Goal: Check status: Check status

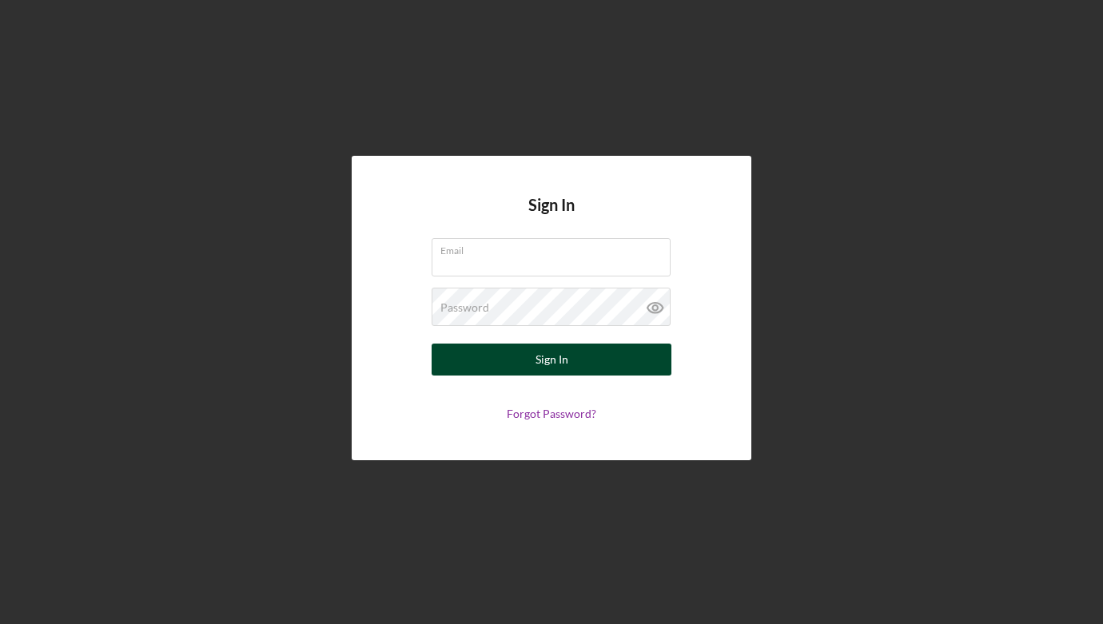
type input "[EMAIL_ADDRESS][DOMAIN_NAME]"
click at [556, 361] on div "Sign In" at bounding box center [551, 360] width 33 height 32
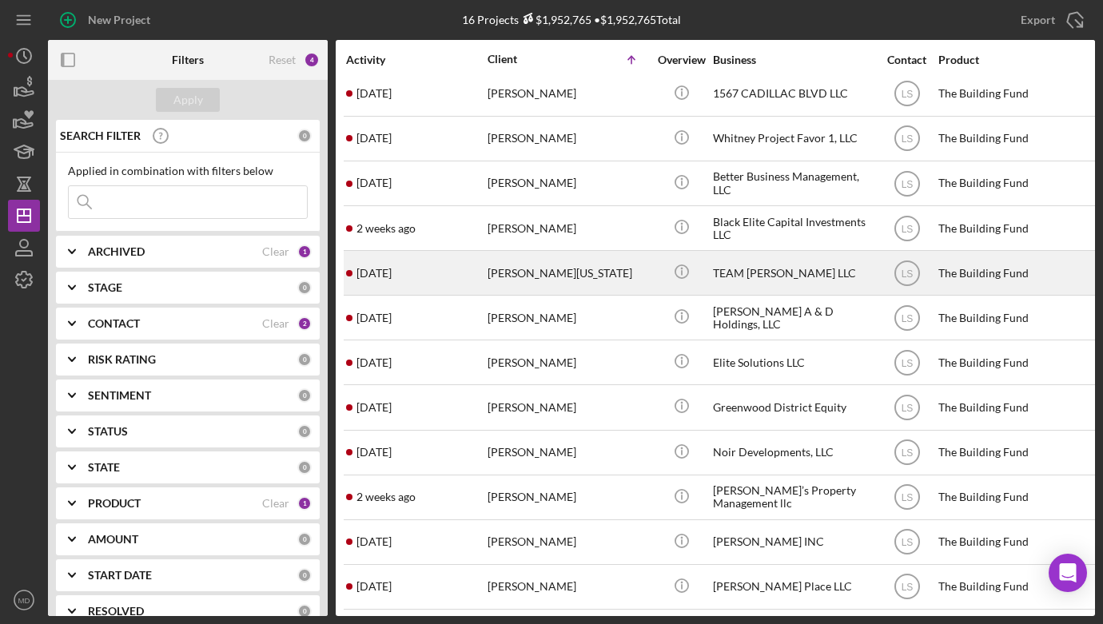
scroll to position [183, 0]
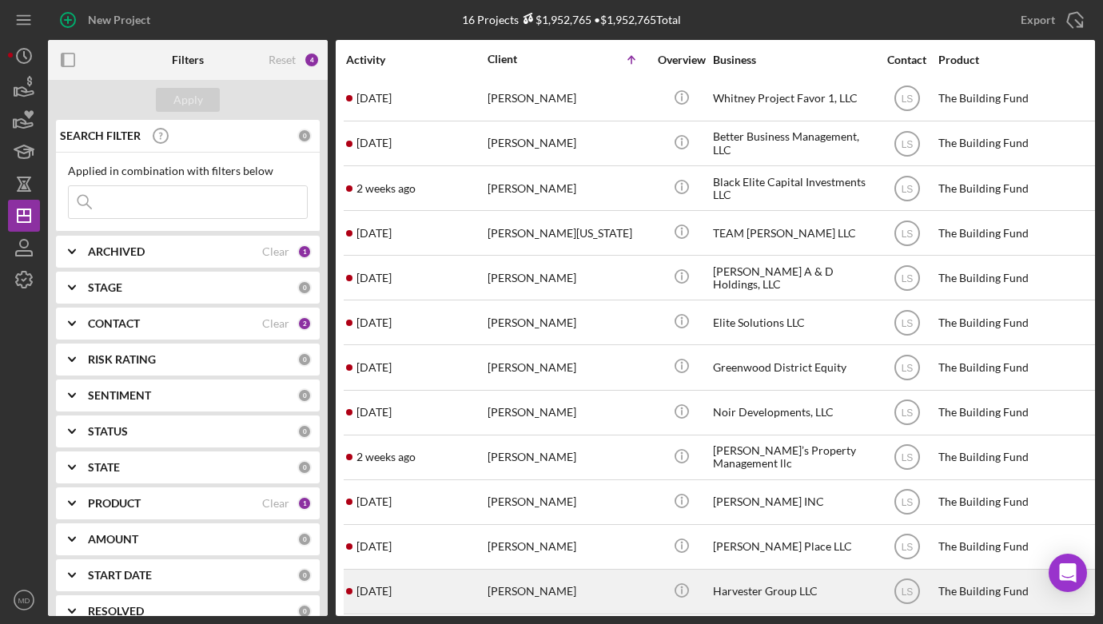
click at [514, 586] on div "[PERSON_NAME]" at bounding box center [567, 592] width 160 height 42
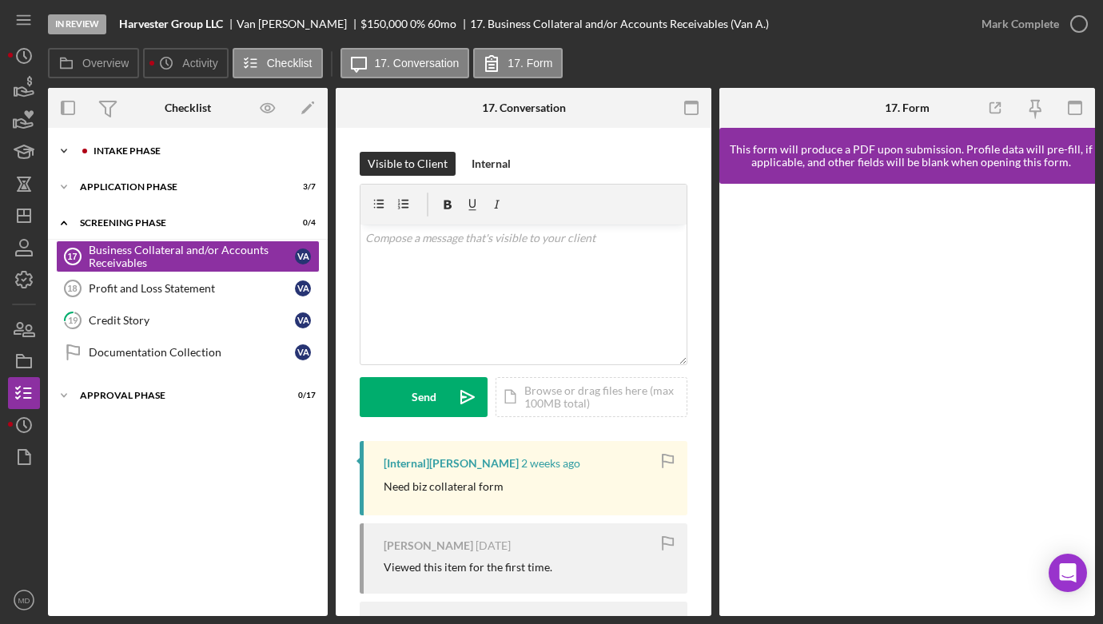
click at [67, 149] on icon "Icon/Expander" at bounding box center [64, 151] width 32 height 32
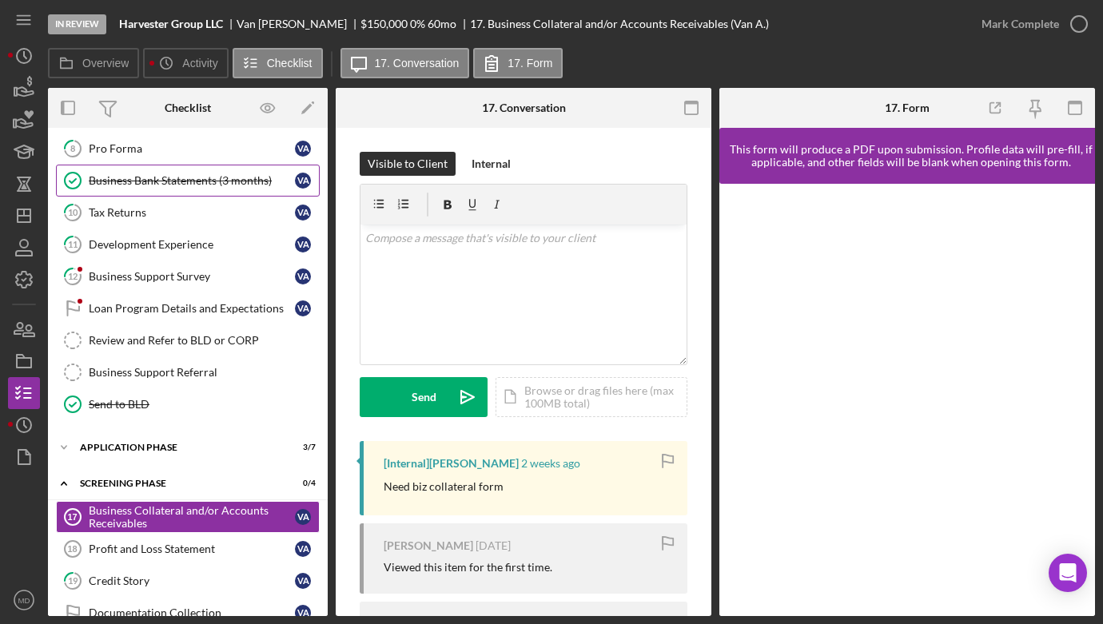
scroll to position [292, 0]
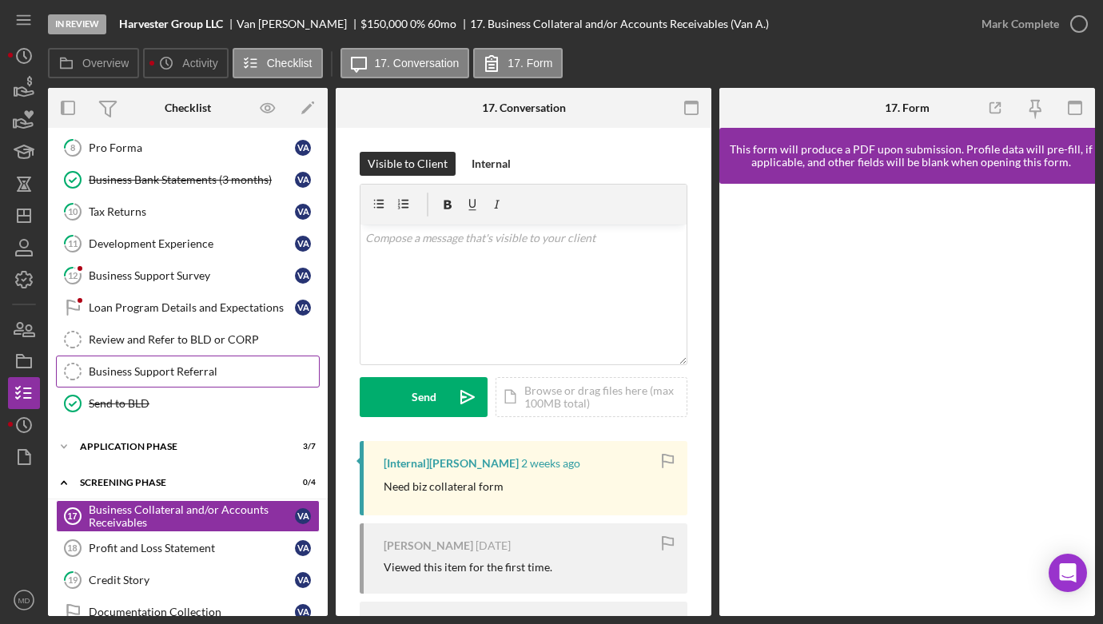
click at [164, 372] on div "Business Support Referral" at bounding box center [204, 371] width 230 height 13
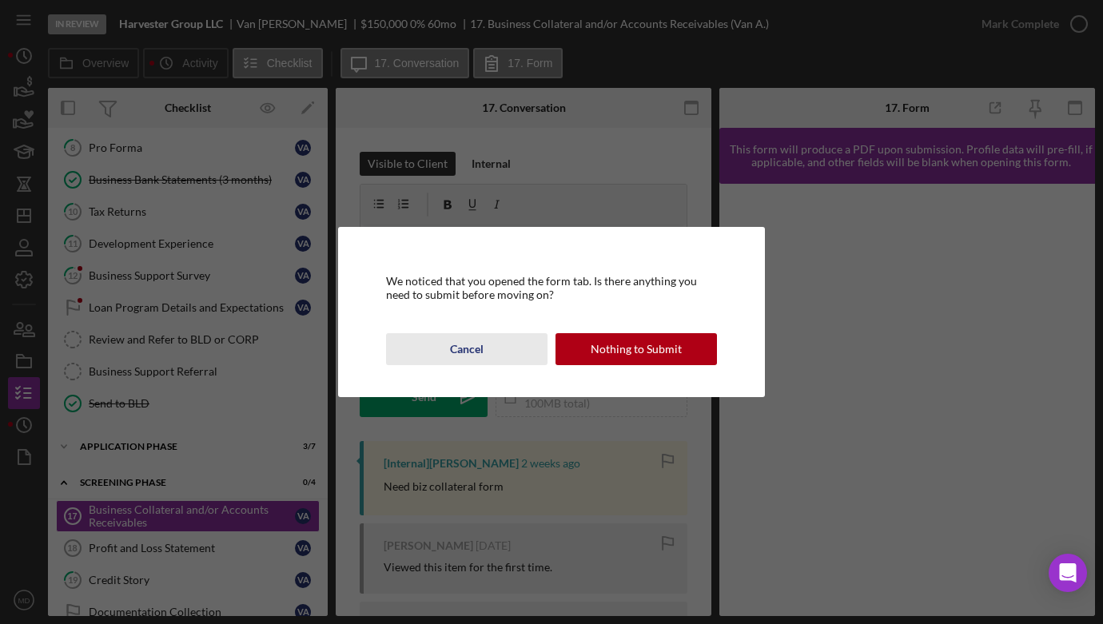
click at [518, 351] on button "Cancel" at bounding box center [466, 349] width 161 height 32
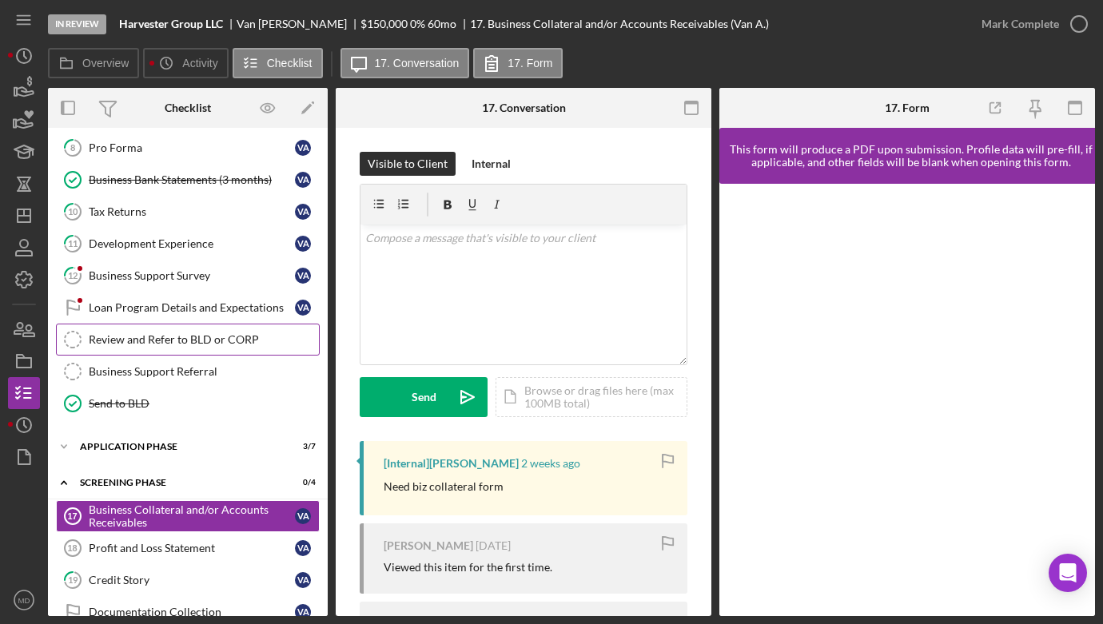
click at [128, 337] on div "Review and Refer to BLD or CORP" at bounding box center [204, 339] width 230 height 13
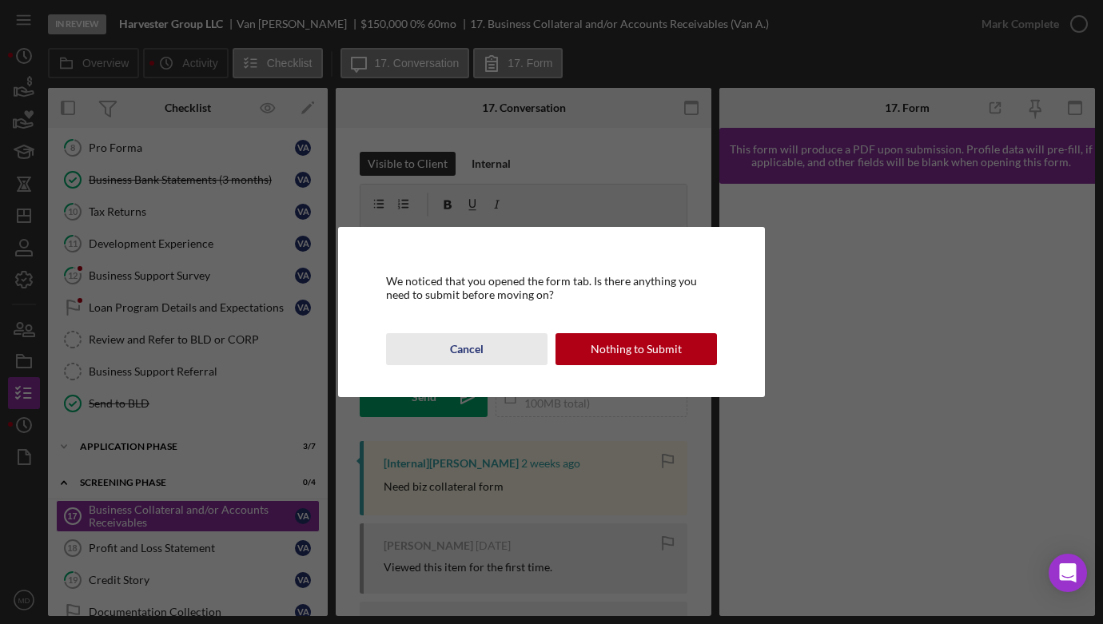
click at [456, 344] on div "Cancel" at bounding box center [467, 349] width 34 height 32
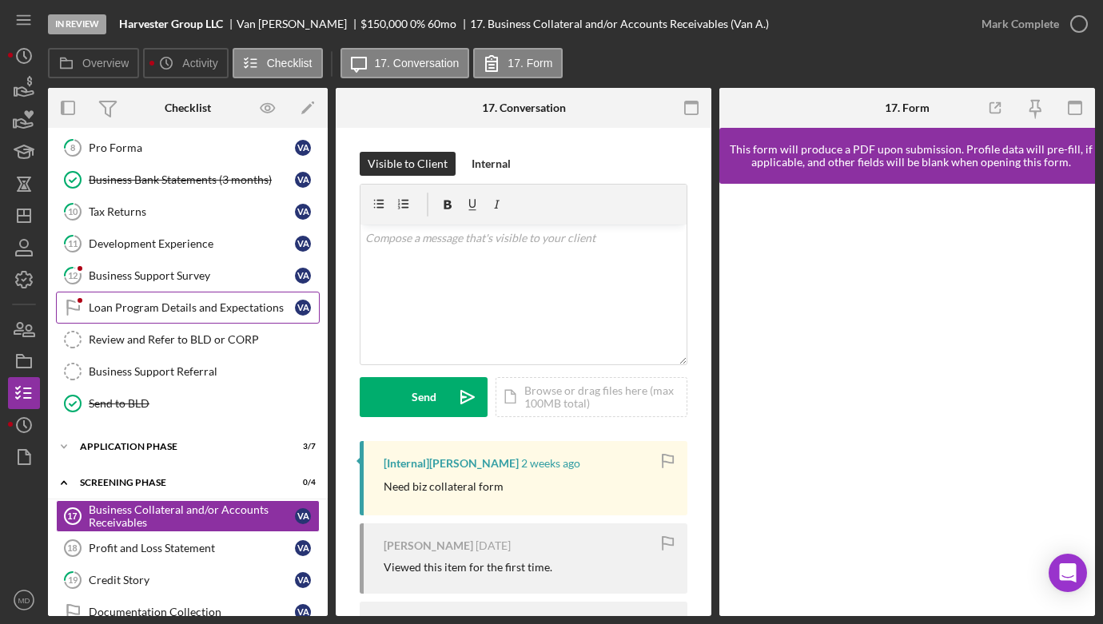
click at [150, 315] on link "Loan Program Details and Expectations Loan Program Details and Expectations V A" at bounding box center [188, 308] width 264 height 32
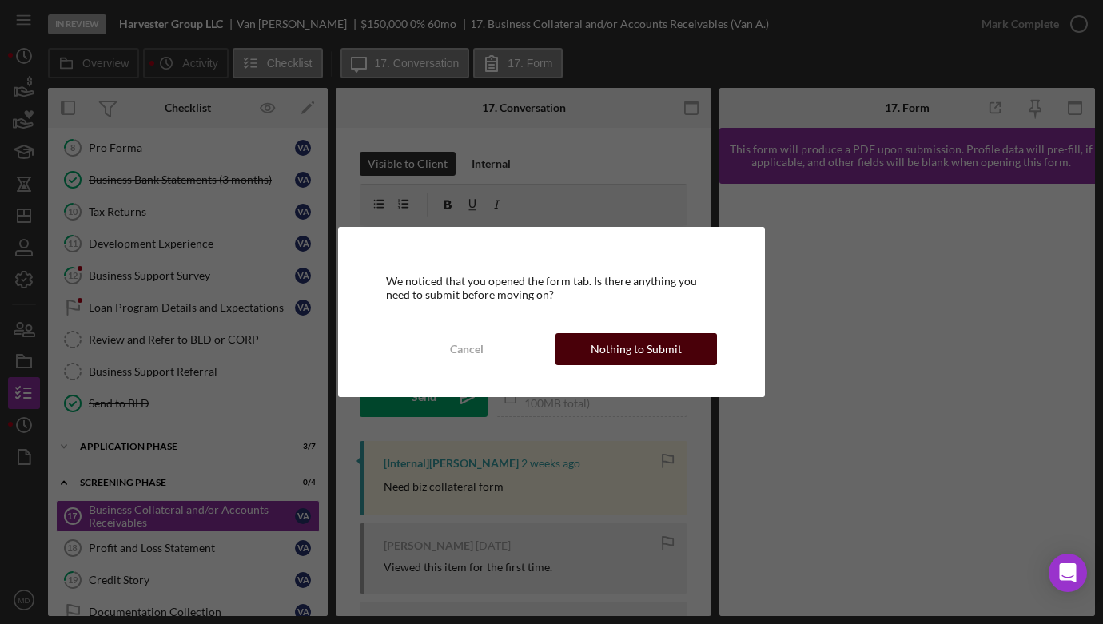
click at [622, 345] on div "Nothing to Submit" at bounding box center [636, 349] width 91 height 32
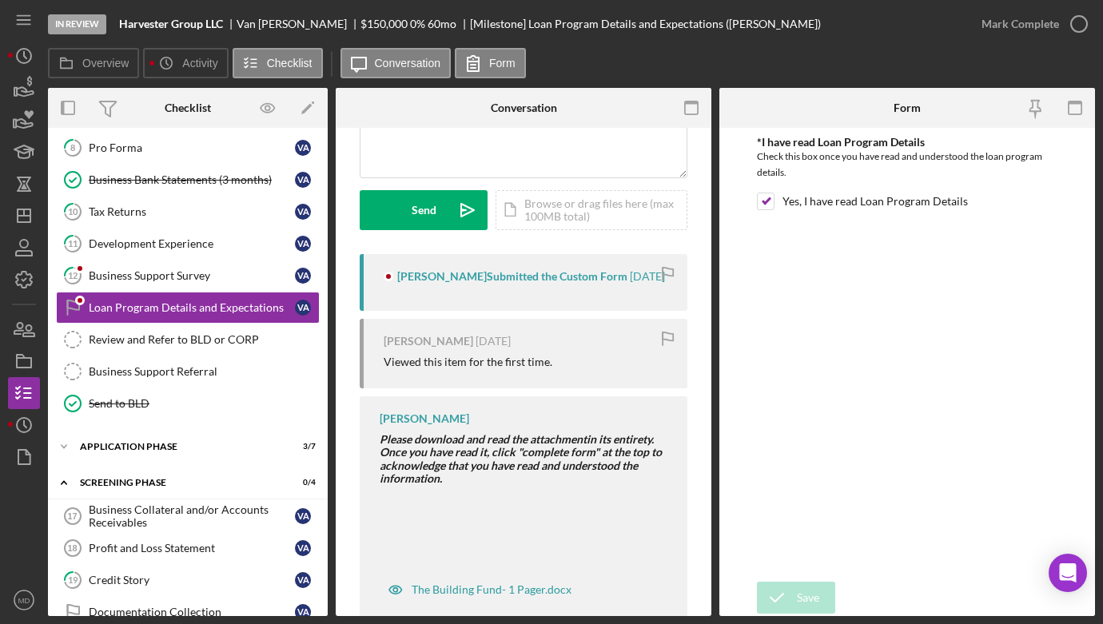
scroll to position [225, 0]
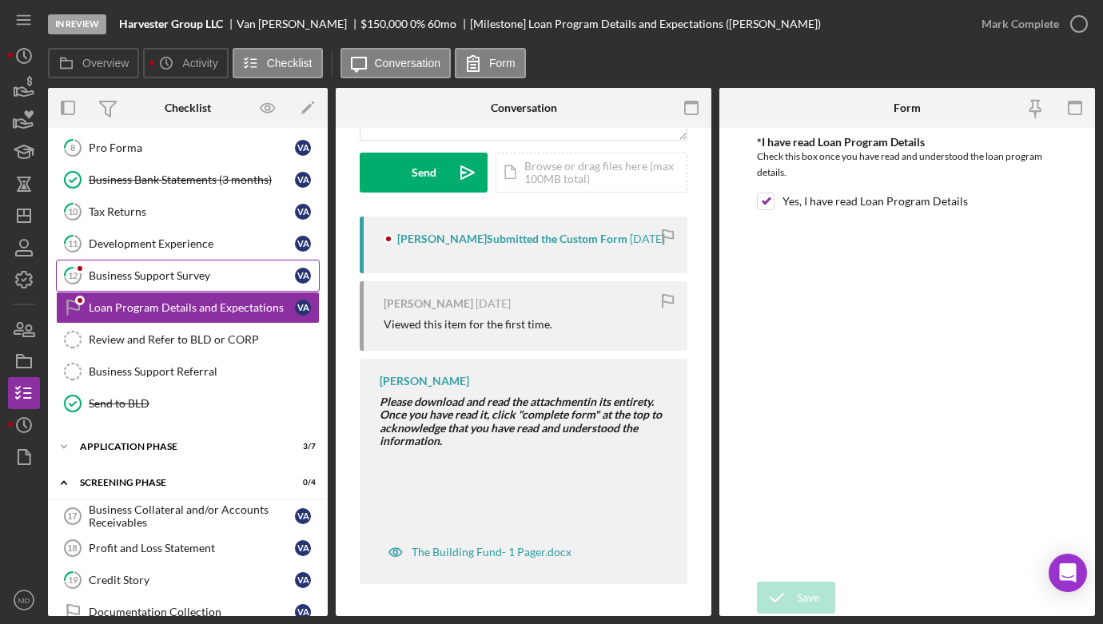
click at [170, 278] on div "Business Support Survey" at bounding box center [192, 275] width 206 height 13
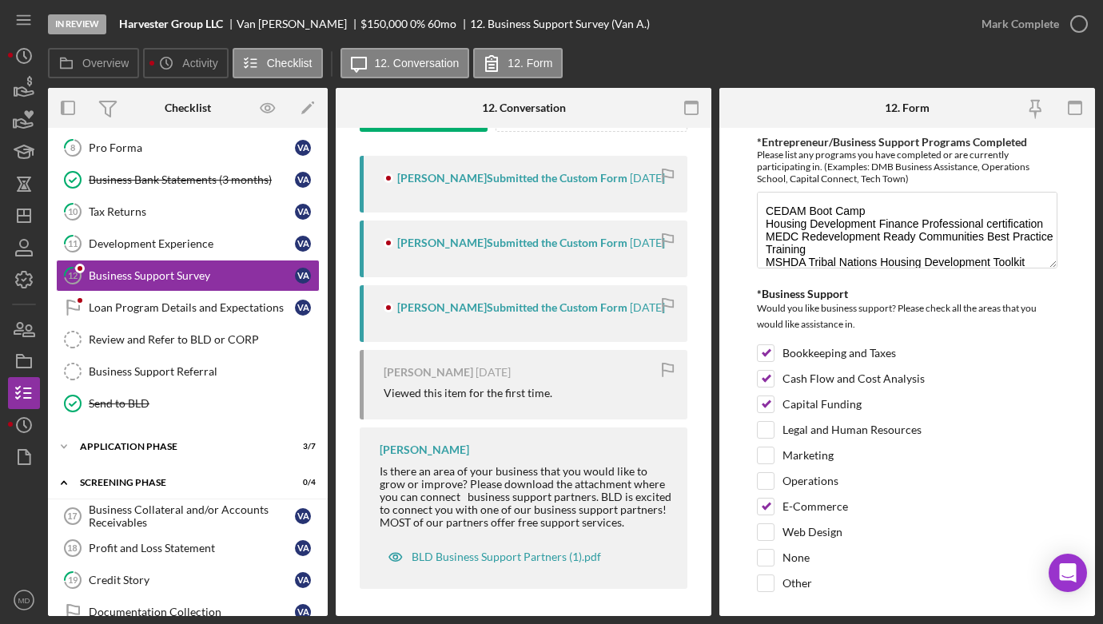
scroll to position [290, 0]
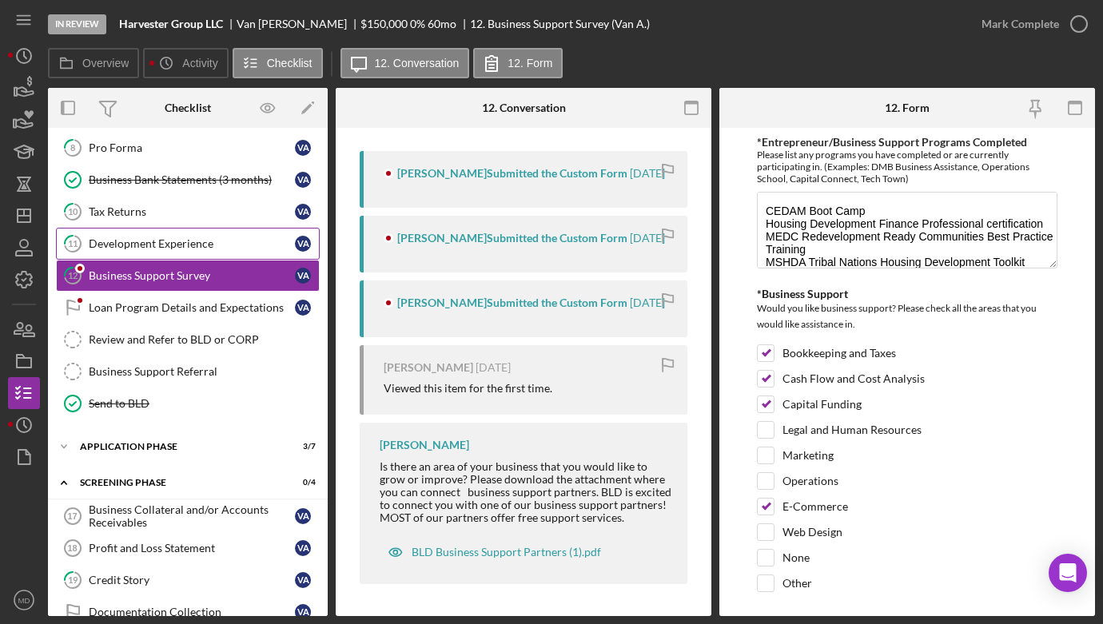
click at [149, 236] on link "11 Development Experience V A" at bounding box center [188, 244] width 264 height 32
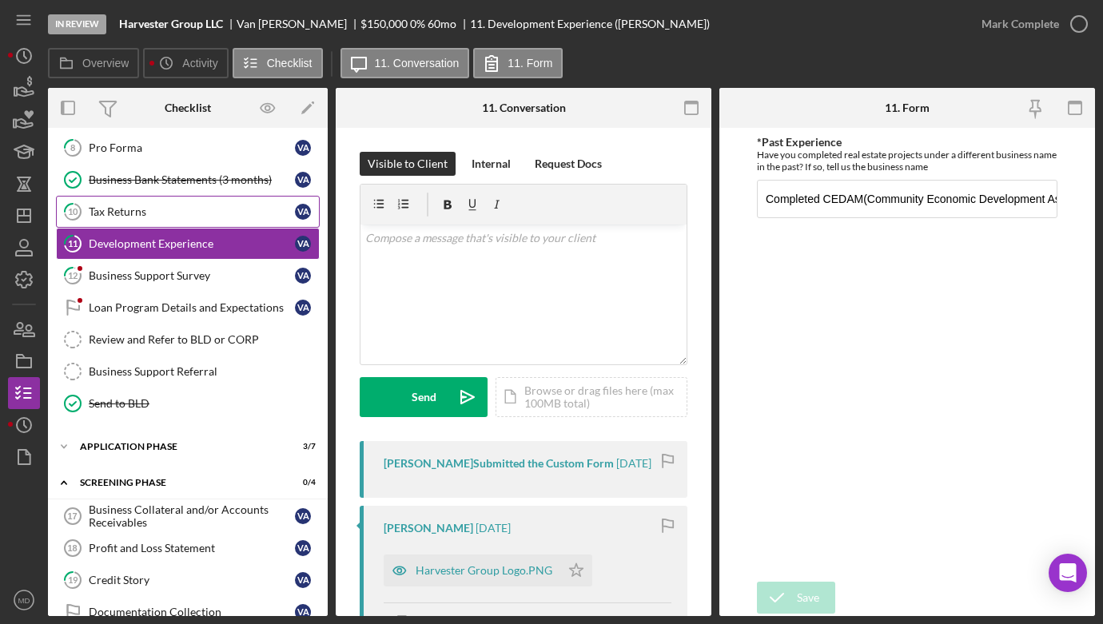
click at [148, 205] on div "Tax Returns" at bounding box center [192, 211] width 206 height 13
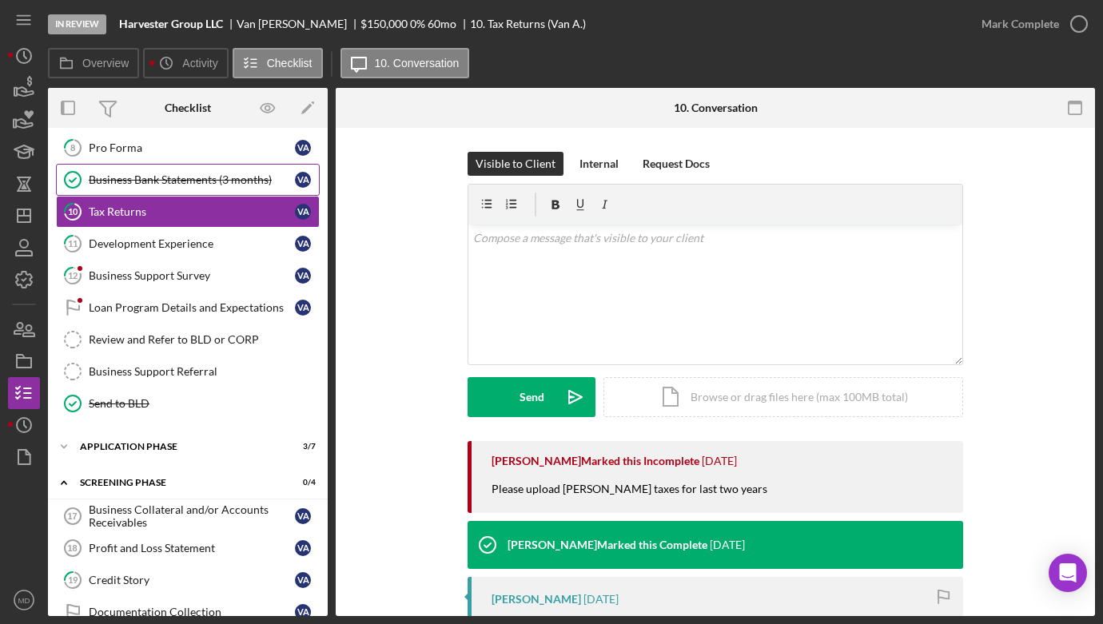
click at [144, 182] on div "Business Bank Statements (3 months)" at bounding box center [192, 179] width 206 height 13
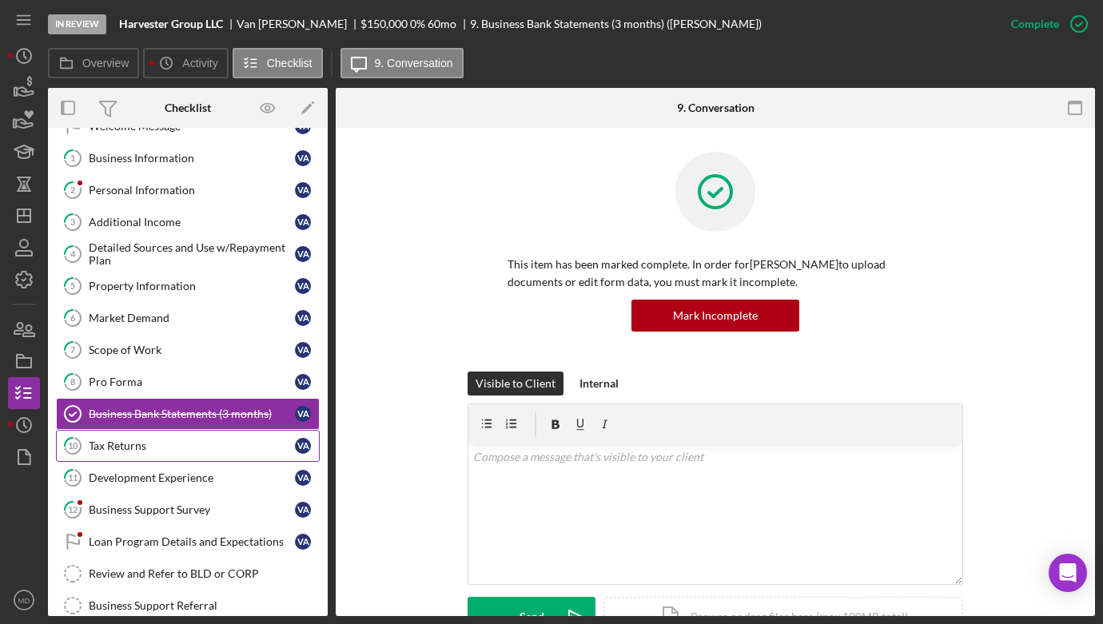
scroll to position [49, 0]
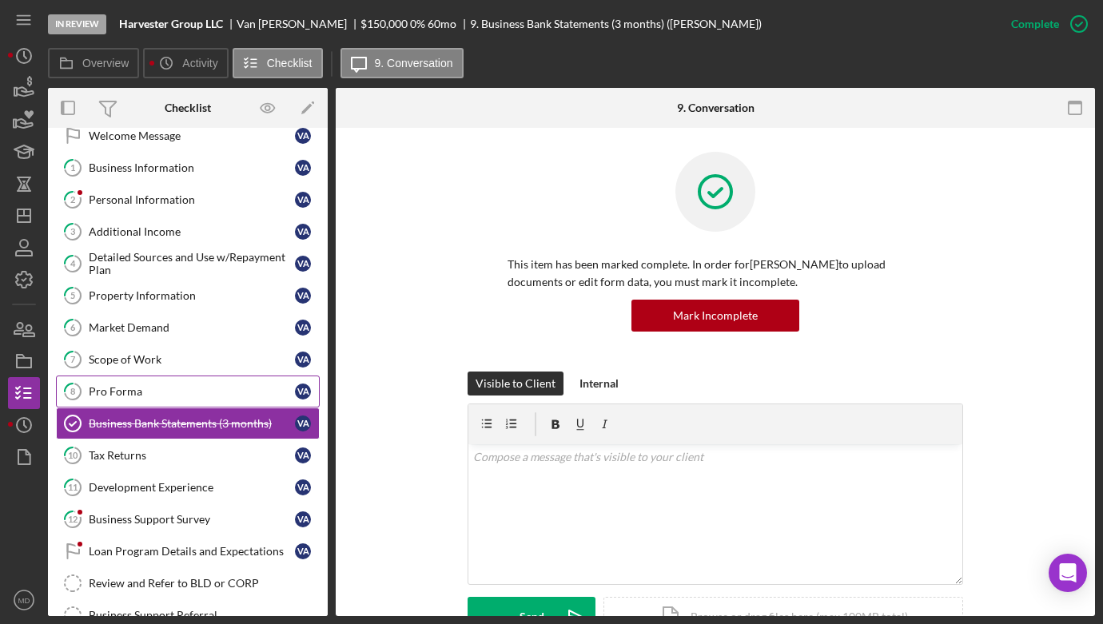
click at [112, 392] on div "Pro Forma" at bounding box center [192, 391] width 206 height 13
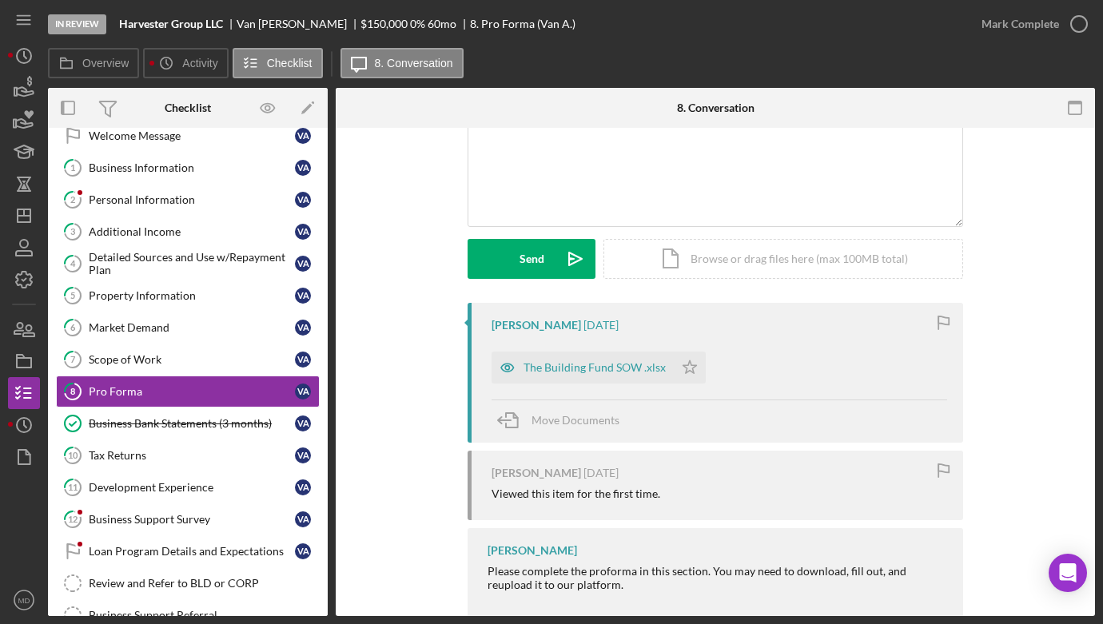
scroll to position [243, 0]
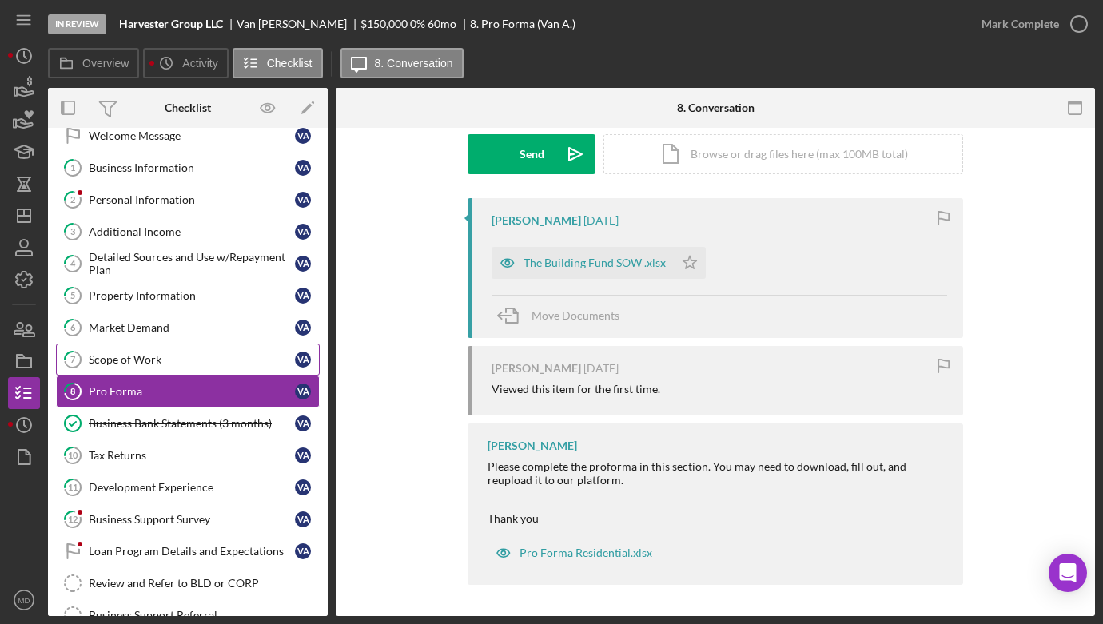
click at [181, 345] on link "7 Scope of Work V A" at bounding box center [188, 360] width 264 height 32
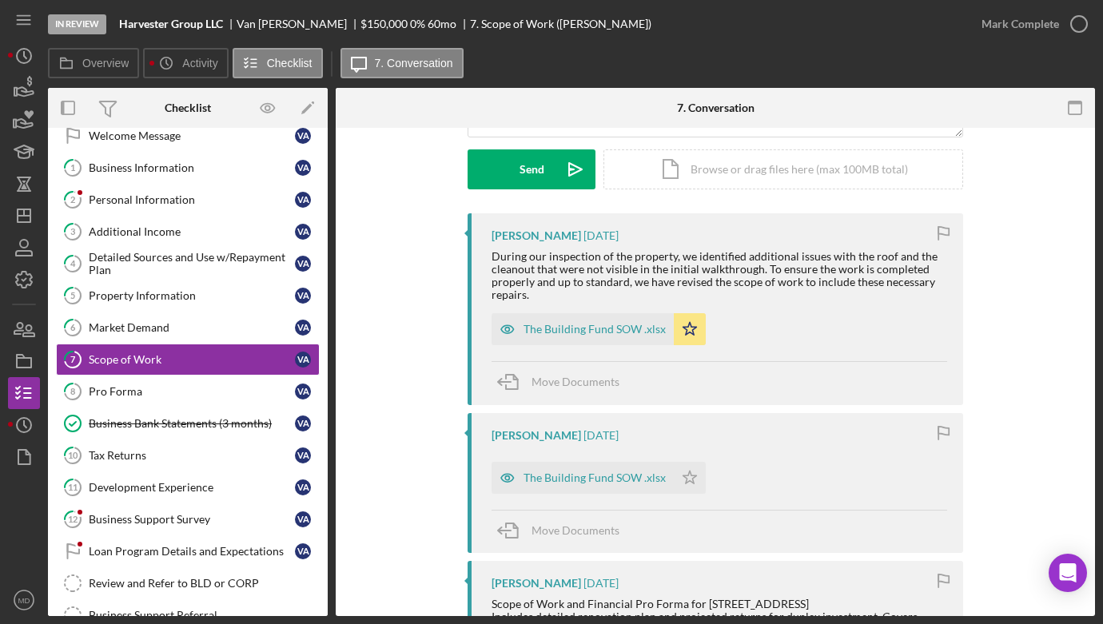
scroll to position [230, 0]
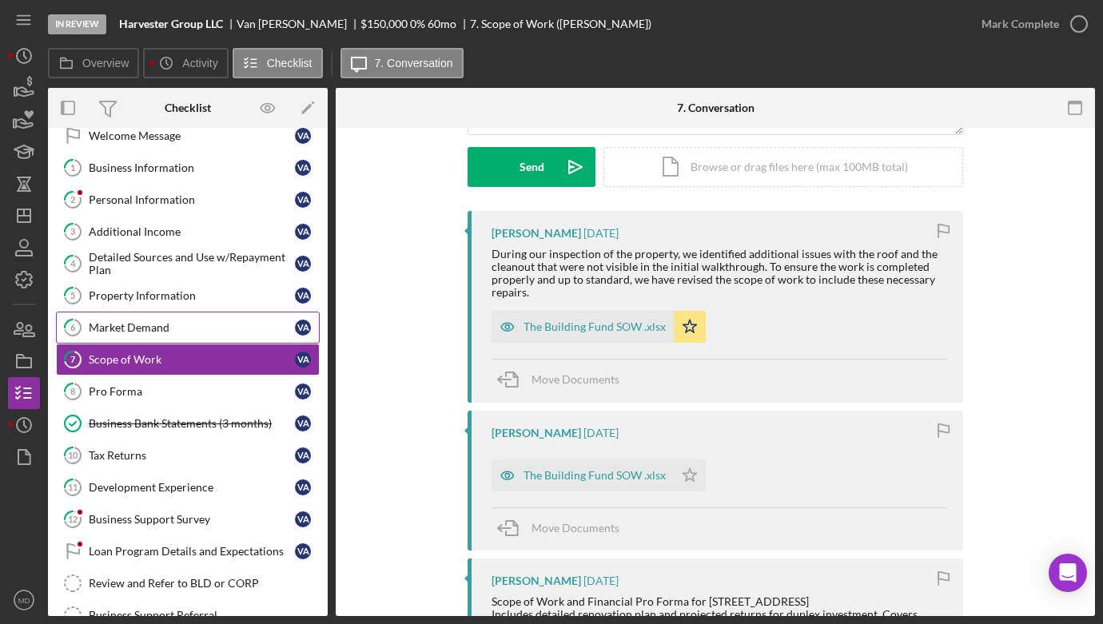
click at [200, 325] on div "Market Demand" at bounding box center [192, 327] width 206 height 13
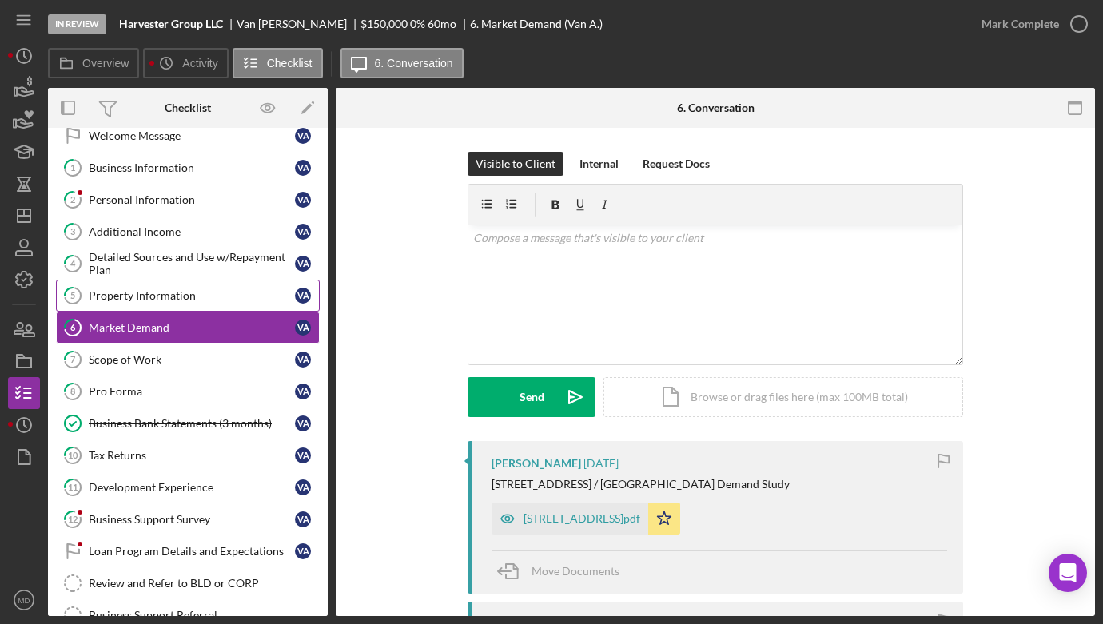
click at [128, 293] on div "Property Information" at bounding box center [192, 295] width 206 height 13
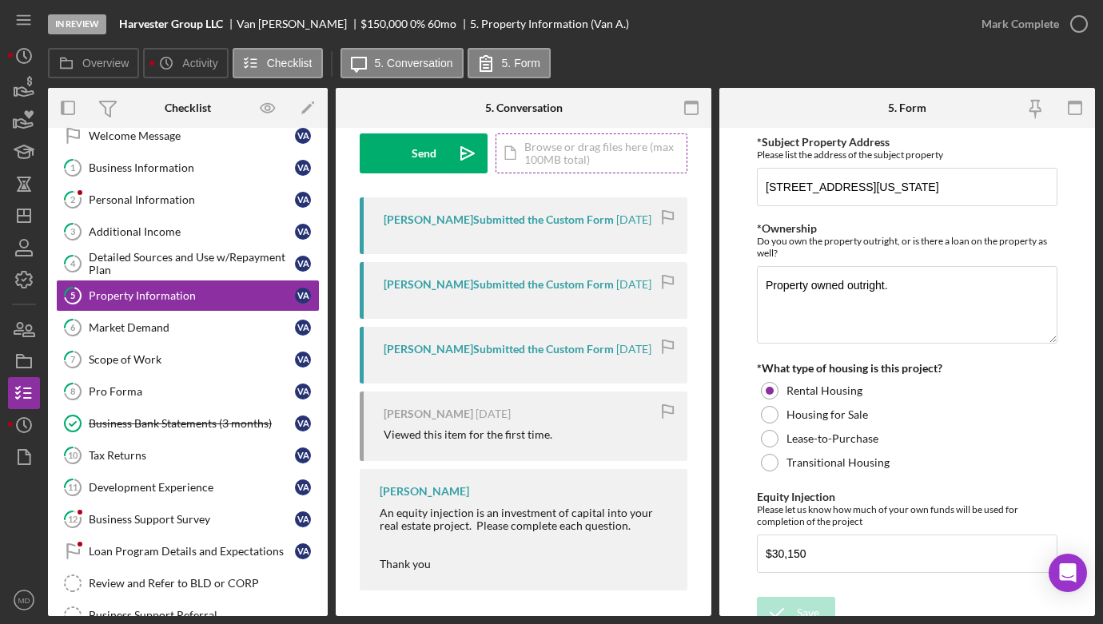
scroll to position [250, 0]
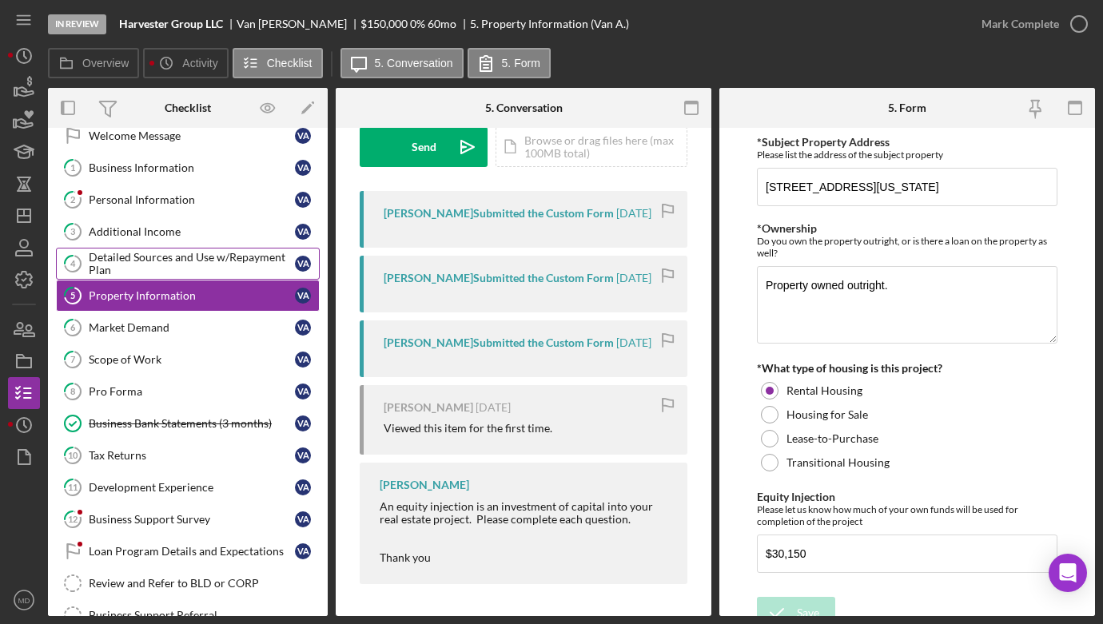
click at [181, 265] on div "Detailed Sources and Use w/Repayment Plan" at bounding box center [192, 264] width 206 height 26
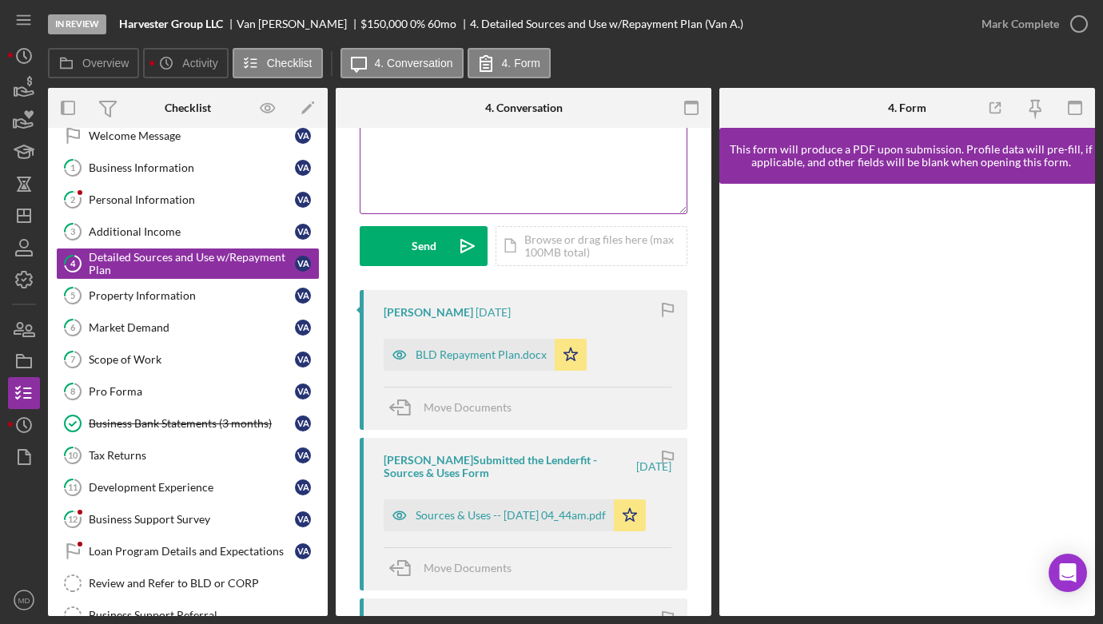
scroll to position [171, 0]
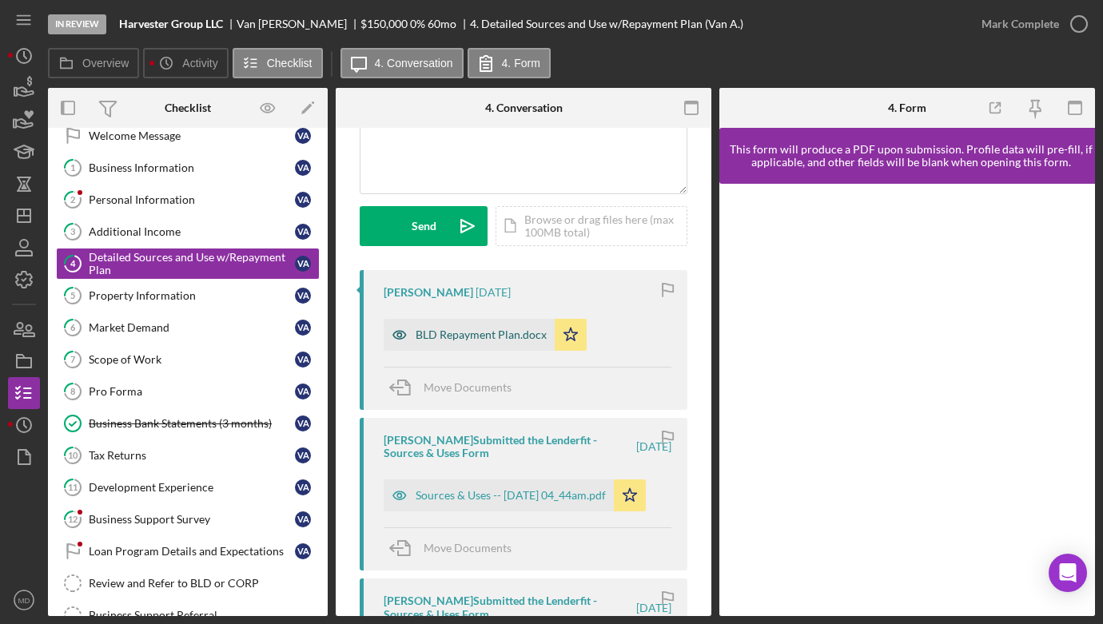
click at [450, 331] on div "BLD Repayment Plan.docx" at bounding box center [481, 334] width 131 height 13
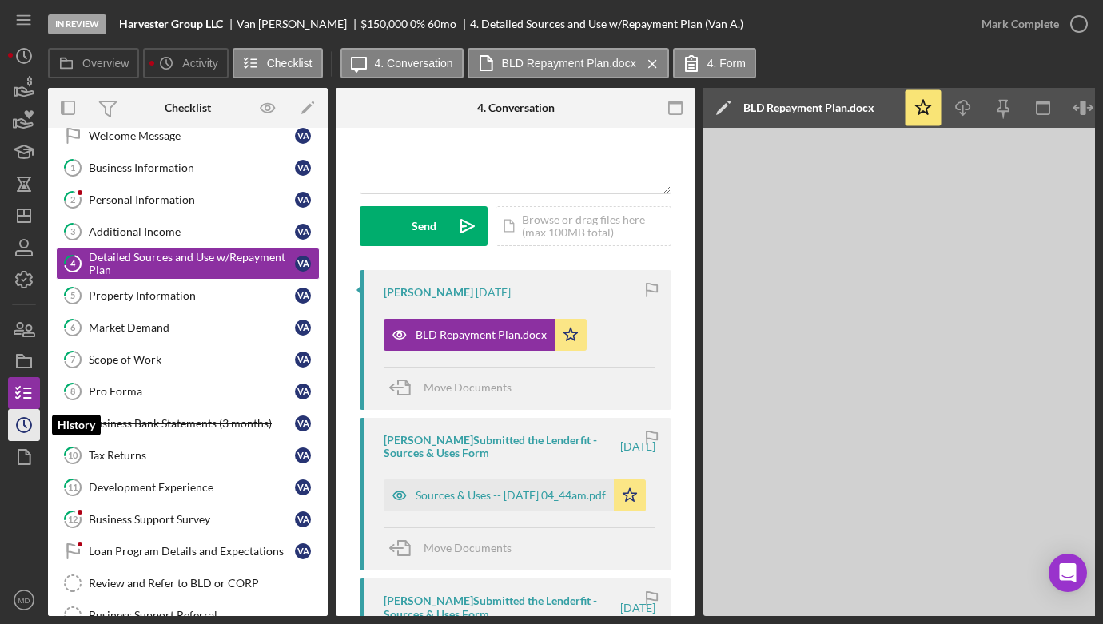
click at [26, 425] on icon "Icon/History" at bounding box center [24, 425] width 40 height 40
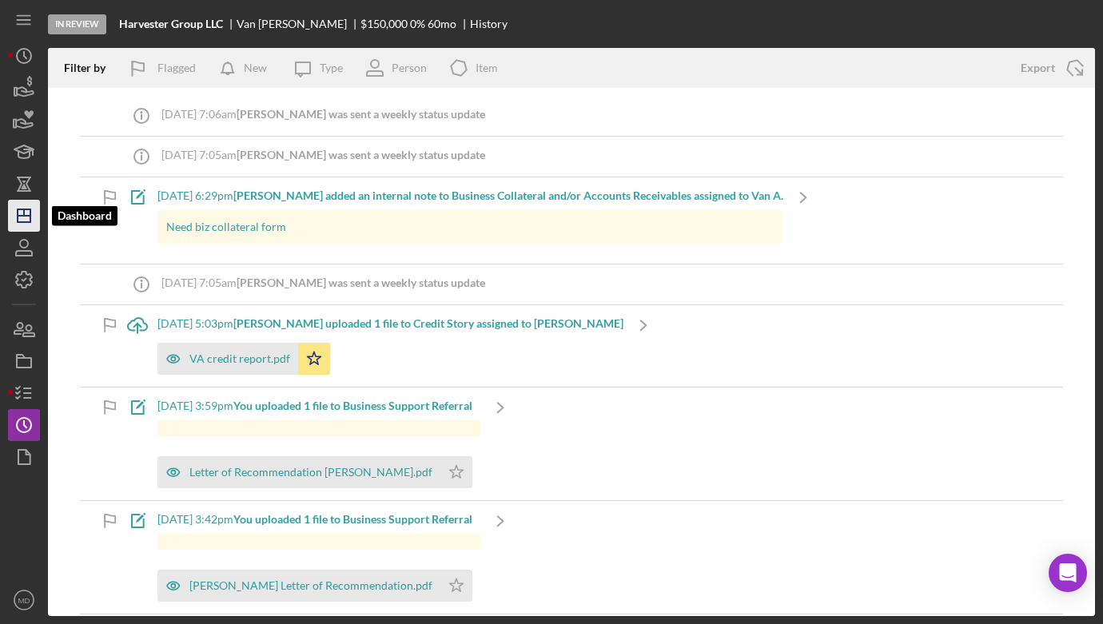
click at [26, 225] on icon "Icon/Dashboard" at bounding box center [24, 216] width 40 height 40
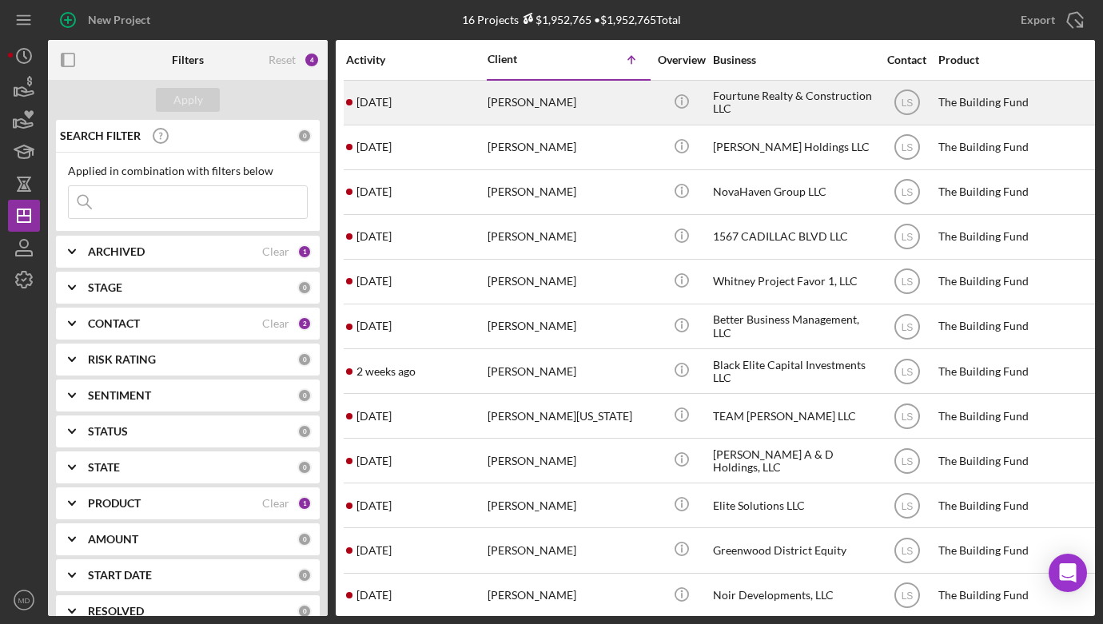
click at [487, 110] on div "[PERSON_NAME]" at bounding box center [567, 103] width 160 height 42
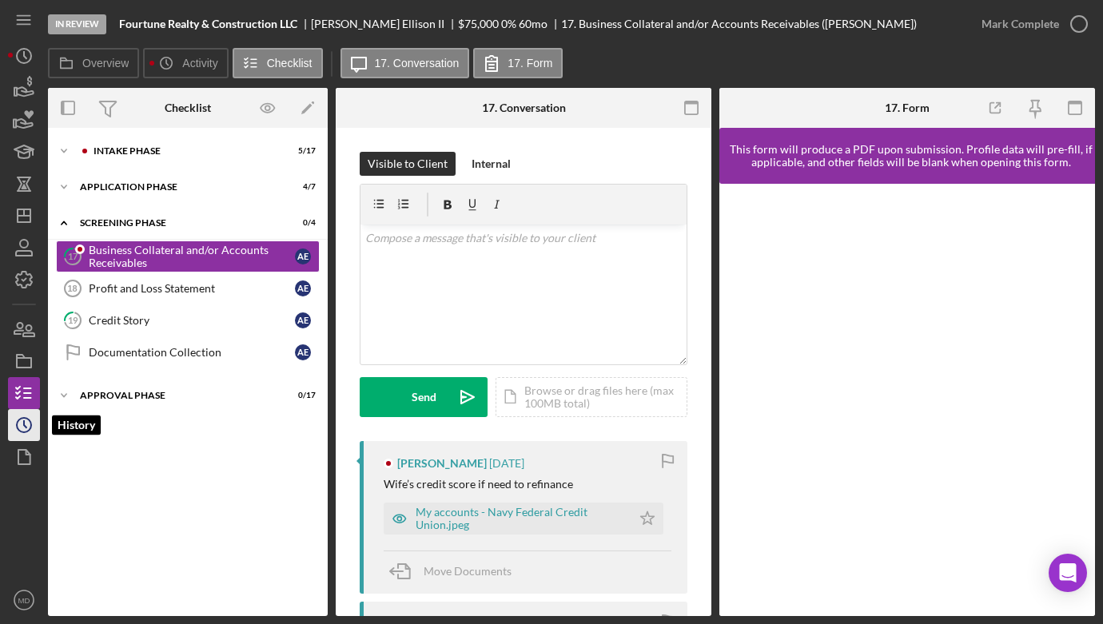
click at [20, 418] on circle "button" at bounding box center [24, 425] width 14 height 14
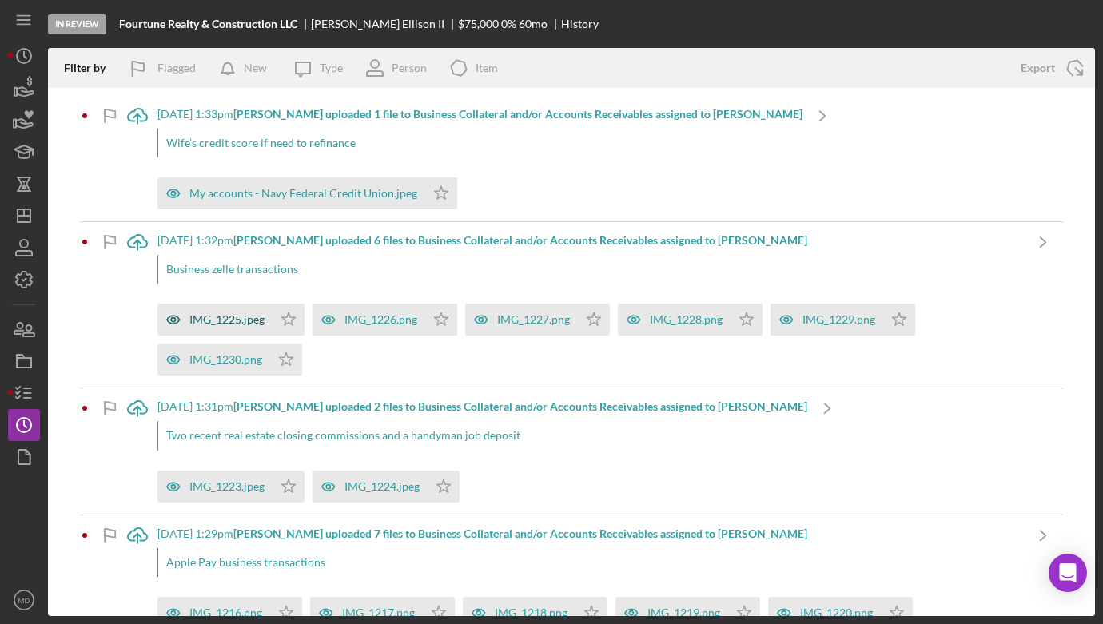
click at [244, 328] on div "IMG_1225.jpeg" at bounding box center [214, 320] width 115 height 32
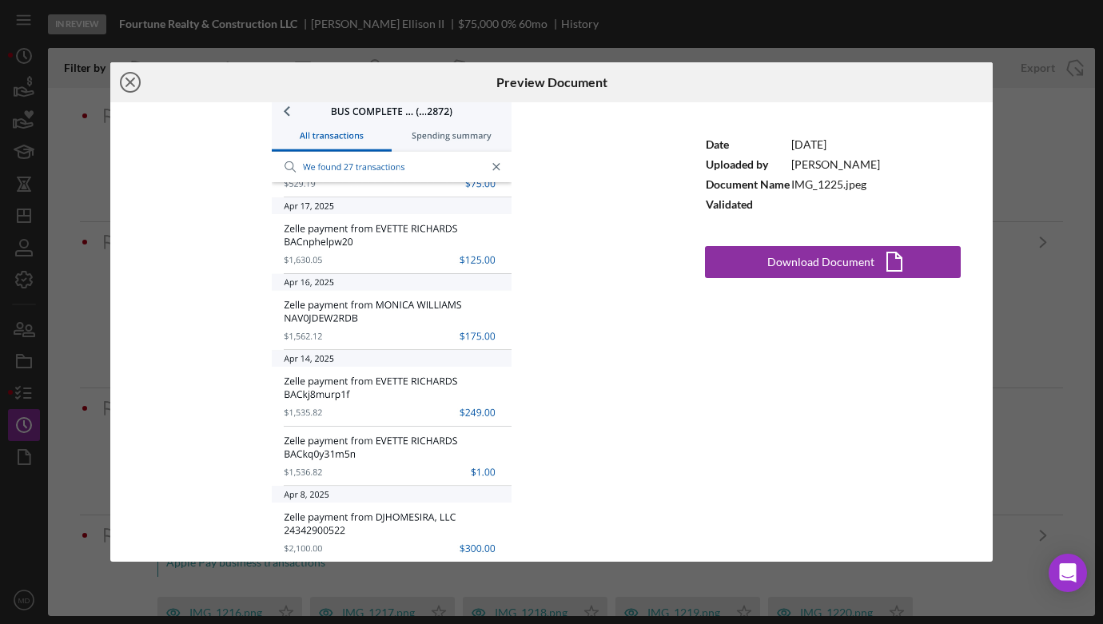
click at [132, 81] on line at bounding box center [130, 82] width 8 height 8
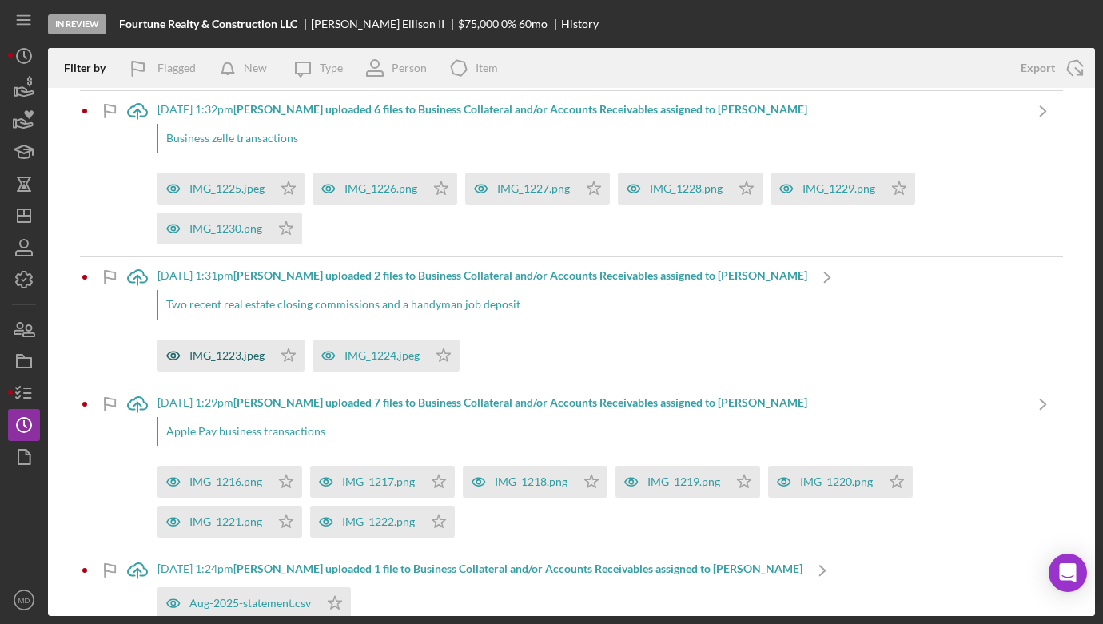
scroll to position [135, 0]
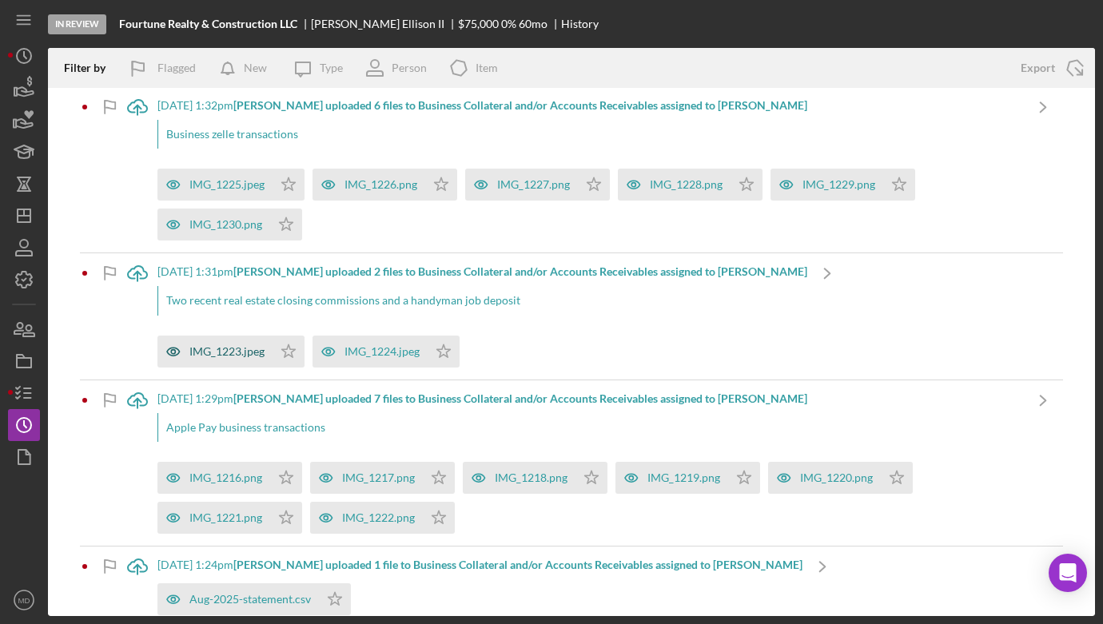
click at [237, 344] on div "IMG_1223.jpeg" at bounding box center [214, 352] width 115 height 32
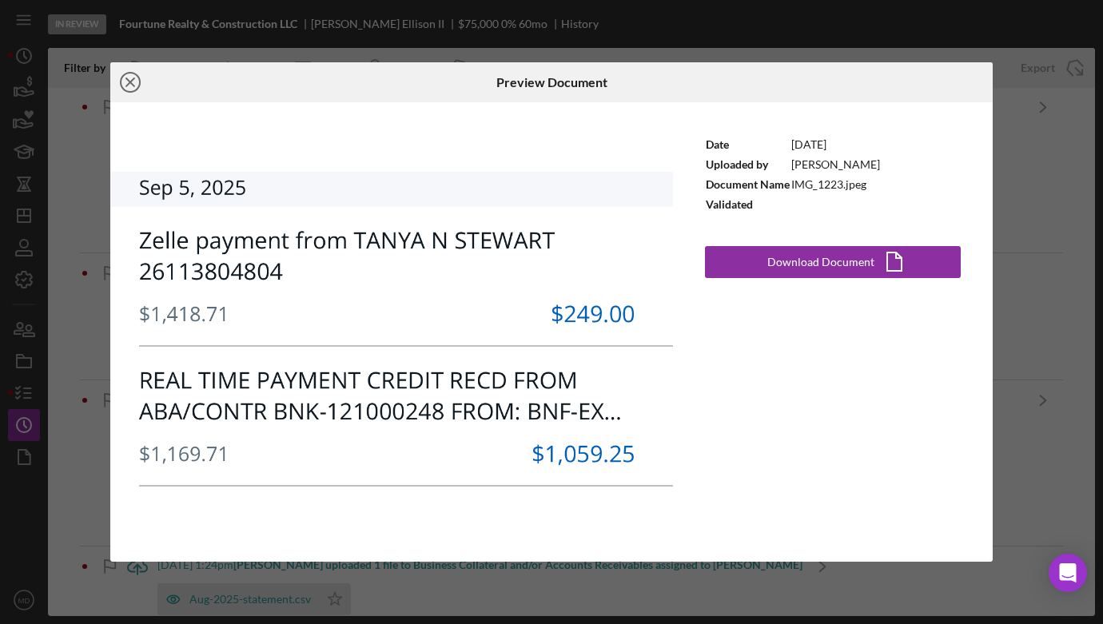
click at [128, 82] on icon "Icon/Close" at bounding box center [130, 82] width 40 height 40
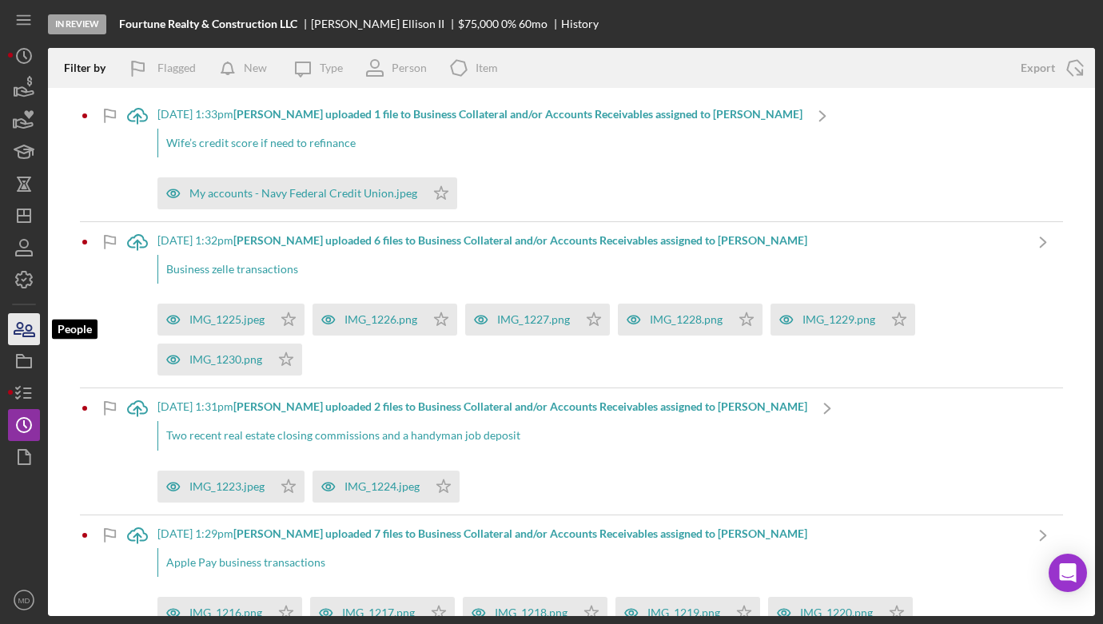
click at [26, 333] on icon "button" at bounding box center [24, 329] width 40 height 40
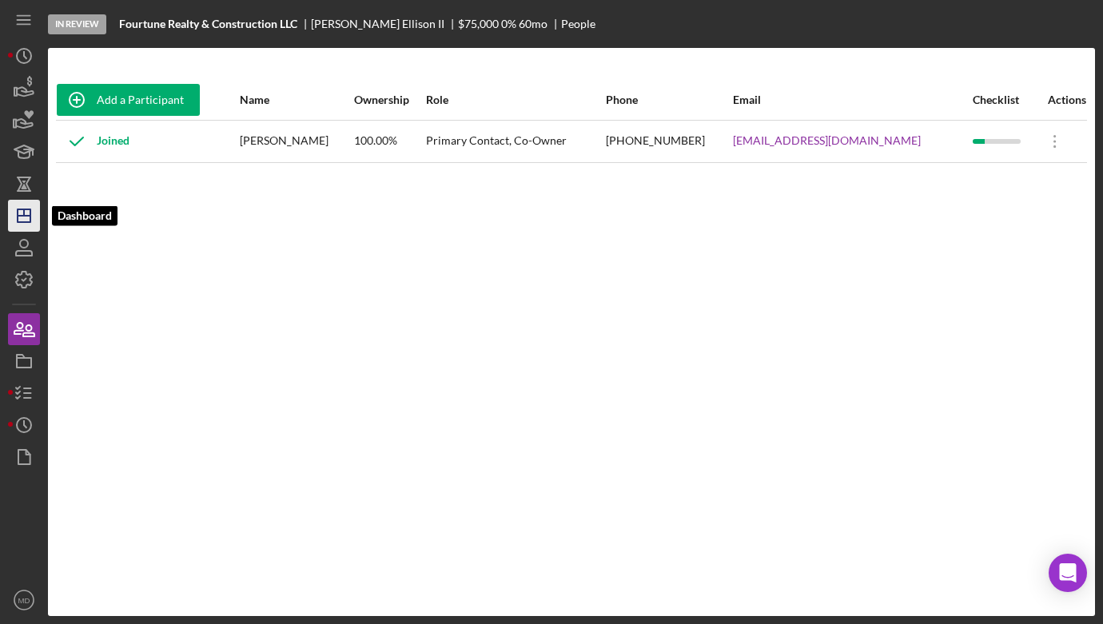
click at [31, 221] on icon "Icon/Dashboard" at bounding box center [24, 216] width 40 height 40
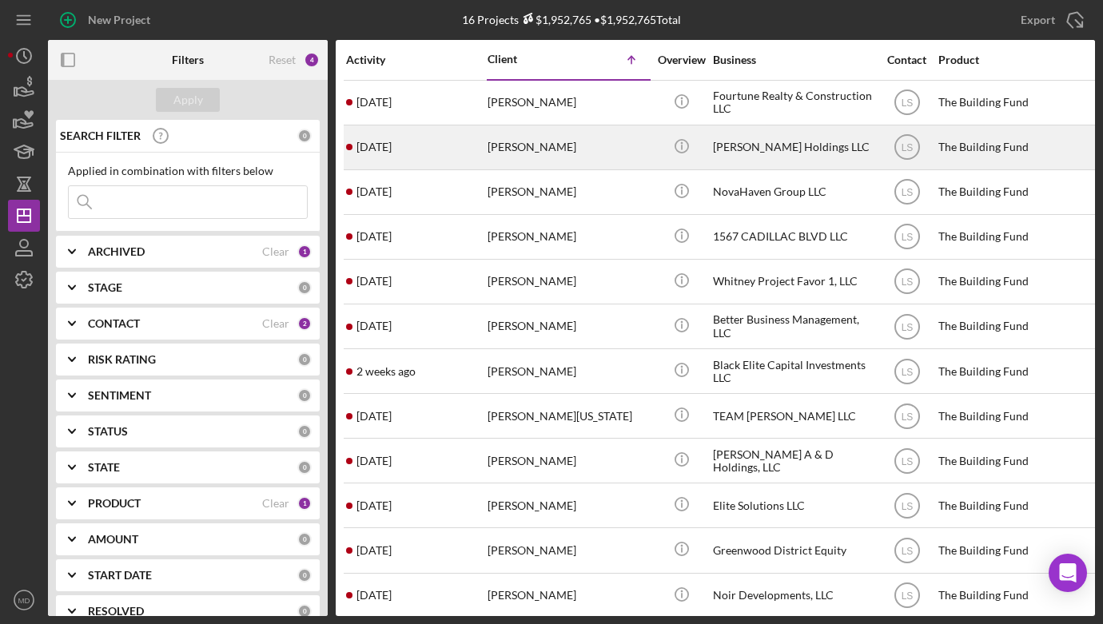
click at [484, 149] on div "[DATE] [PERSON_NAME]" at bounding box center [416, 147] width 140 height 42
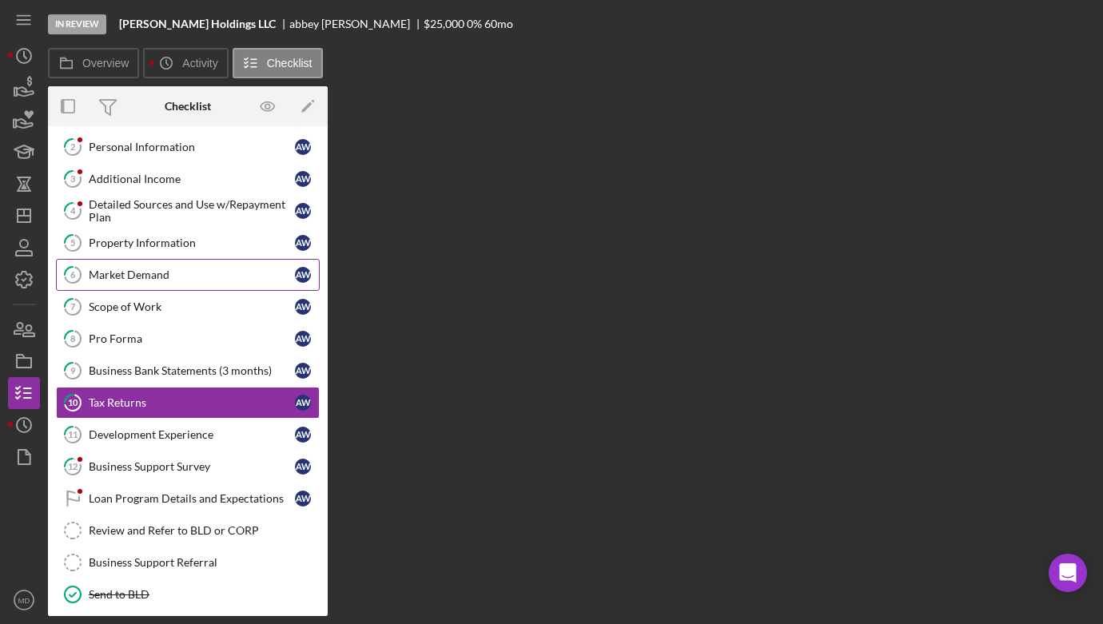
scroll to position [131, 0]
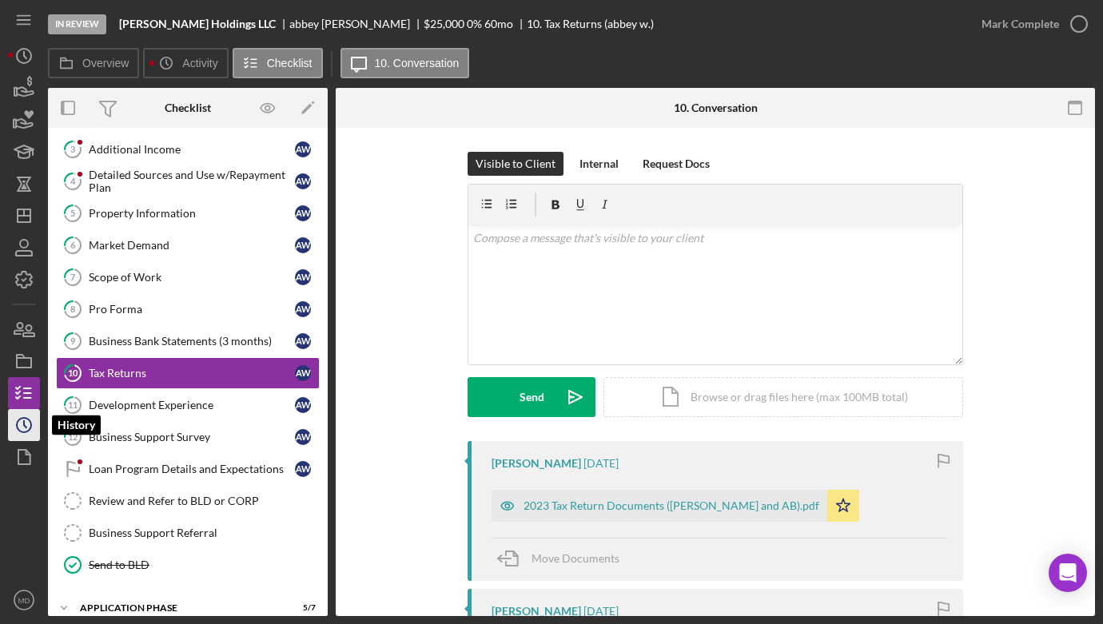
click at [22, 420] on icon "Icon/History" at bounding box center [24, 425] width 40 height 40
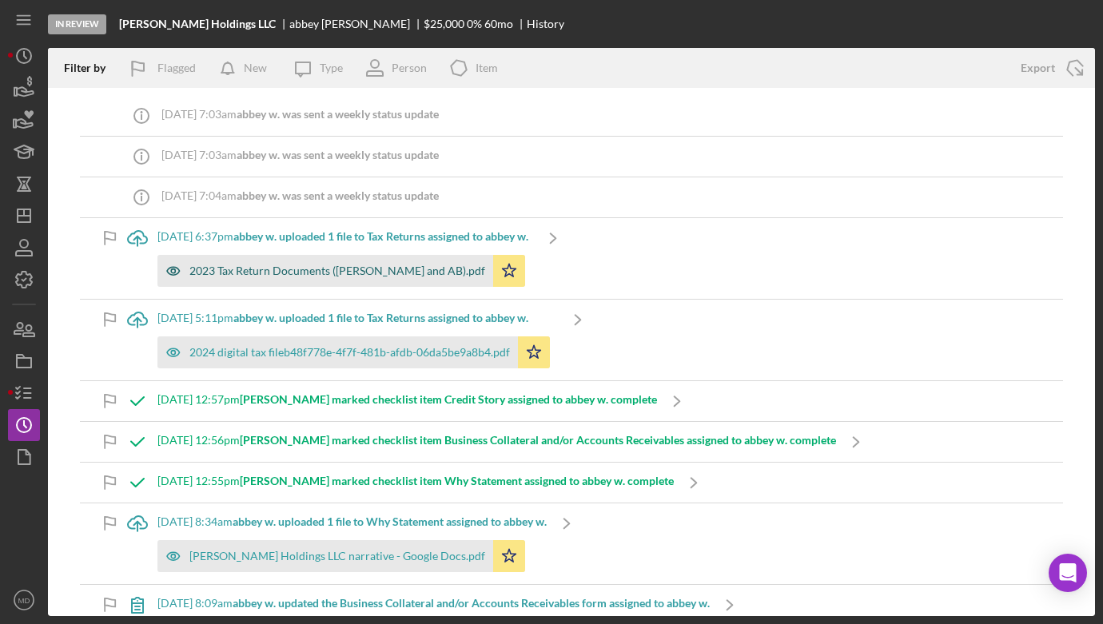
click at [252, 271] on div "2023 Tax Return Documents ([PERSON_NAME] and AB).pdf" at bounding box center [337, 270] width 296 height 13
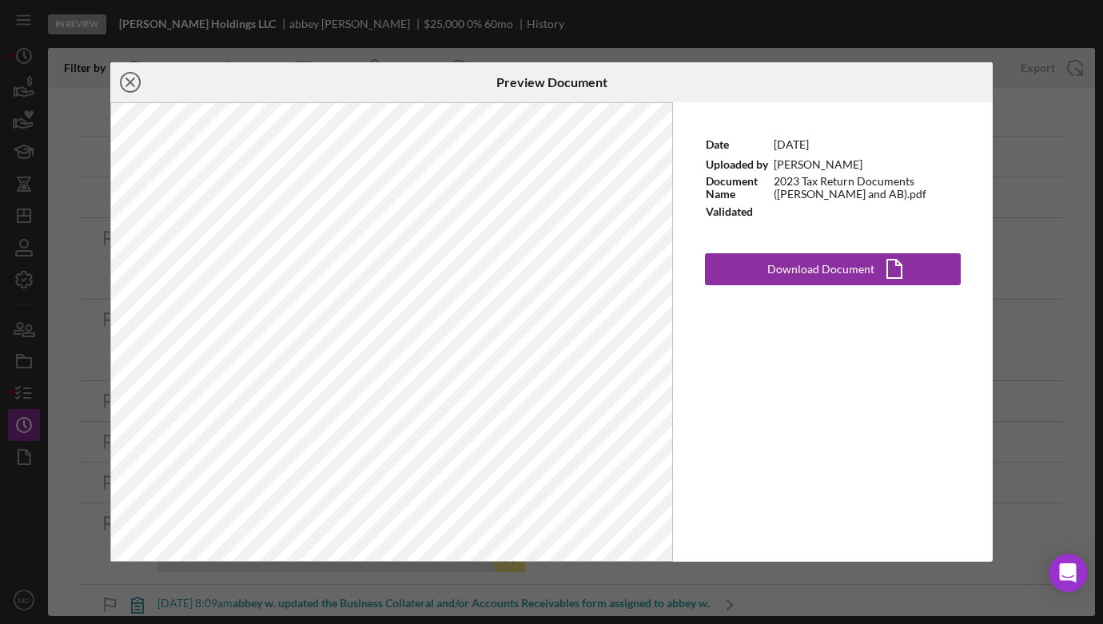
click at [129, 85] on icon "Icon/Close" at bounding box center [130, 82] width 40 height 40
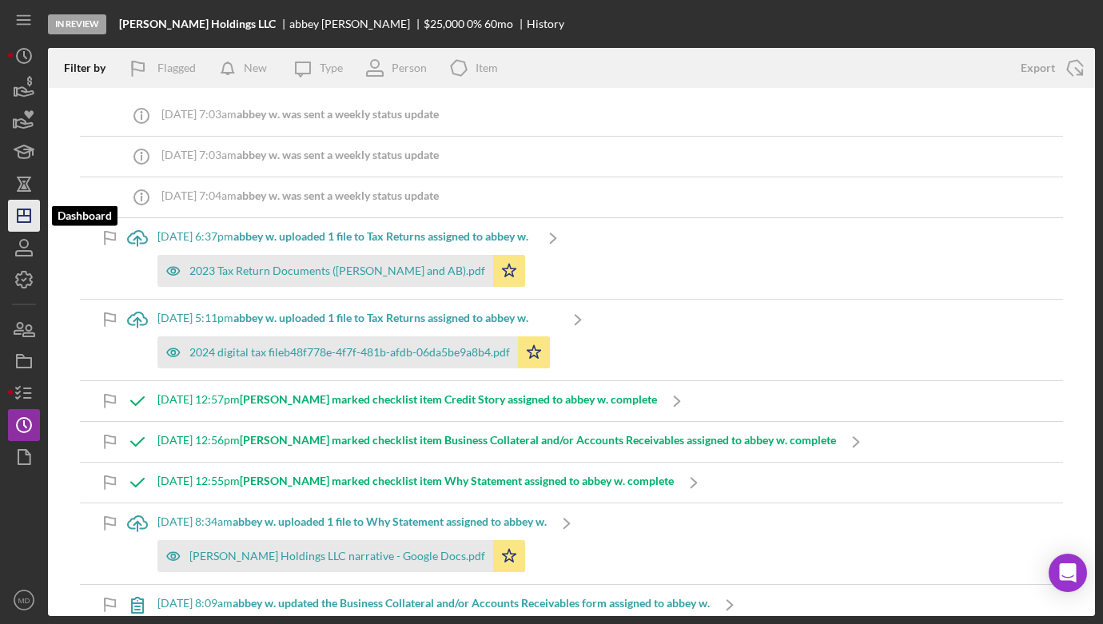
click at [28, 219] on icon "Icon/Dashboard" at bounding box center [24, 216] width 40 height 40
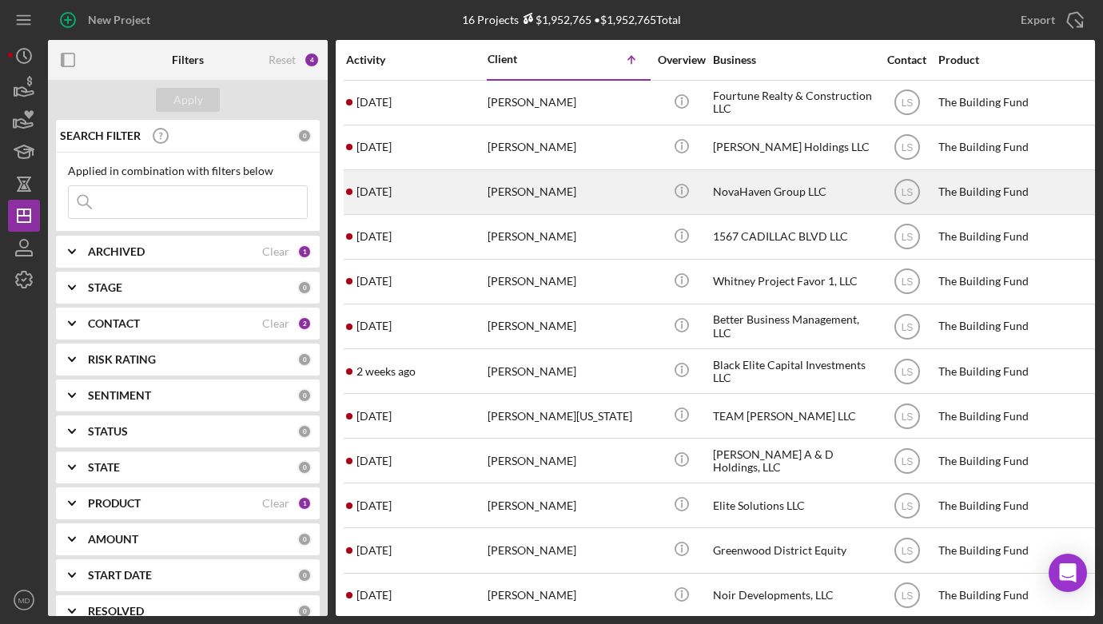
click at [502, 189] on div "[PERSON_NAME]" at bounding box center [567, 192] width 160 height 42
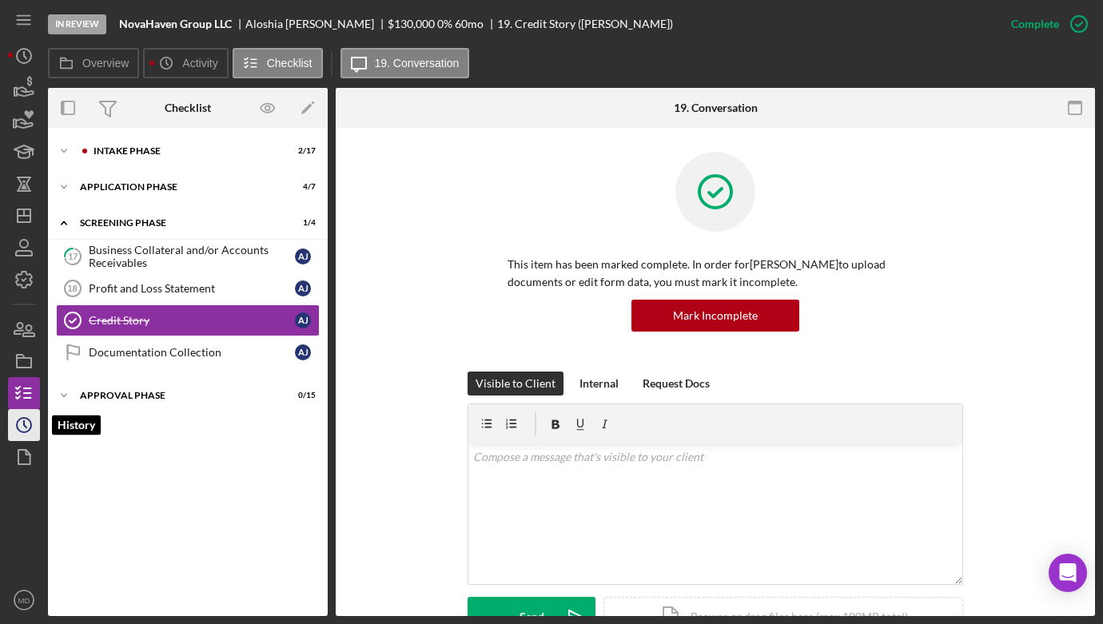
click at [27, 418] on circle "button" at bounding box center [24, 425] width 14 height 14
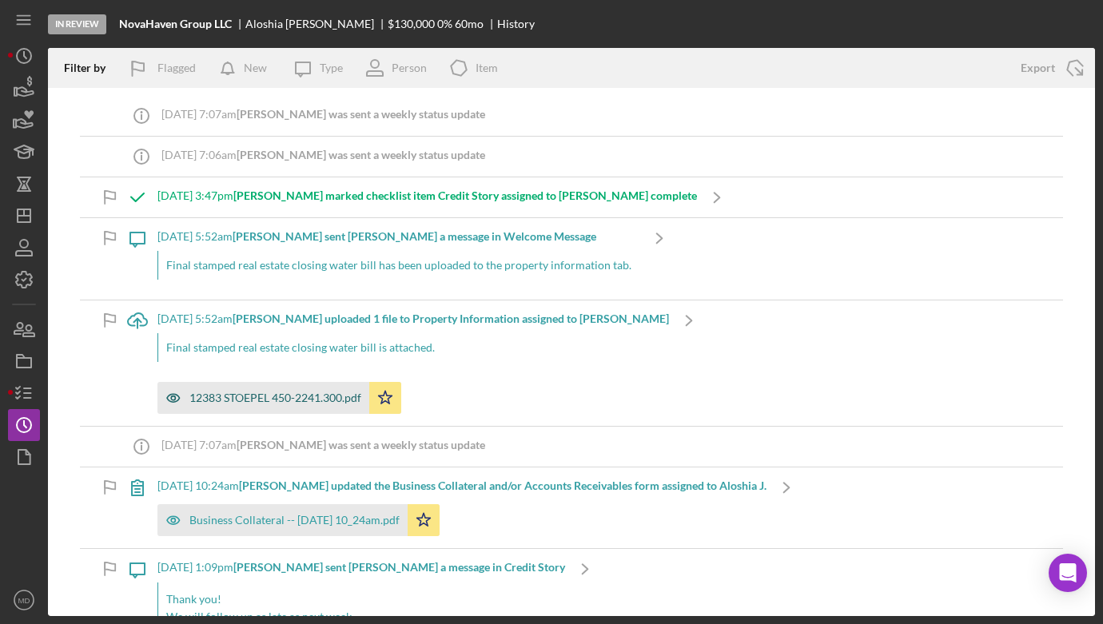
click at [283, 401] on div "12383 STOEPEL 450-2241.300.pdf" at bounding box center [275, 398] width 172 height 13
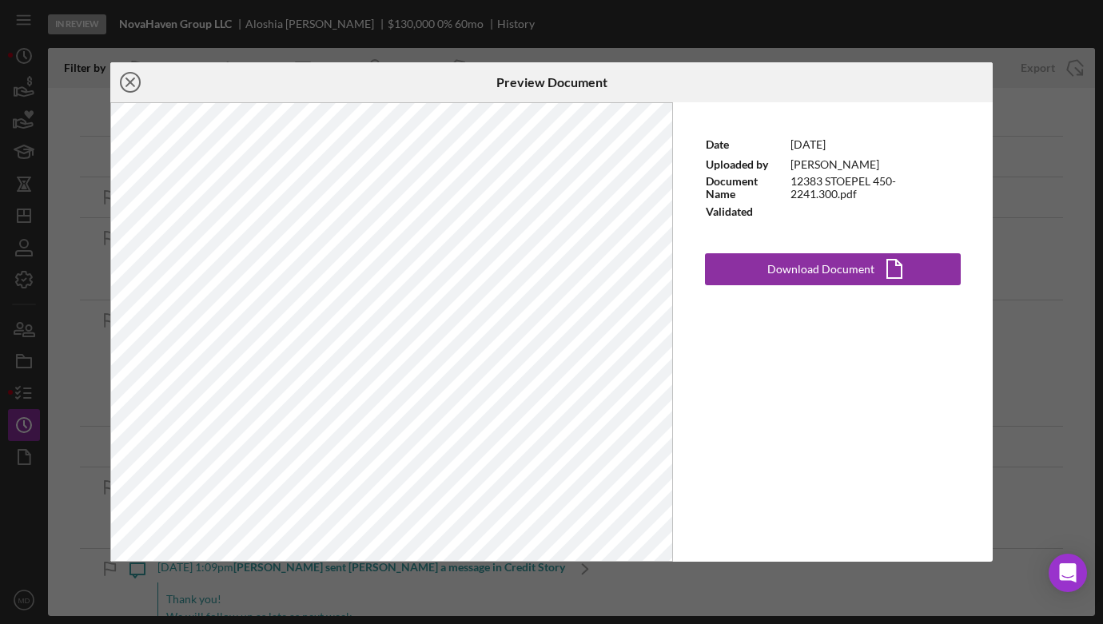
click at [133, 82] on icon "Icon/Close" at bounding box center [130, 82] width 40 height 40
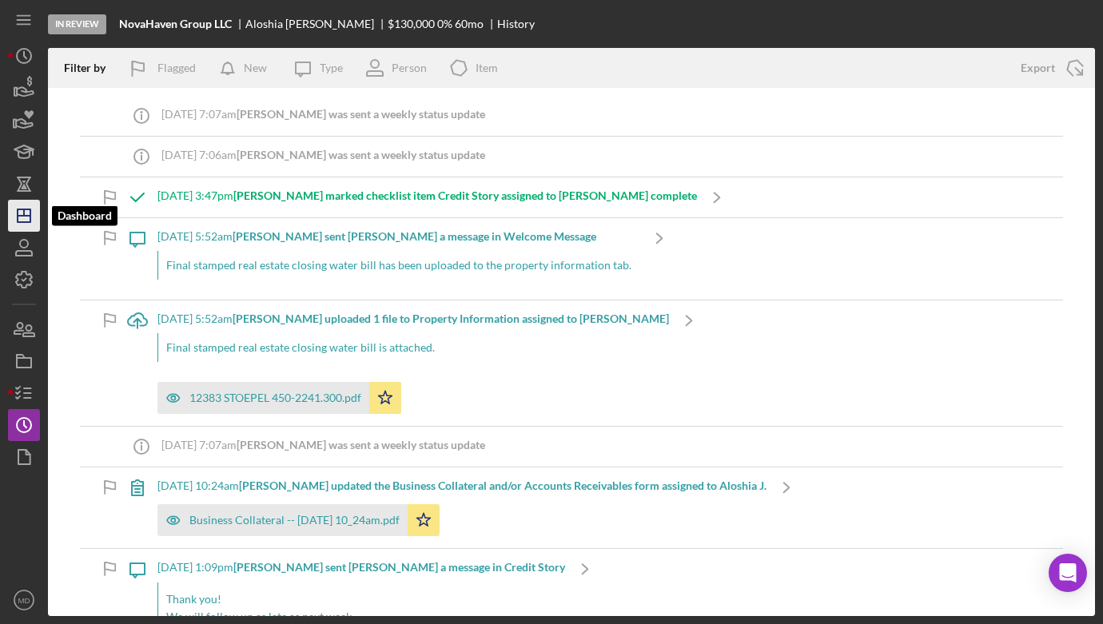
click at [31, 224] on icon "Icon/Dashboard" at bounding box center [24, 216] width 40 height 40
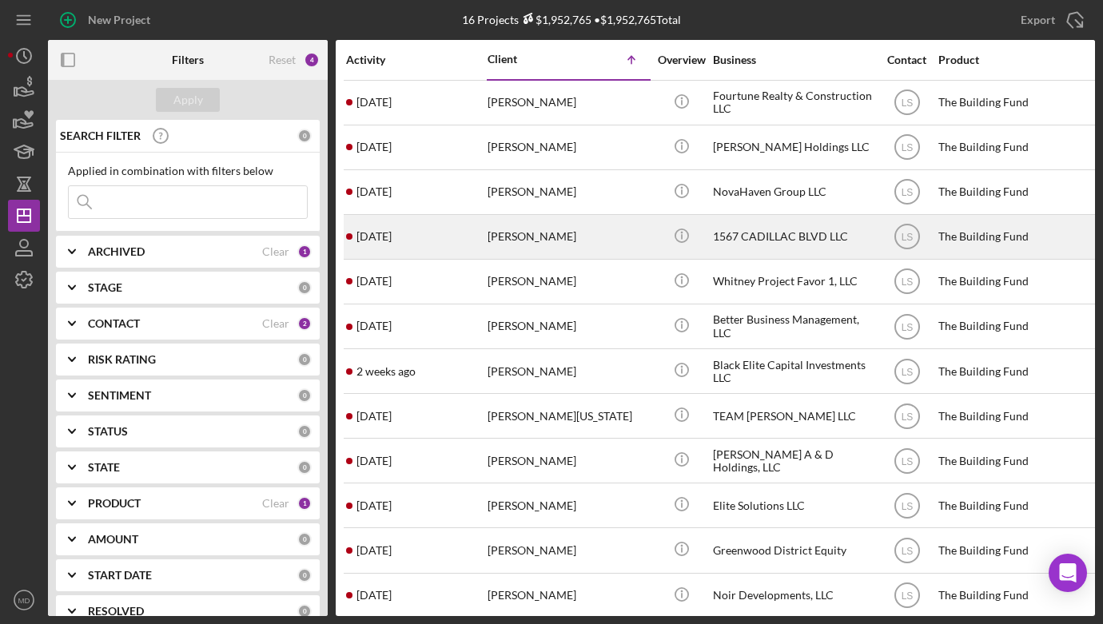
click at [523, 242] on div "[PERSON_NAME]" at bounding box center [567, 237] width 160 height 42
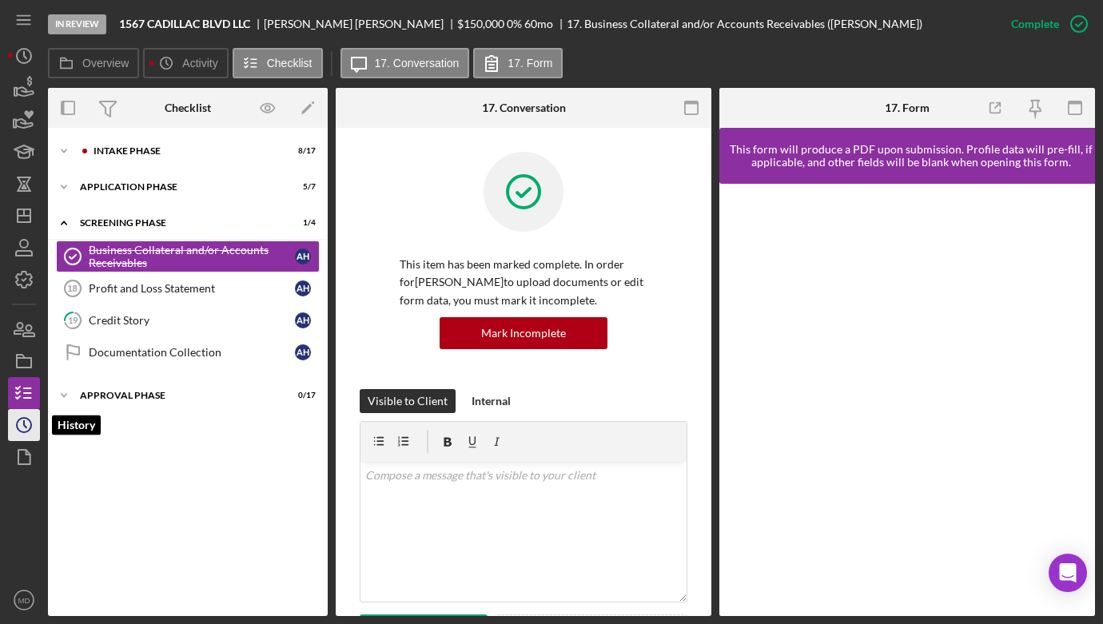
click at [24, 427] on icon "Icon/History" at bounding box center [24, 425] width 40 height 40
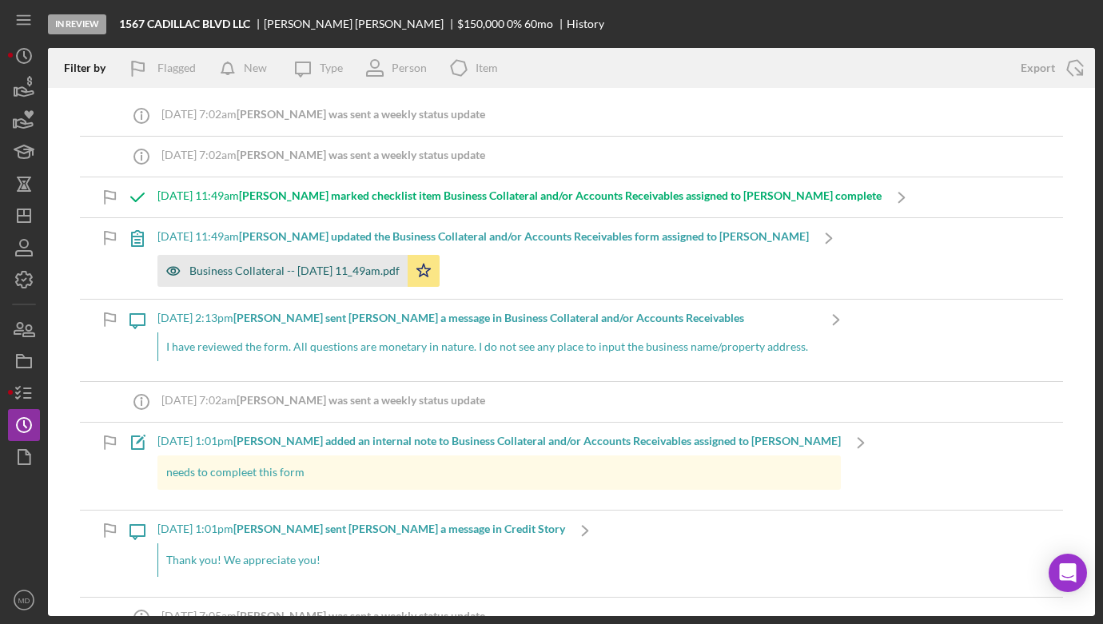
click at [288, 269] on div "Business Collateral -- [DATE] 11_49am.pdf" at bounding box center [294, 270] width 210 height 13
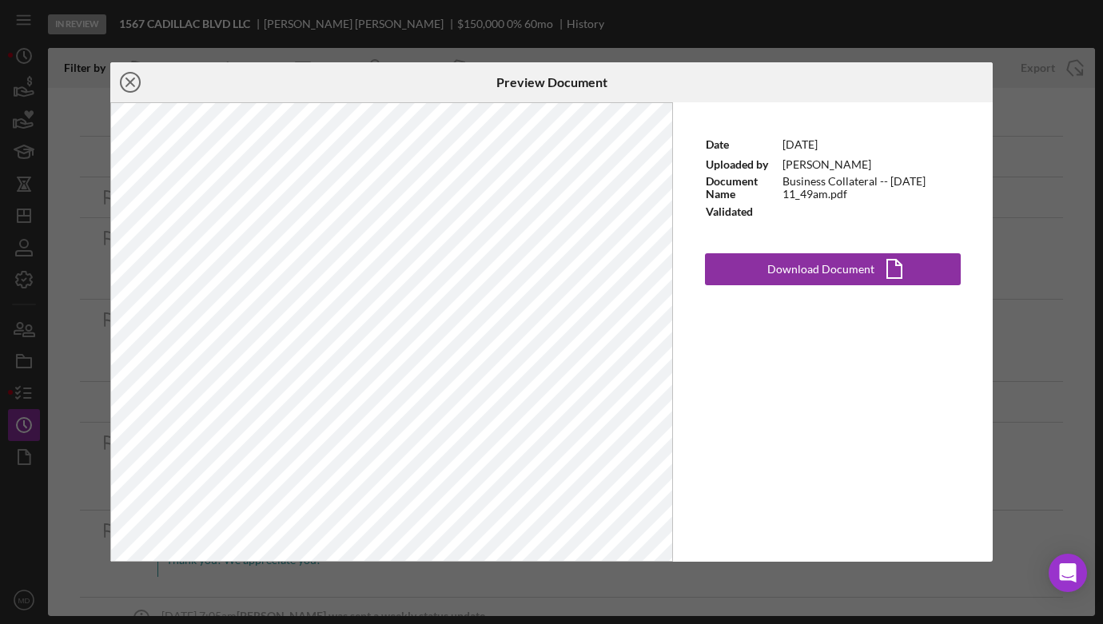
click at [133, 80] on line at bounding box center [130, 82] width 8 height 8
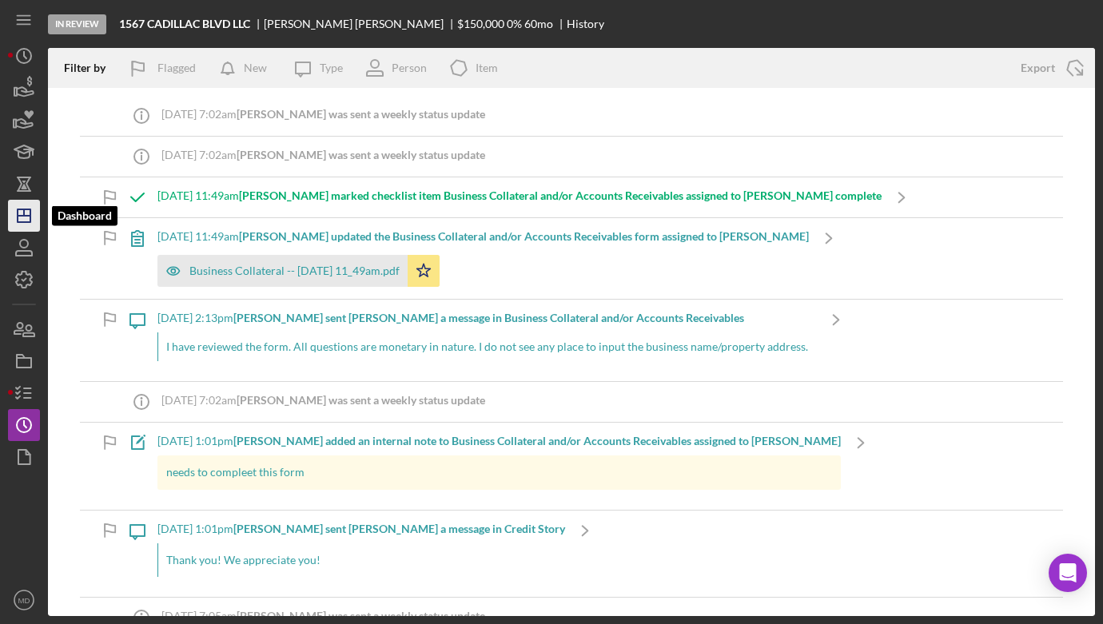
click at [26, 212] on icon "Icon/Dashboard" at bounding box center [24, 216] width 40 height 40
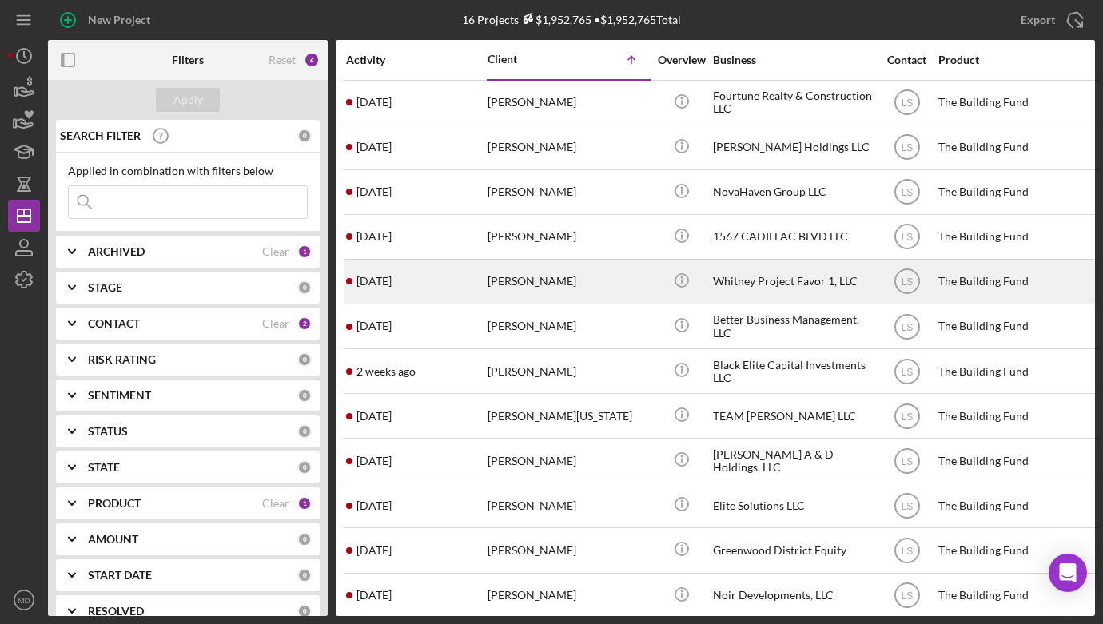
click at [504, 285] on div "[PERSON_NAME]" at bounding box center [567, 281] width 160 height 42
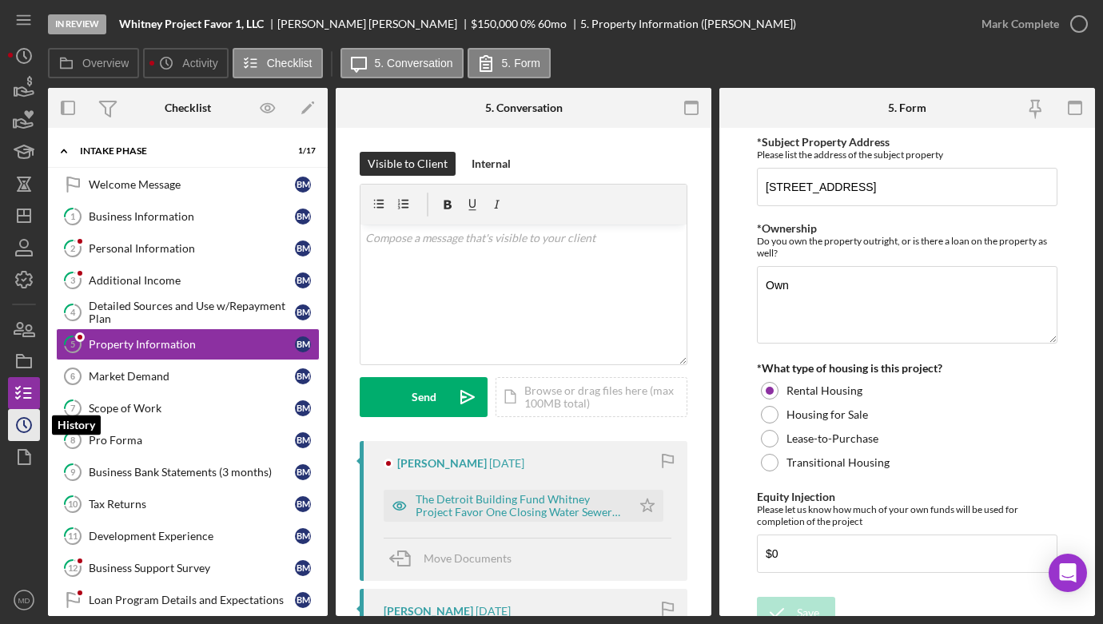
click at [36, 420] on icon "Icon/History" at bounding box center [24, 425] width 40 height 40
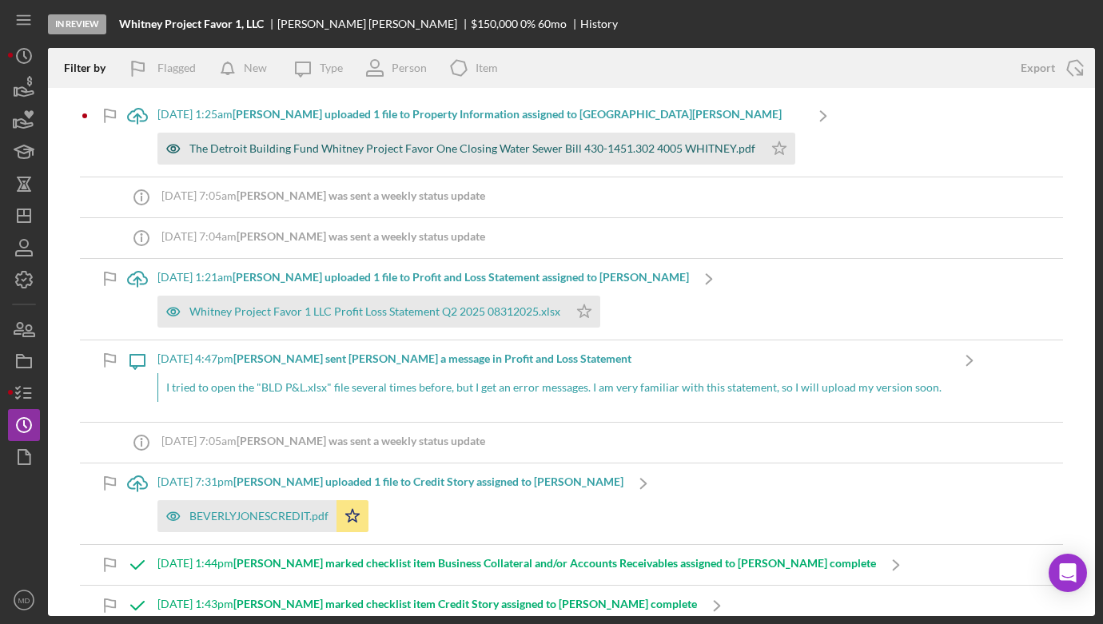
click at [268, 151] on div "The Detroit Building Fund Whitney Project Favor One Closing Water Sewer Bill 43…" at bounding box center [472, 148] width 566 height 13
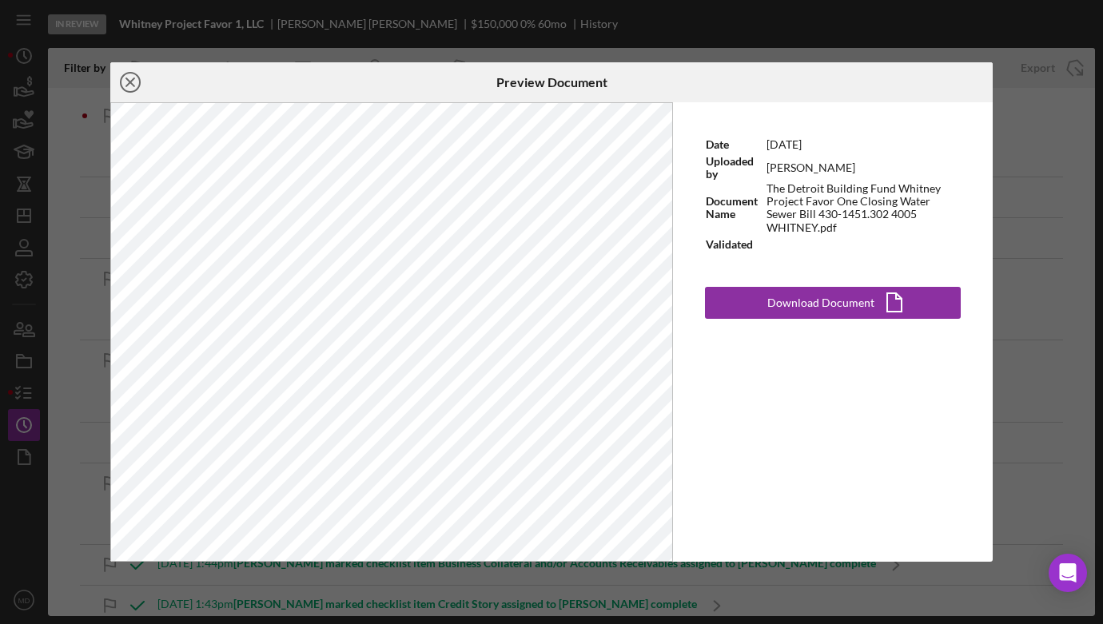
click at [135, 81] on icon "Icon/Close" at bounding box center [130, 82] width 40 height 40
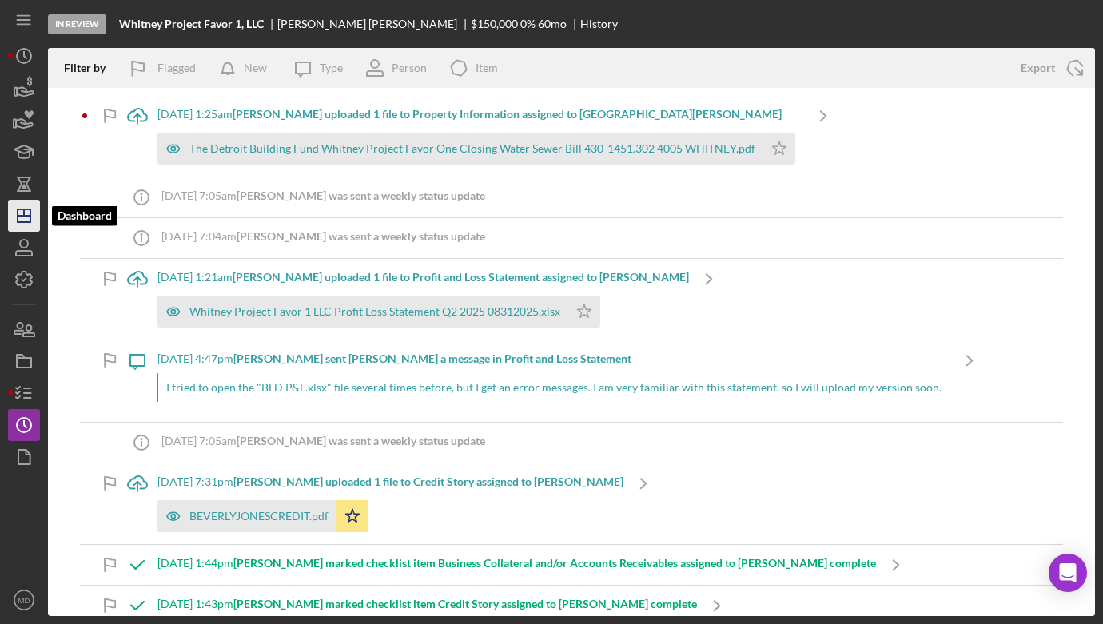
click at [26, 216] on line "button" at bounding box center [24, 216] width 13 height 0
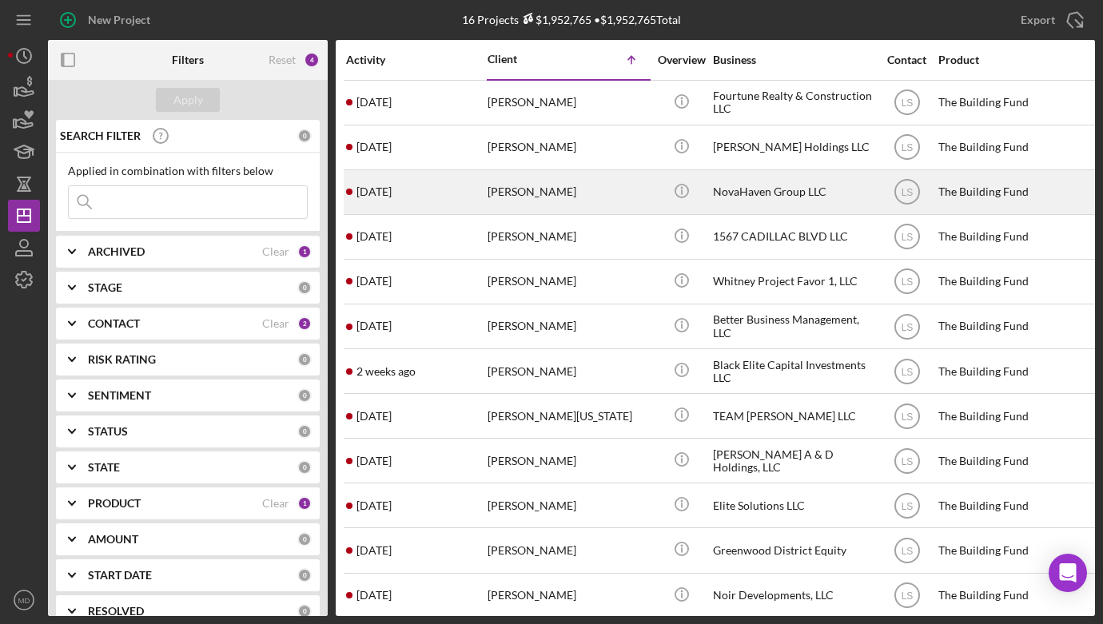
click at [539, 192] on div "[PERSON_NAME]" at bounding box center [567, 192] width 160 height 42
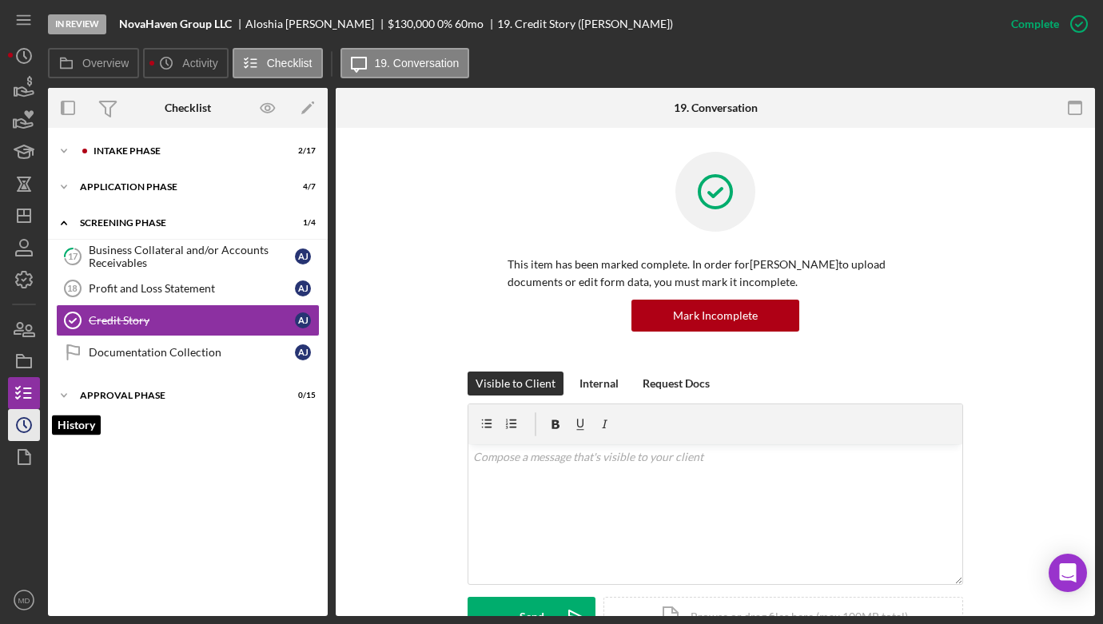
click at [27, 416] on icon "Icon/History" at bounding box center [24, 425] width 40 height 40
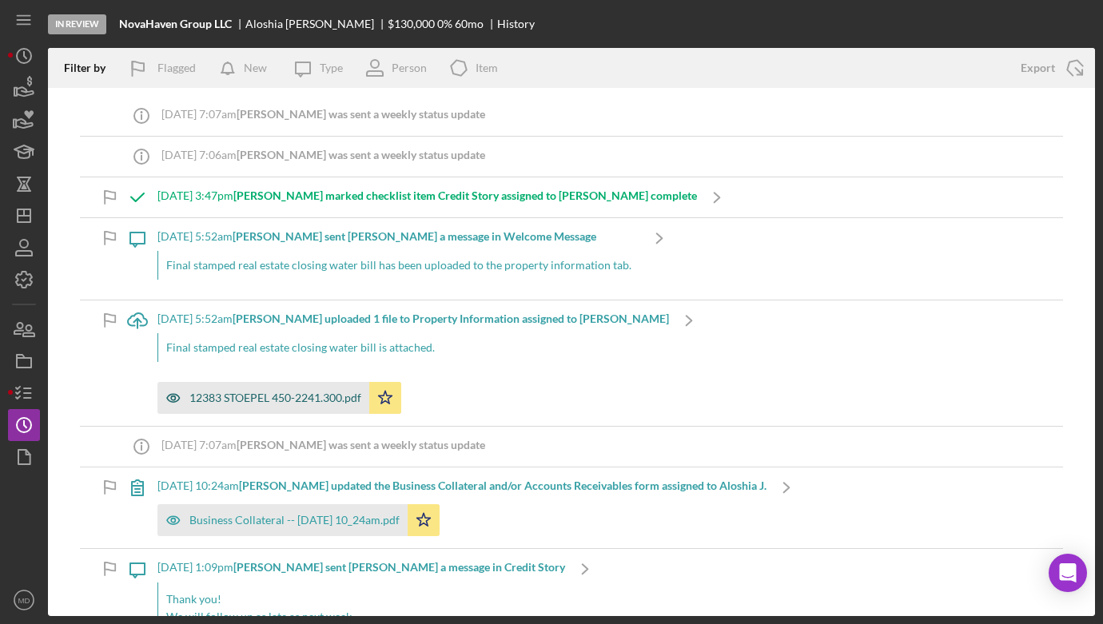
click at [276, 394] on div "12383 STOEPEL 450-2241.300.pdf" at bounding box center [275, 398] width 172 height 13
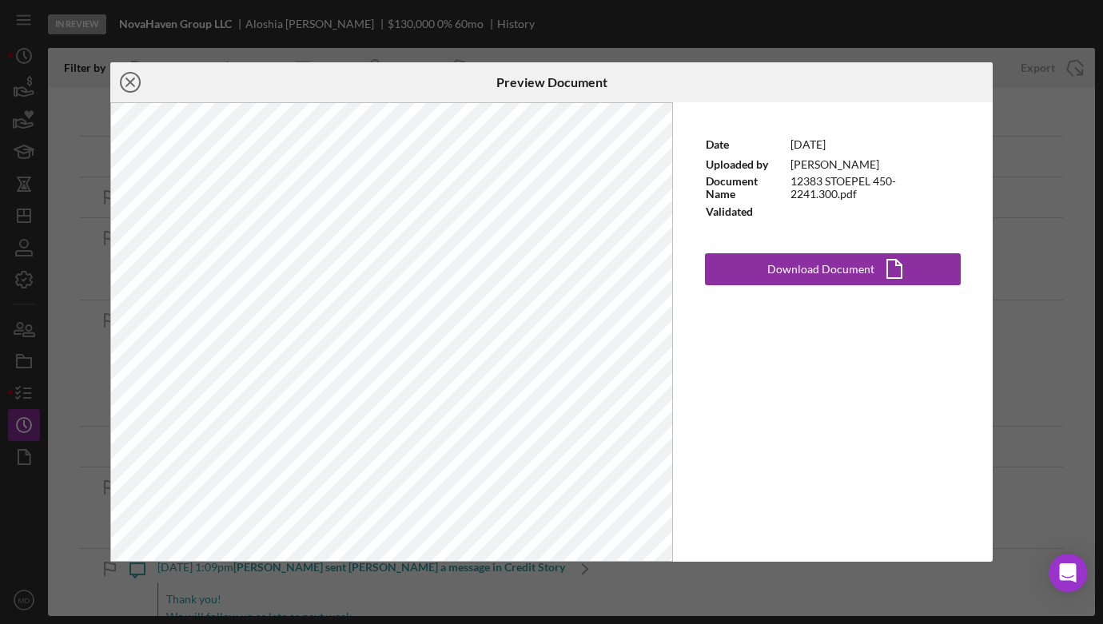
click at [129, 74] on icon "Icon/Close" at bounding box center [130, 82] width 40 height 40
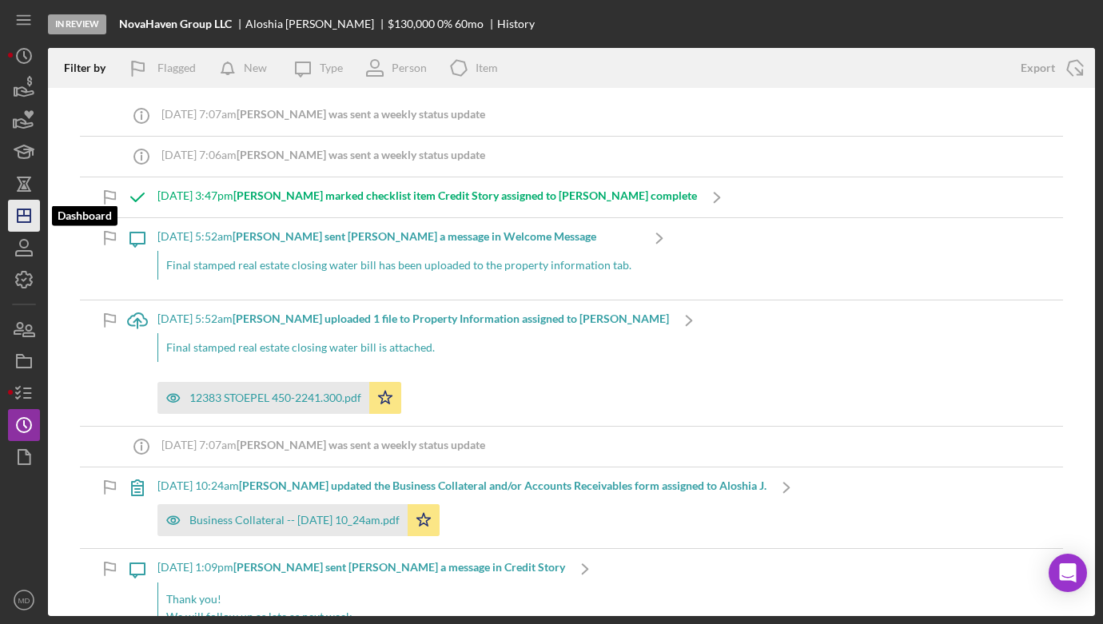
click at [19, 213] on icon "Icon/Dashboard" at bounding box center [24, 216] width 40 height 40
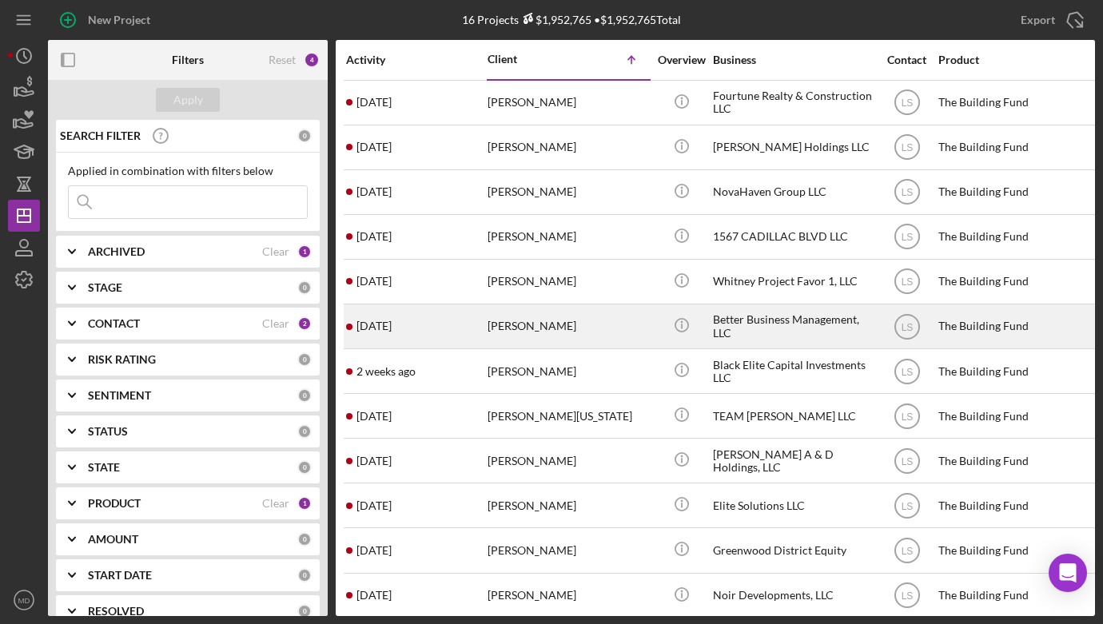
click at [733, 334] on div "Better Business Management, LLC" at bounding box center [793, 326] width 160 height 42
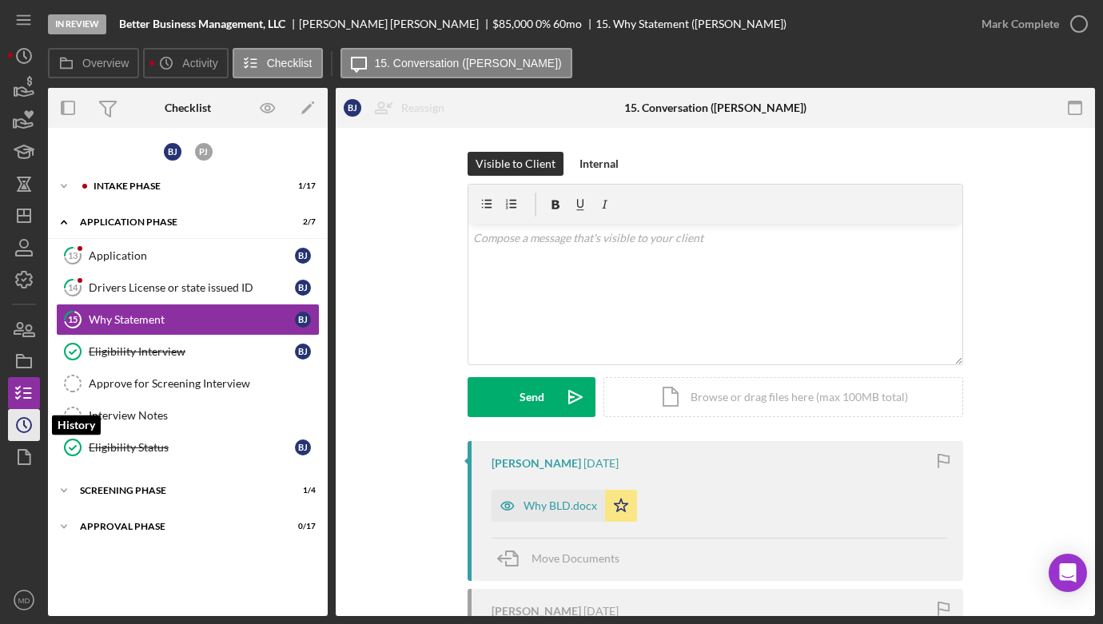
click at [31, 415] on icon "Icon/History" at bounding box center [24, 425] width 40 height 40
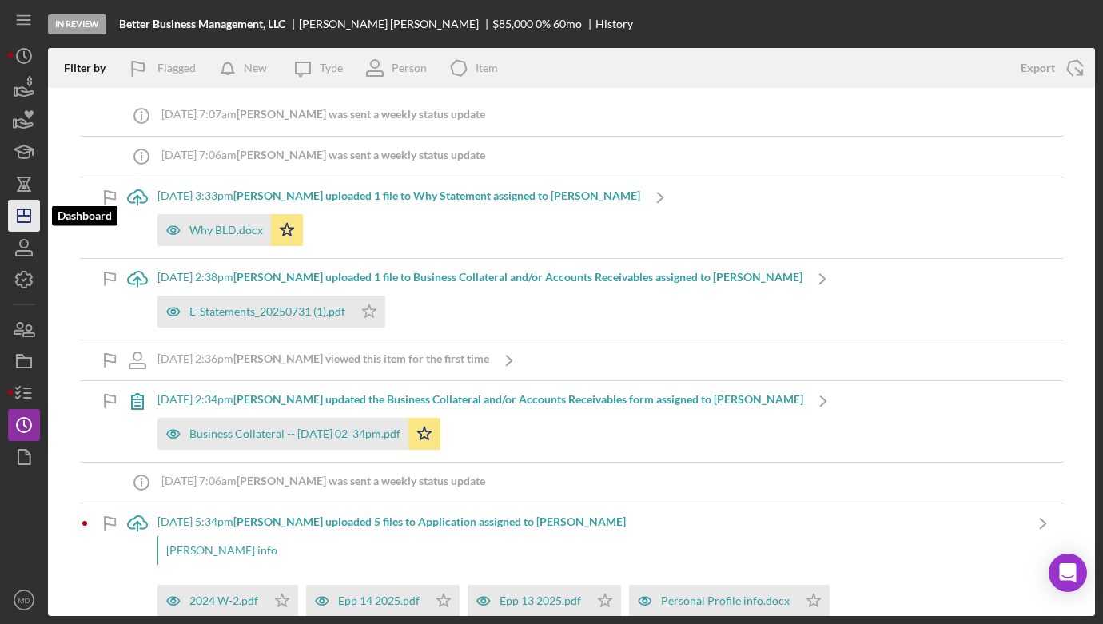
click at [26, 205] on icon "Icon/Dashboard" at bounding box center [24, 216] width 40 height 40
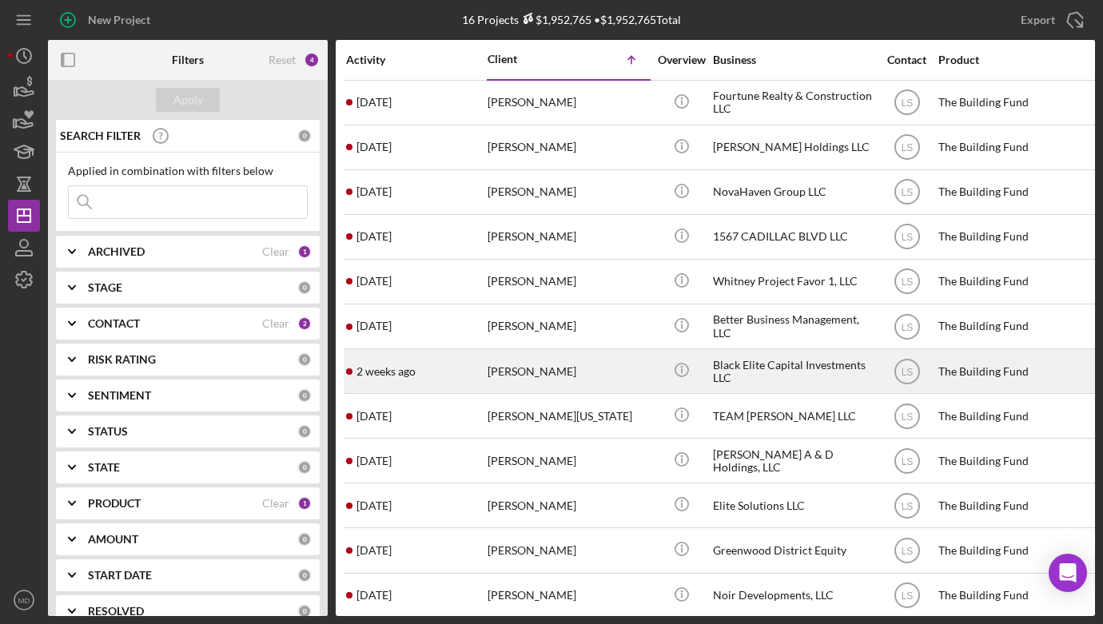
click at [539, 370] on div "[PERSON_NAME]" at bounding box center [567, 371] width 160 height 42
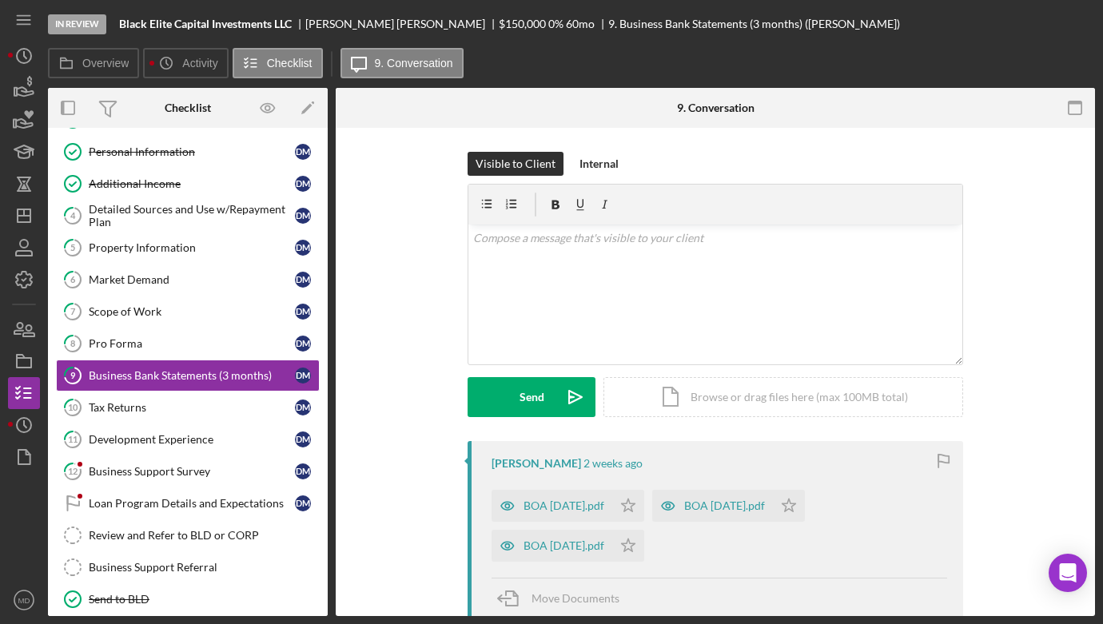
scroll to position [99, 0]
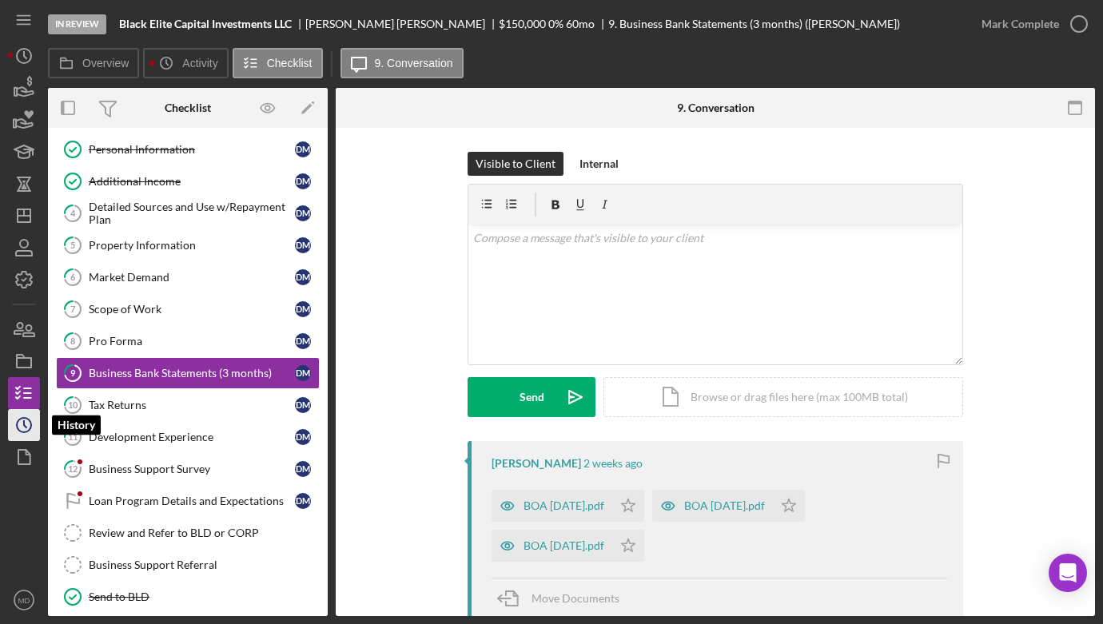
click at [14, 428] on icon "Icon/History" at bounding box center [24, 425] width 40 height 40
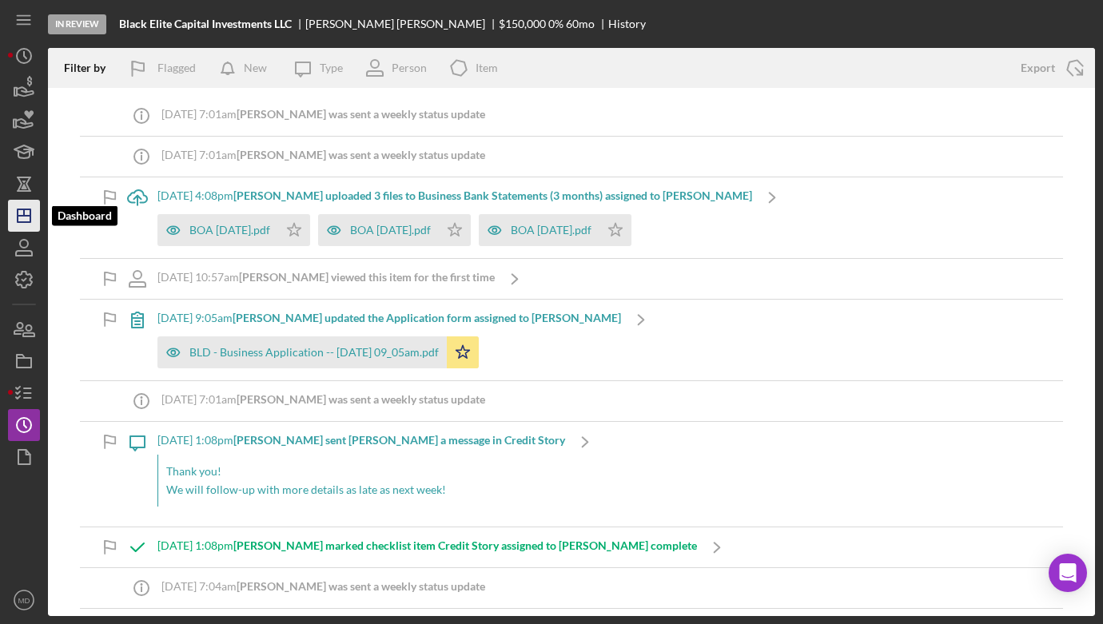
click at [24, 229] on icon "Icon/Dashboard" at bounding box center [24, 216] width 40 height 40
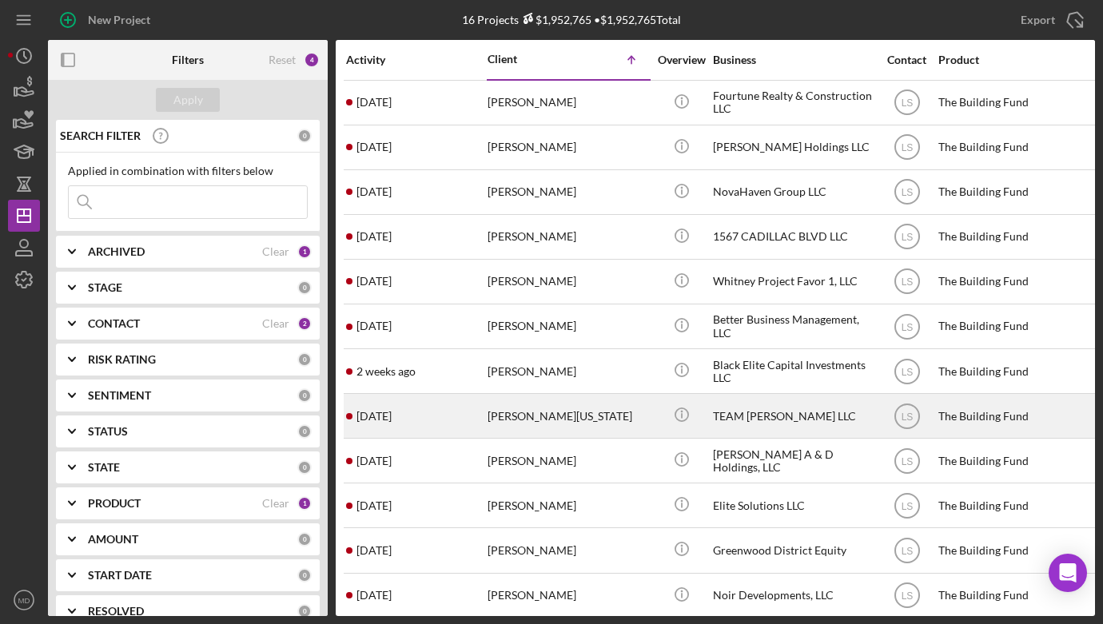
click at [521, 418] on div "[PERSON_NAME][US_STATE]" at bounding box center [567, 416] width 160 height 42
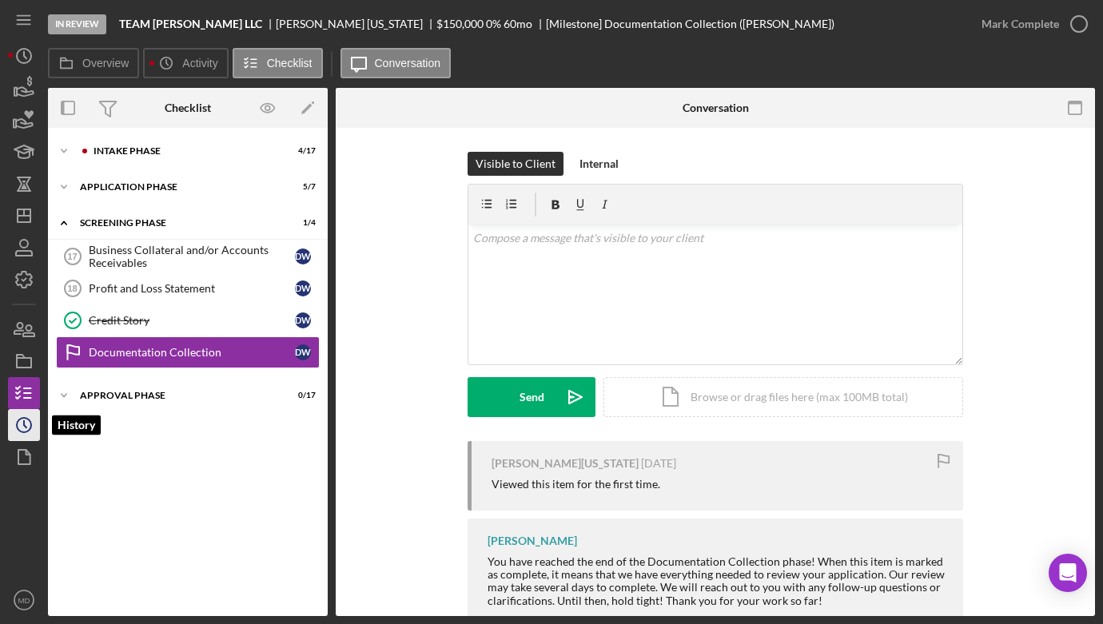
click at [26, 415] on icon "Icon/History" at bounding box center [24, 425] width 40 height 40
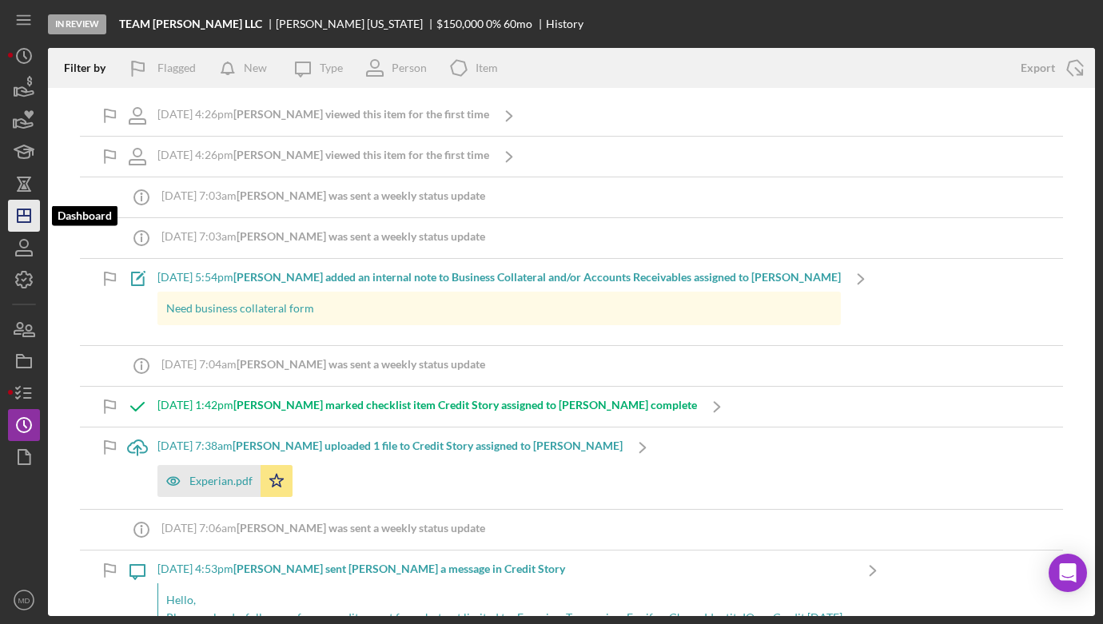
click at [24, 216] on line "button" at bounding box center [24, 212] width 0 height 6
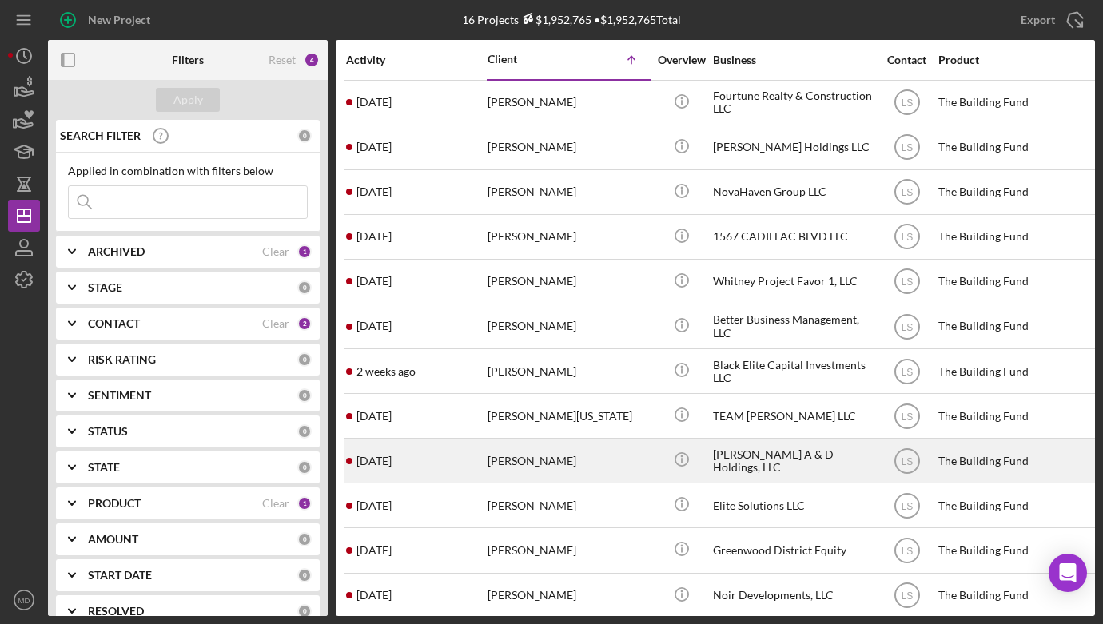
click at [522, 461] on div "[PERSON_NAME]" at bounding box center [567, 460] width 160 height 42
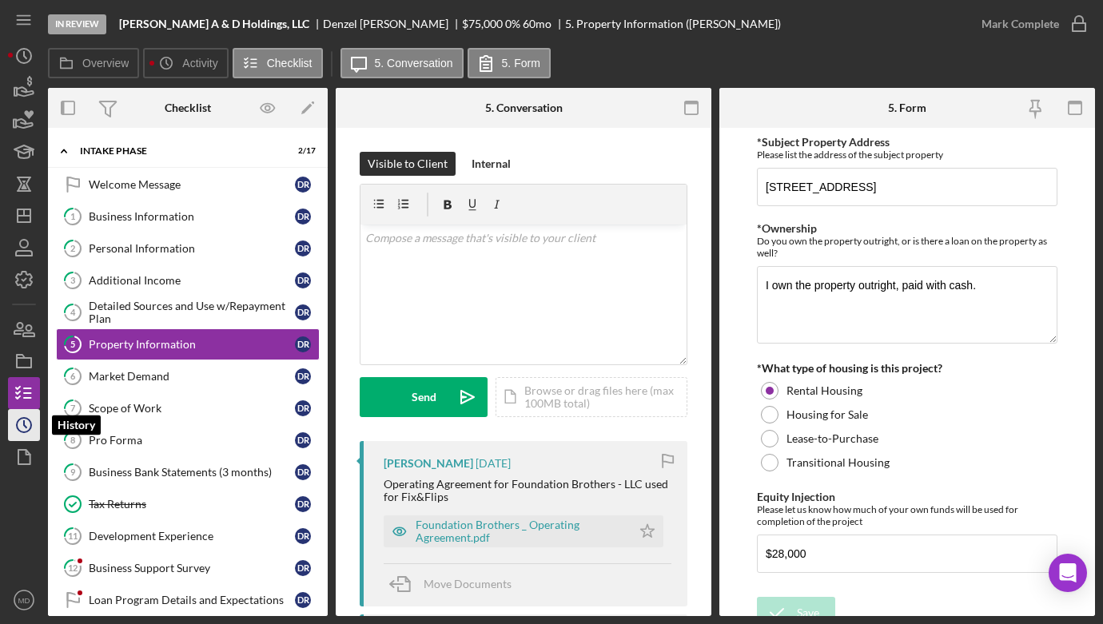
click at [35, 420] on icon "Icon/History" at bounding box center [24, 425] width 40 height 40
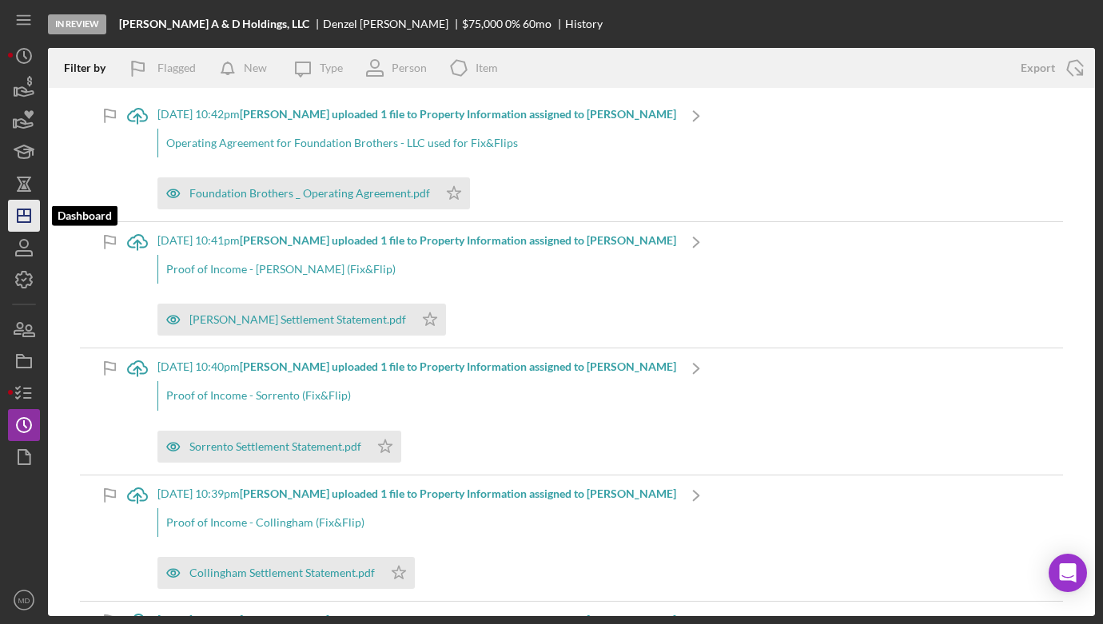
click at [26, 221] on icon "Icon/Dashboard" at bounding box center [24, 216] width 40 height 40
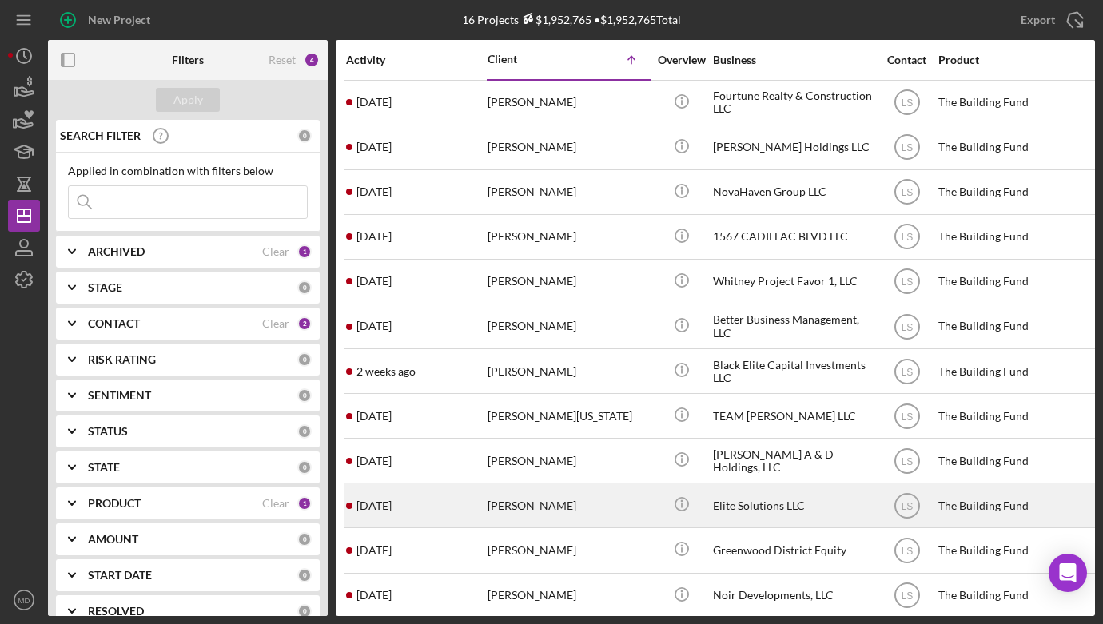
click at [537, 510] on div "[PERSON_NAME]" at bounding box center [567, 505] width 160 height 42
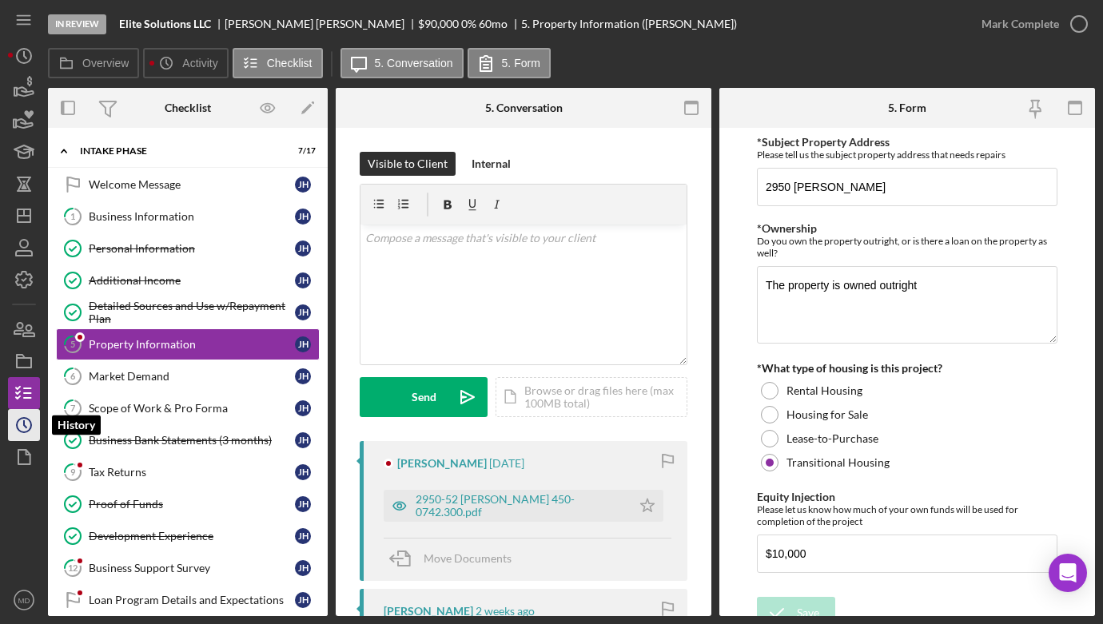
click at [30, 425] on circle "button" at bounding box center [24, 425] width 14 height 14
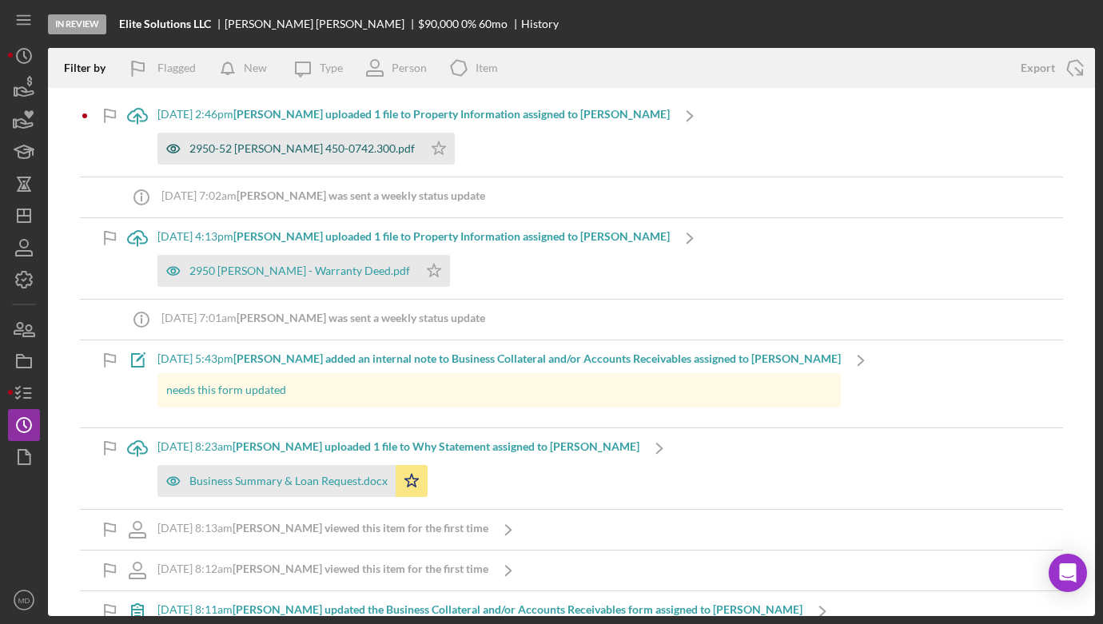
click at [296, 149] on div "2950-52 [PERSON_NAME] 450-0742.300.pdf" at bounding box center [301, 148] width 225 height 13
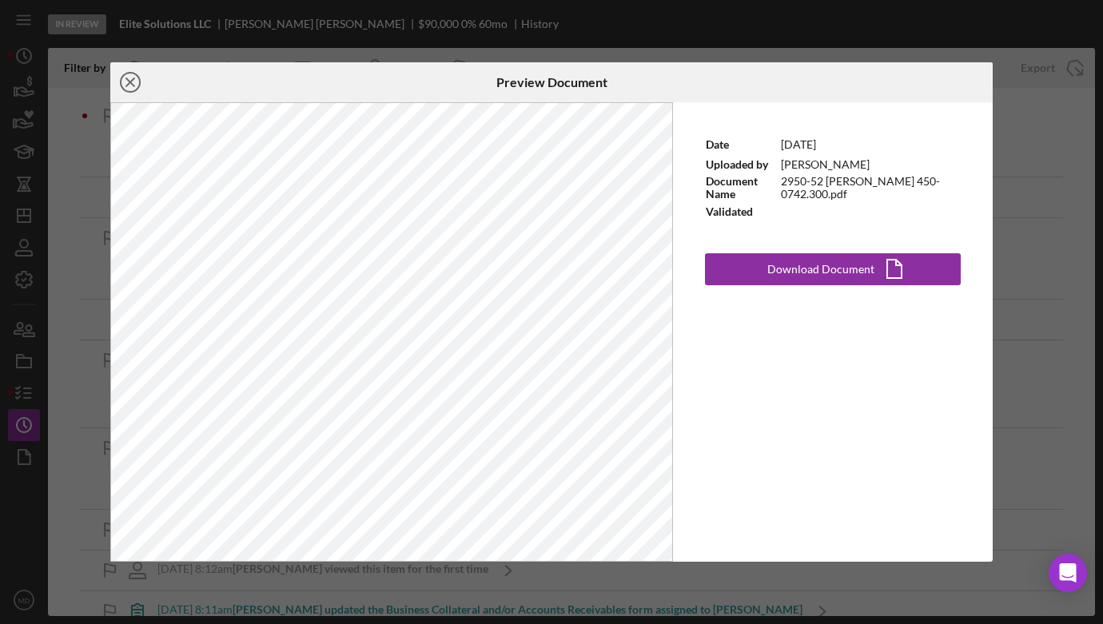
click at [129, 82] on line at bounding box center [130, 82] width 8 height 8
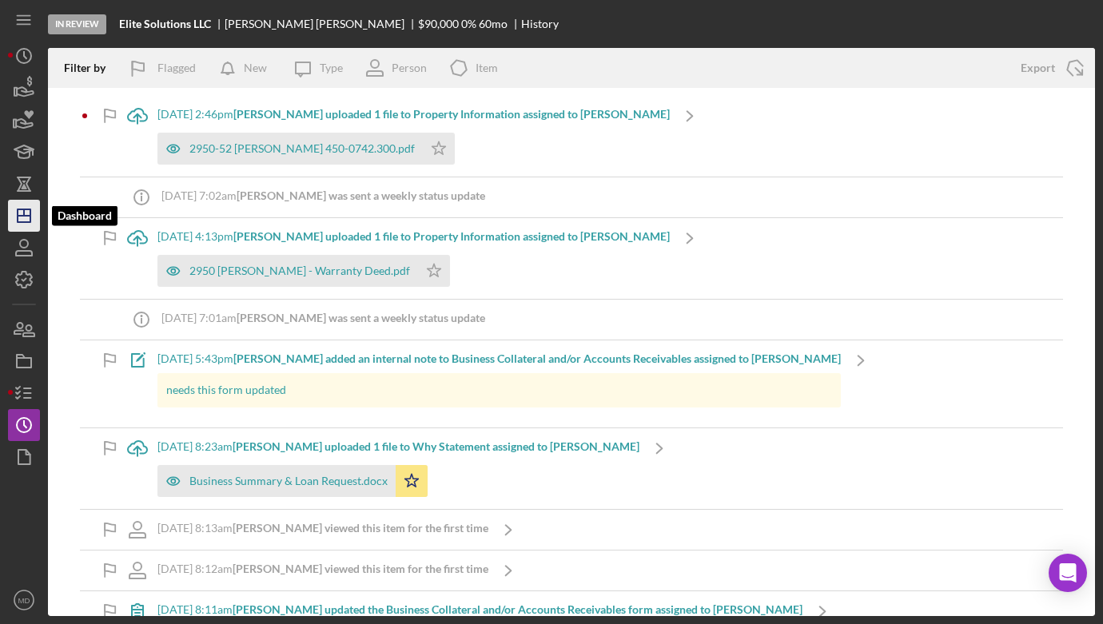
click at [26, 214] on icon "Icon/Dashboard" at bounding box center [24, 216] width 40 height 40
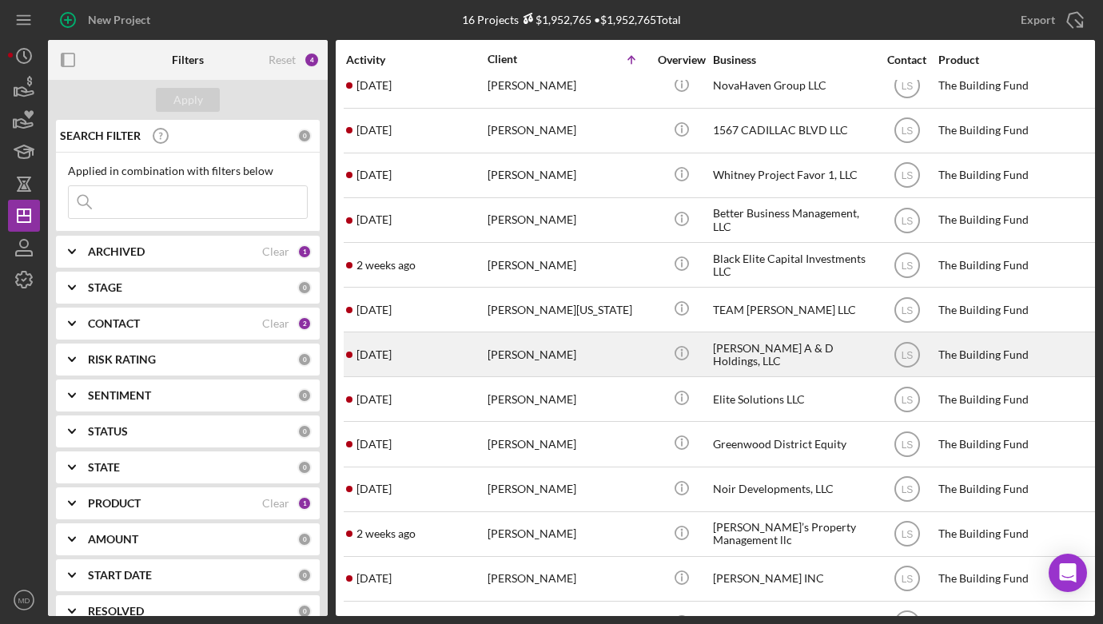
scroll to position [108, 0]
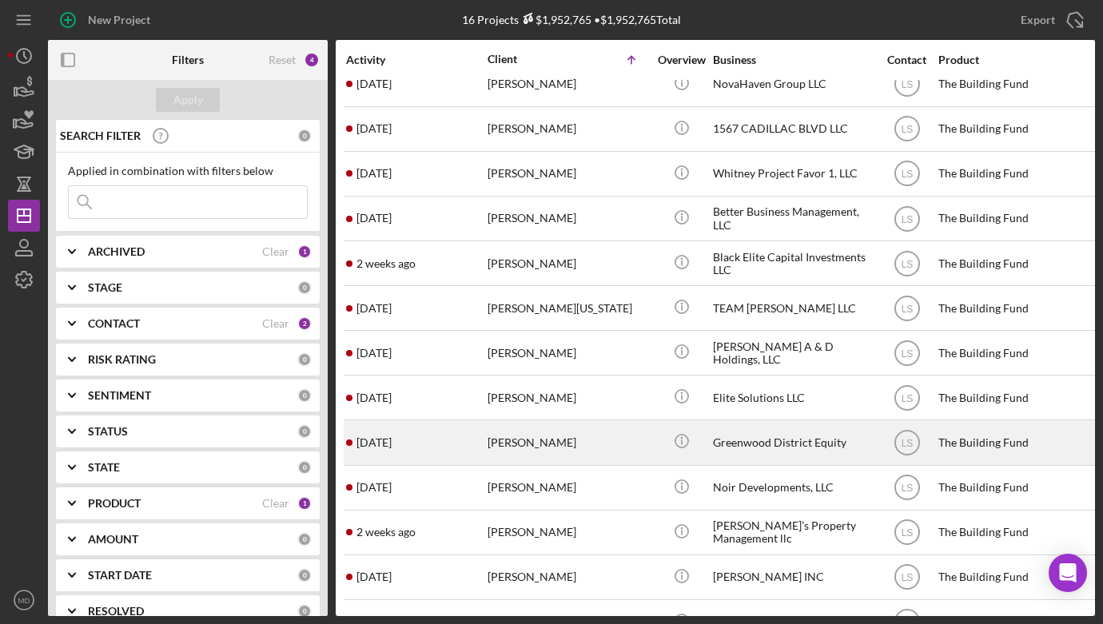
click at [535, 433] on div "[PERSON_NAME]" at bounding box center [567, 442] width 160 height 42
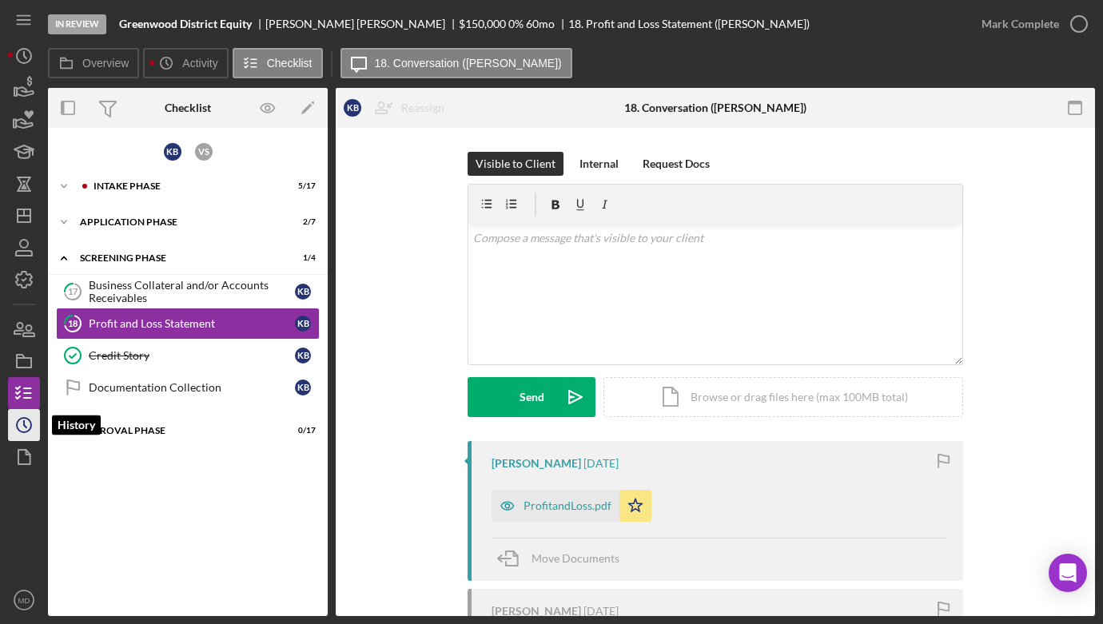
click at [25, 424] on icon "Icon/History" at bounding box center [24, 425] width 40 height 40
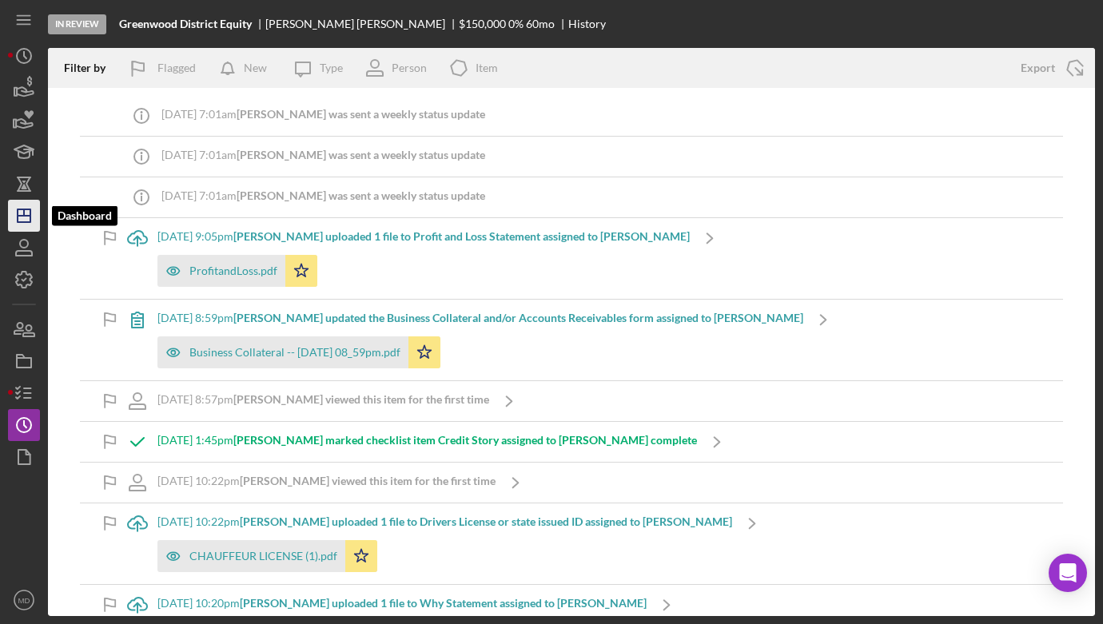
click at [19, 217] on icon "Icon/Dashboard" at bounding box center [24, 216] width 40 height 40
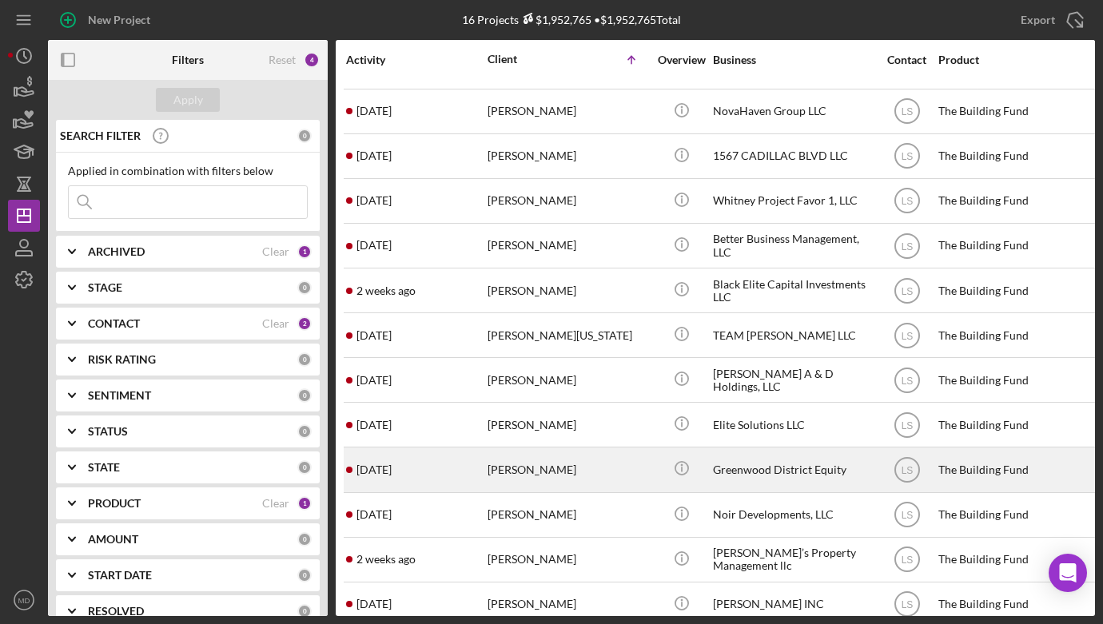
scroll to position [82, 0]
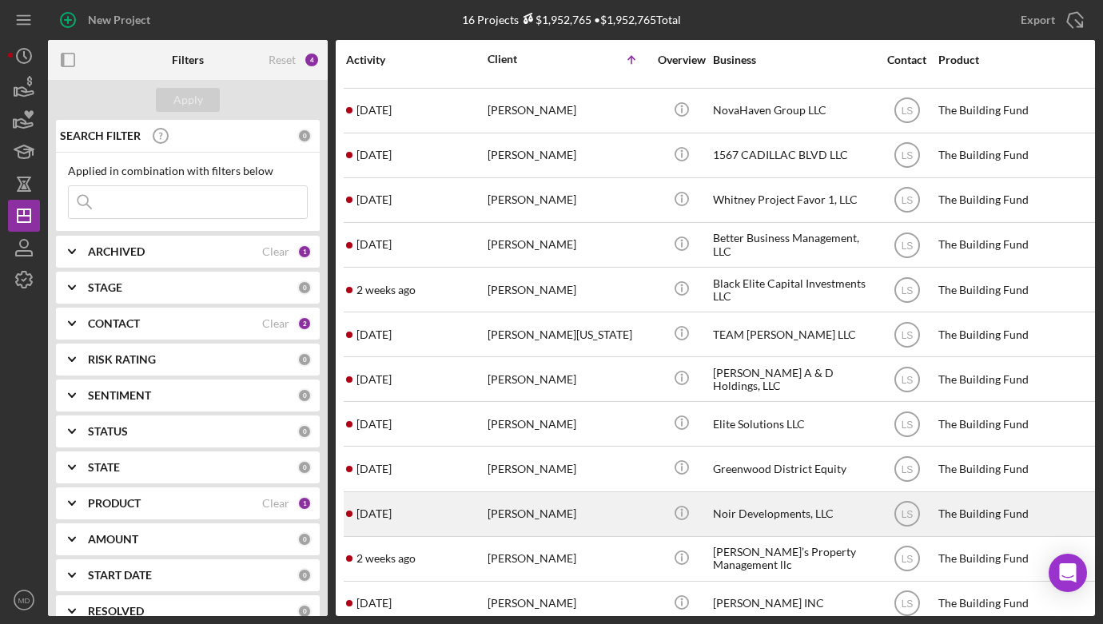
click at [726, 500] on div "Noir Developments, LLC" at bounding box center [793, 514] width 160 height 42
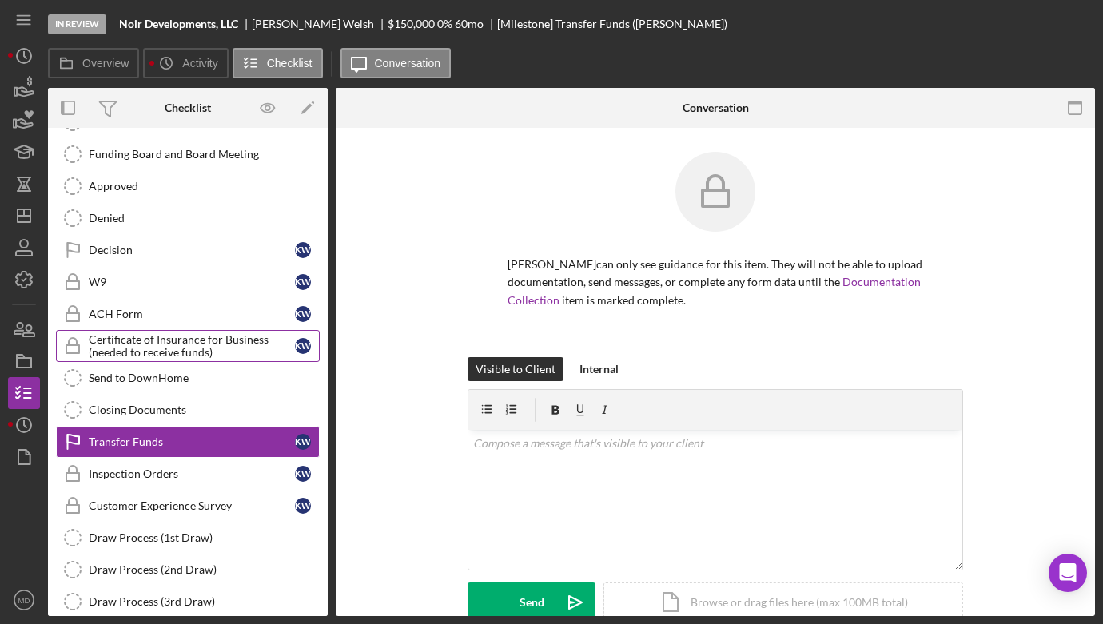
scroll to position [218, 0]
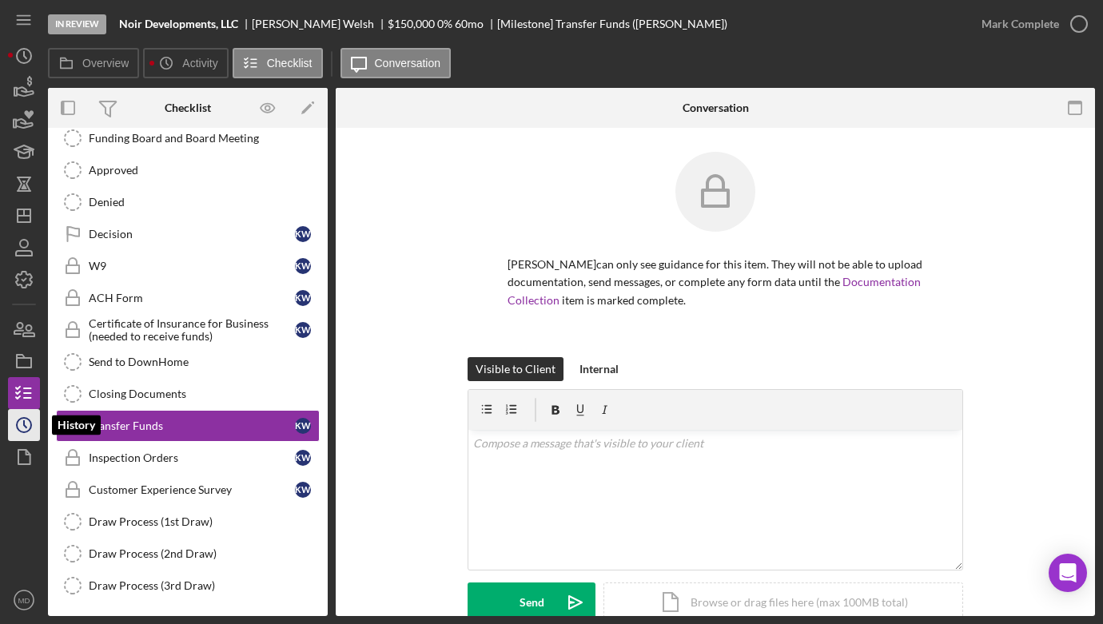
click at [32, 426] on icon "Icon/History" at bounding box center [24, 425] width 40 height 40
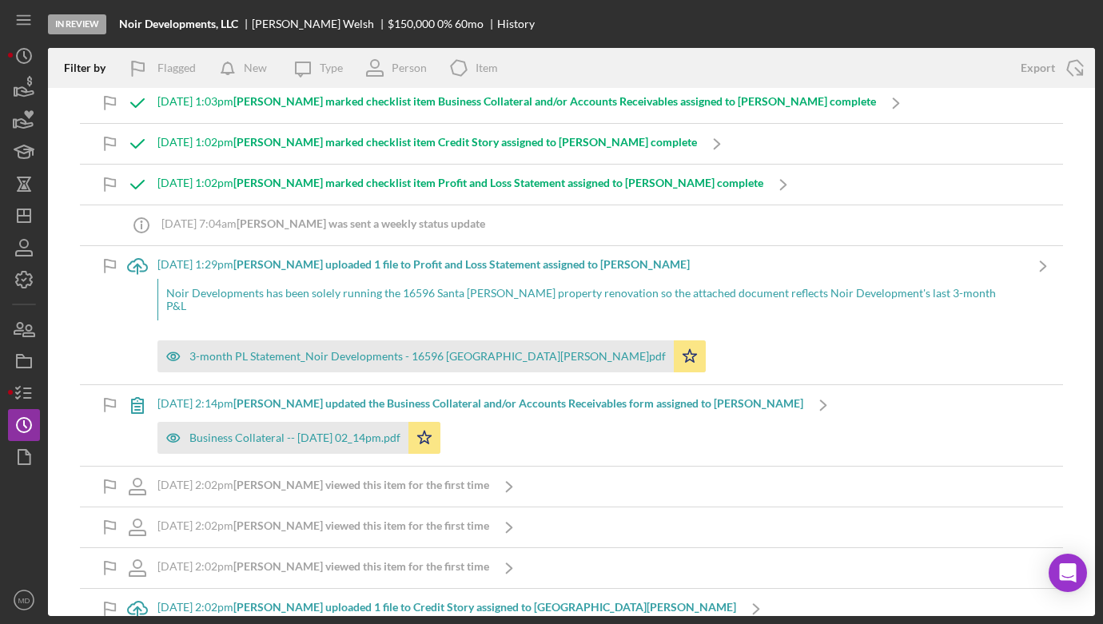
scroll to position [225, 0]
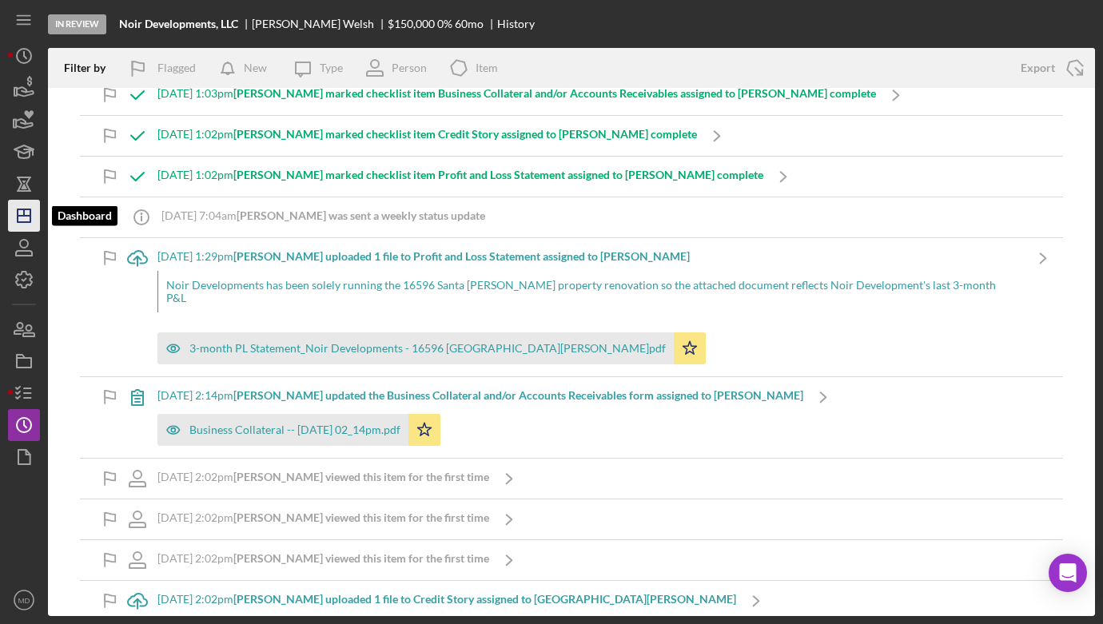
click at [20, 214] on icon "Icon/Dashboard" at bounding box center [24, 216] width 40 height 40
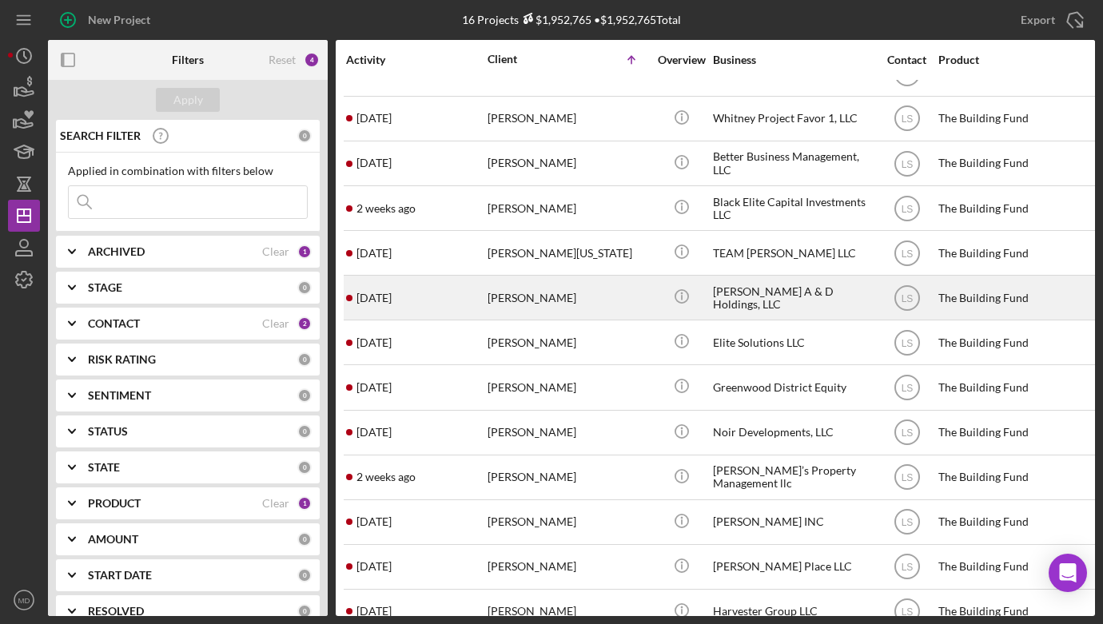
scroll to position [183, 0]
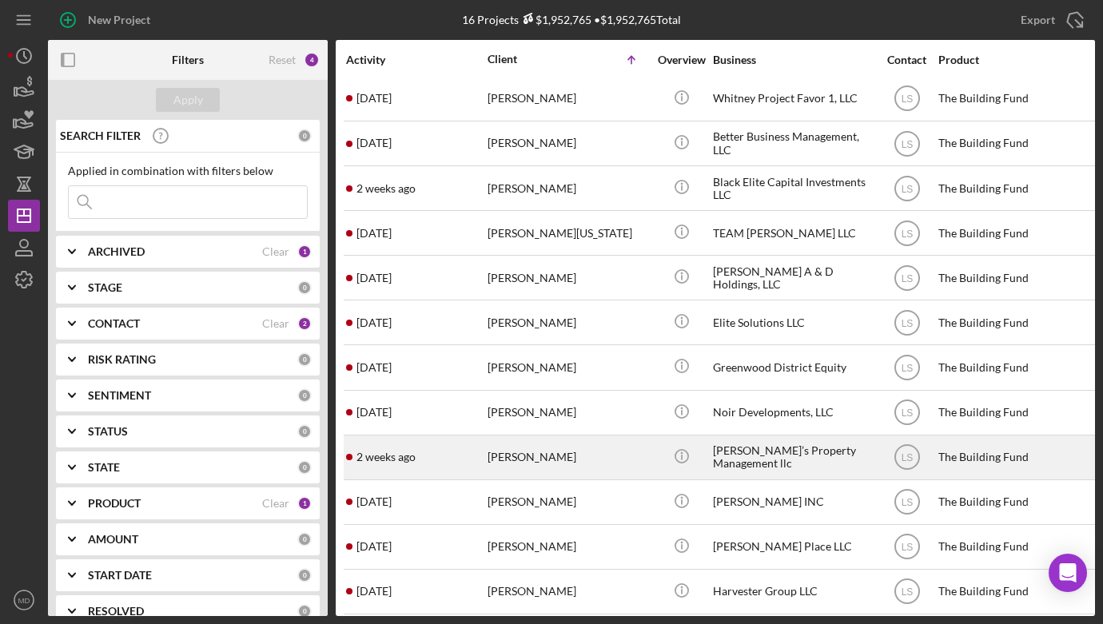
click at [713, 455] on div "[PERSON_NAME]’s Property Management llc" at bounding box center [793, 457] width 160 height 42
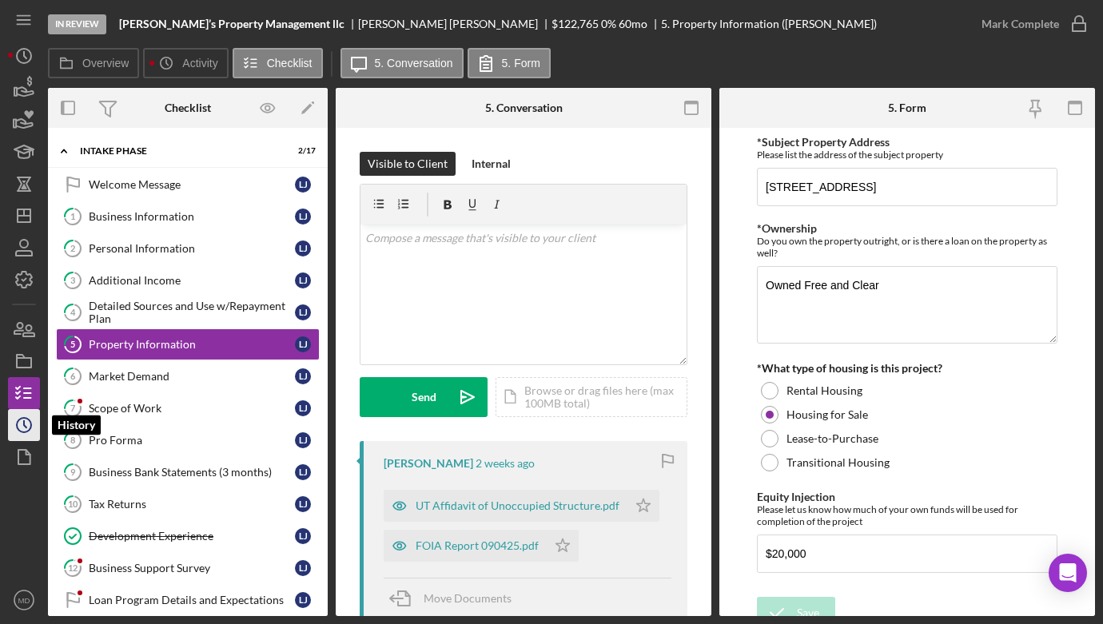
click at [26, 426] on polyline "button" at bounding box center [25, 424] width 2 height 6
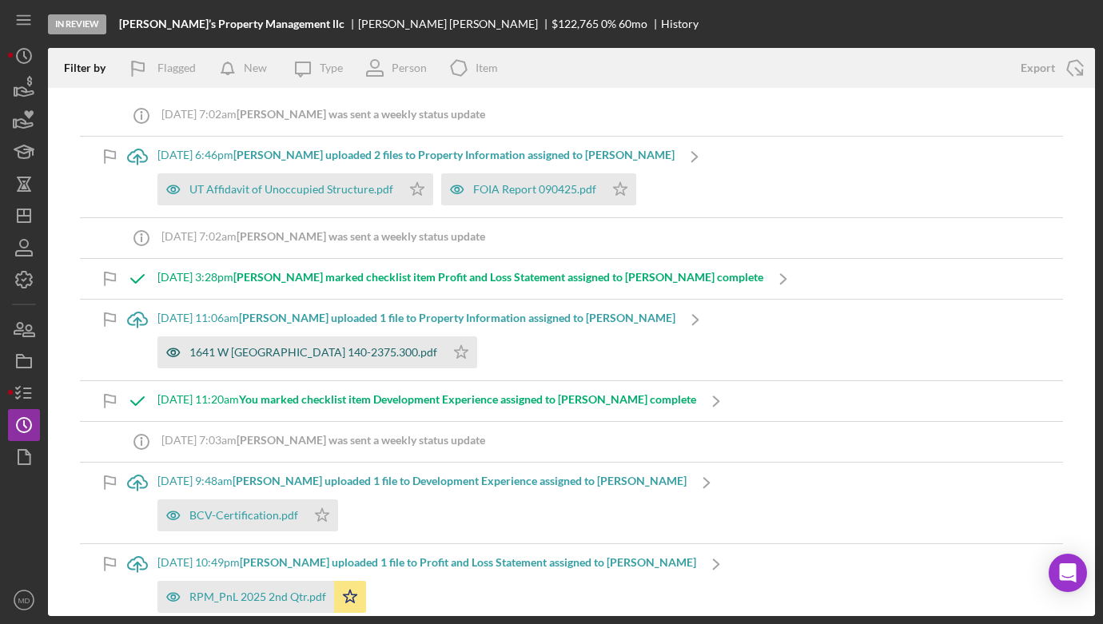
click at [284, 352] on div "1641 W [GEOGRAPHIC_DATA] 140-2375.300.pdf" at bounding box center [313, 352] width 248 height 13
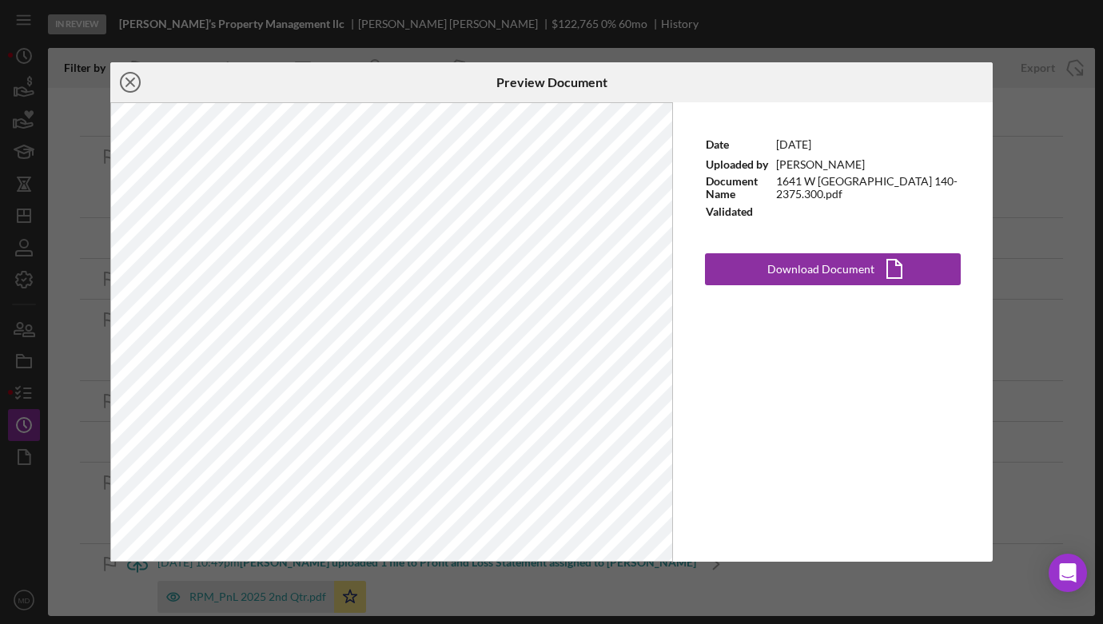
click at [133, 80] on icon "Icon/Close" at bounding box center [130, 82] width 40 height 40
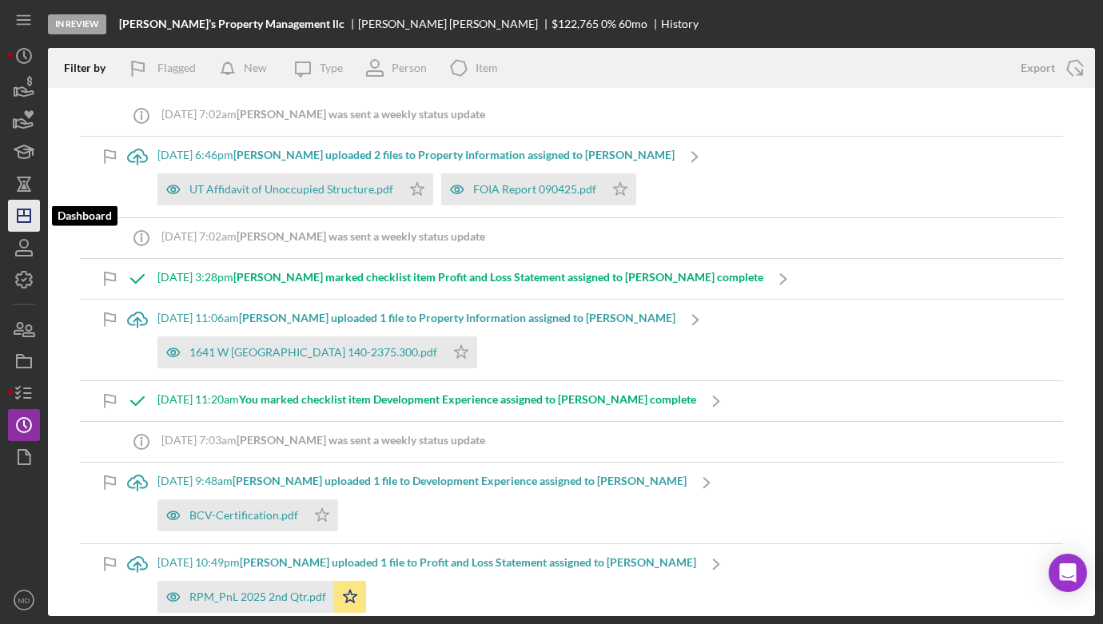
click at [26, 210] on icon "Icon/Dashboard" at bounding box center [24, 216] width 40 height 40
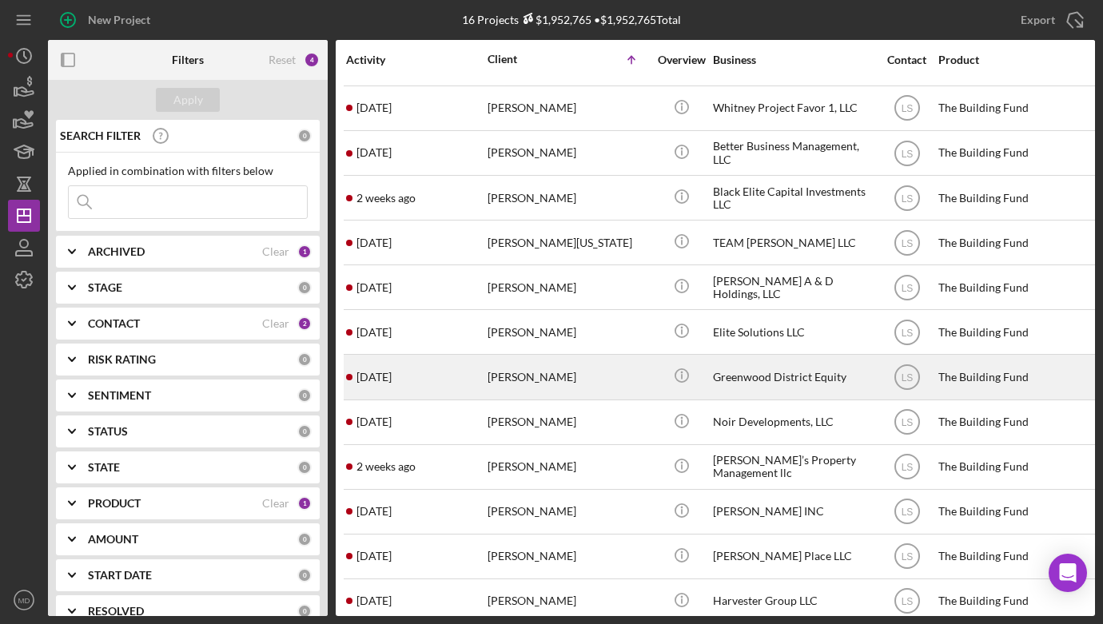
scroll to position [183, 0]
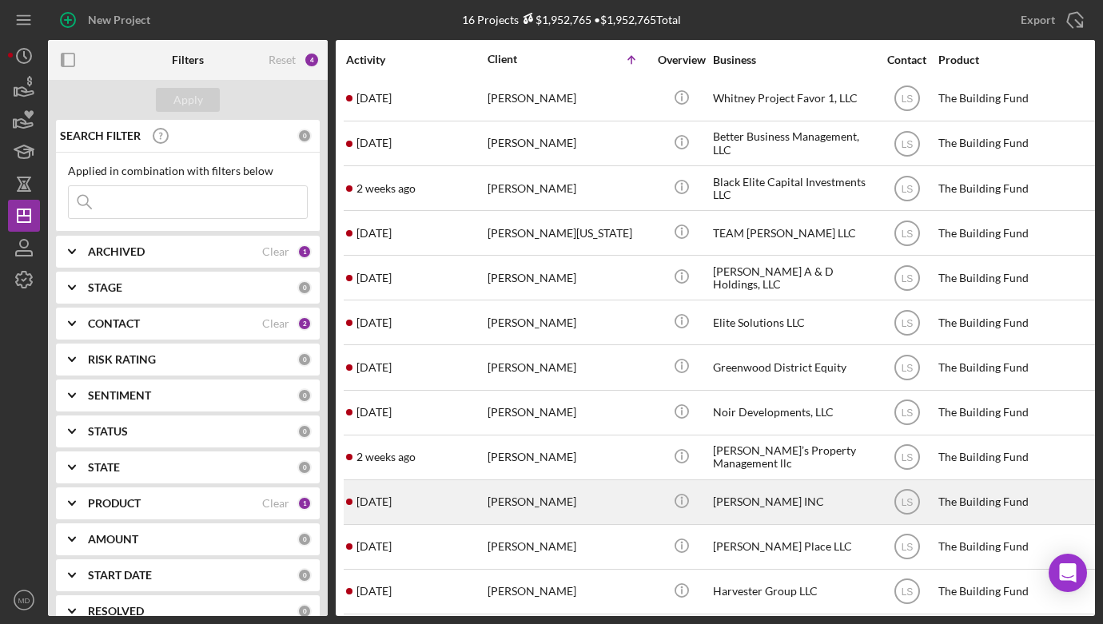
click at [733, 495] on div "[PERSON_NAME] INC" at bounding box center [793, 502] width 160 height 42
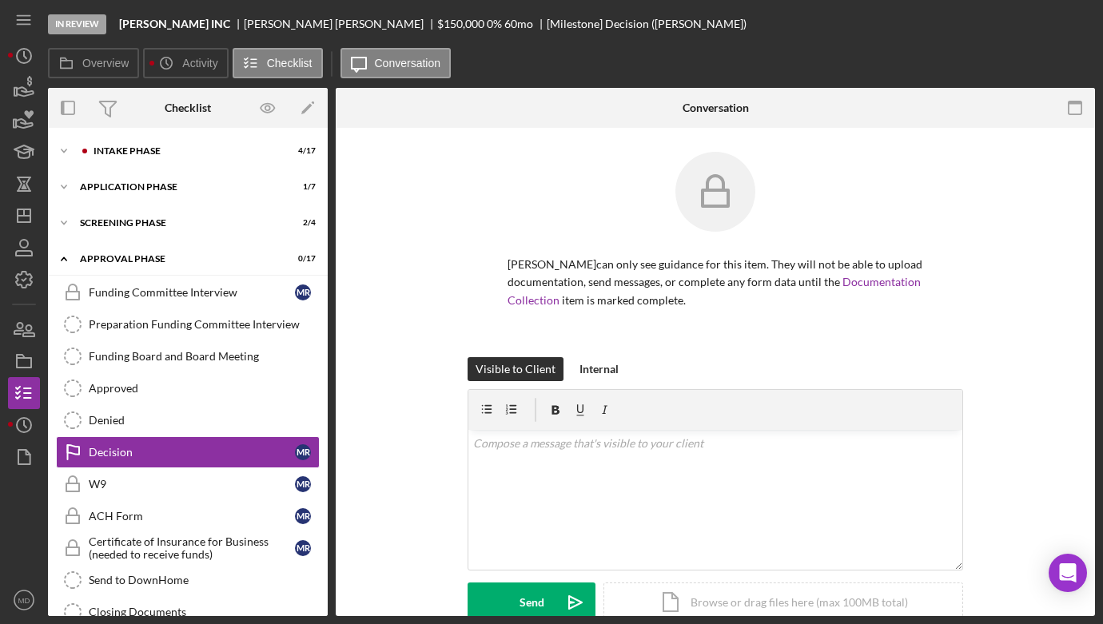
scroll to position [79, 0]
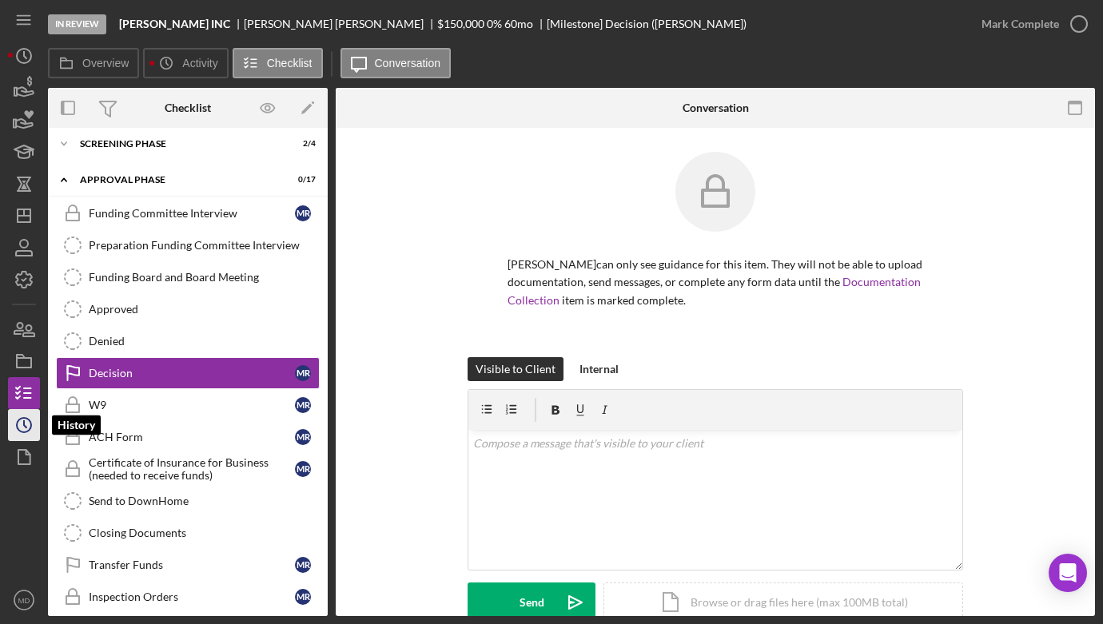
click at [27, 415] on icon "Icon/History" at bounding box center [24, 425] width 40 height 40
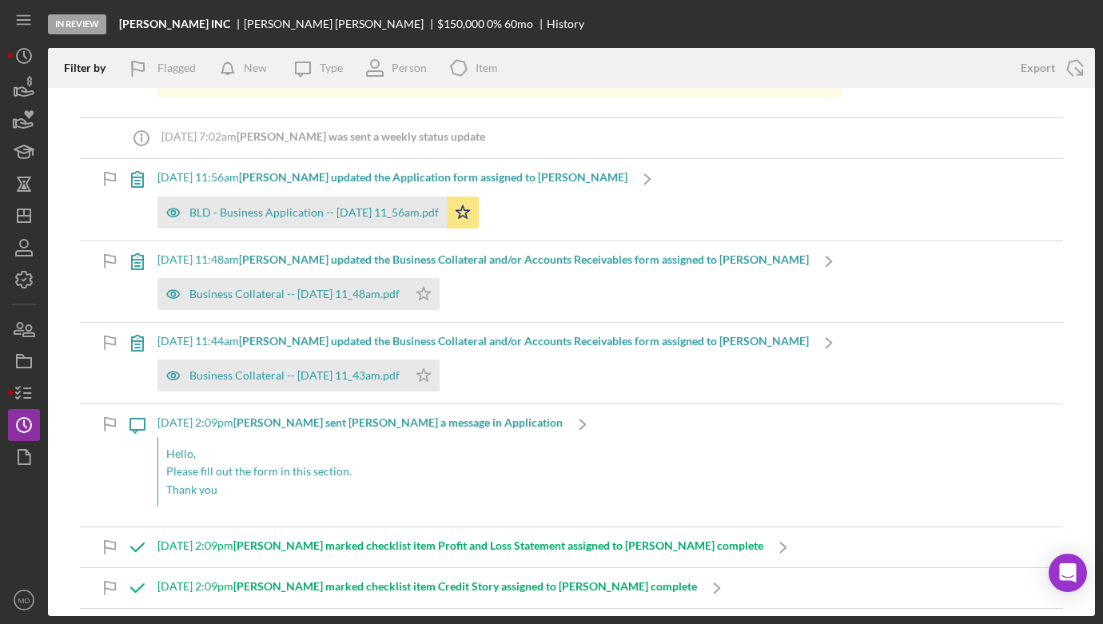
scroll to position [189, 0]
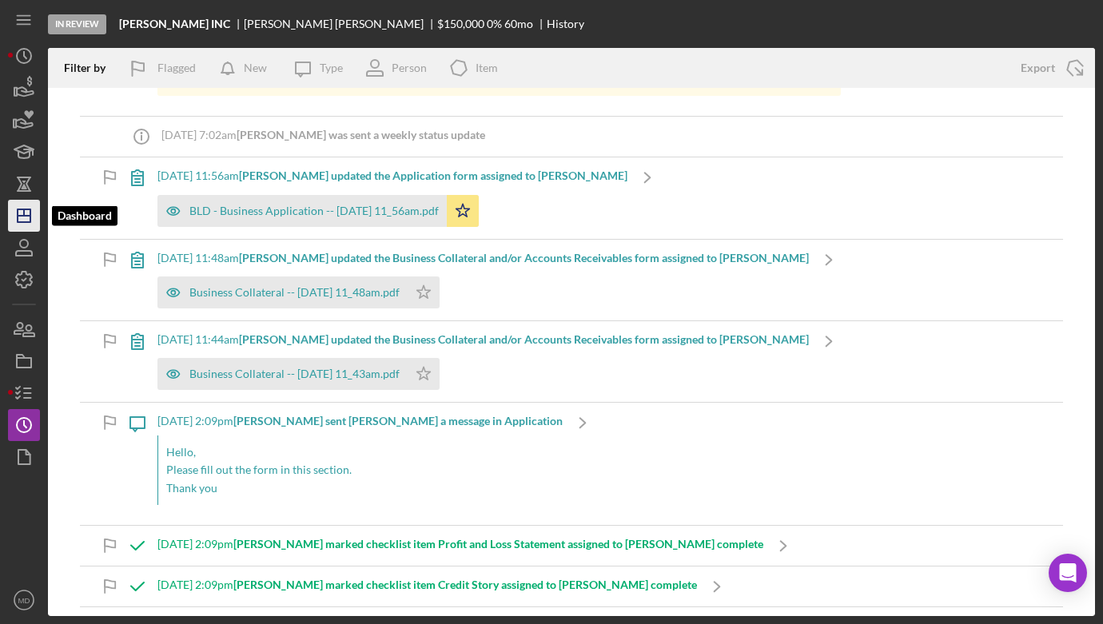
click at [24, 204] on icon "Icon/Dashboard" at bounding box center [24, 216] width 40 height 40
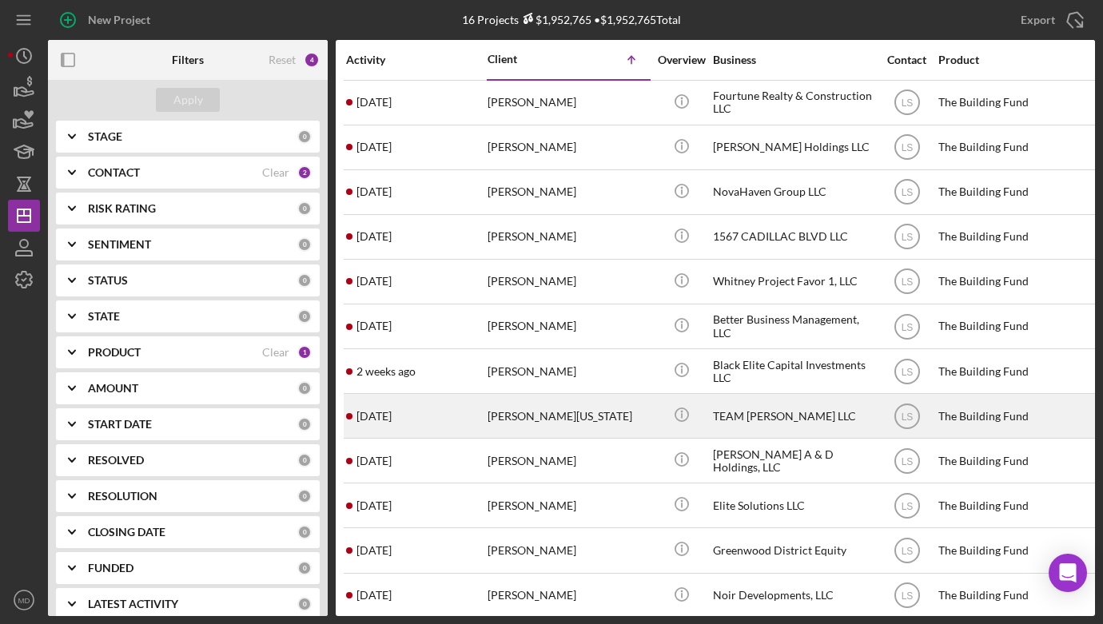
scroll to position [183, 0]
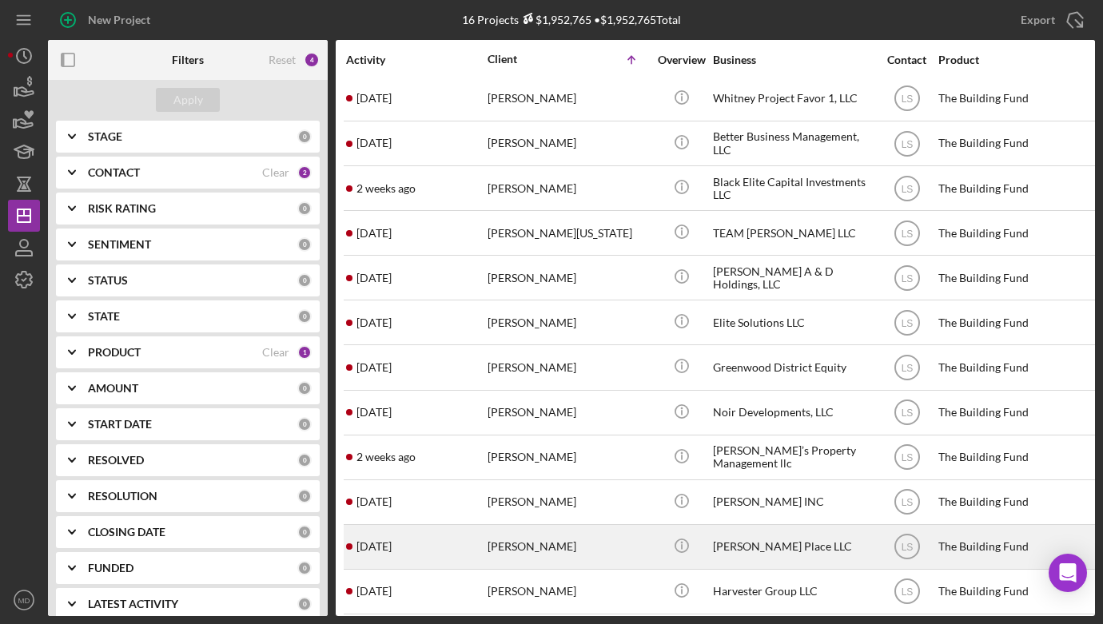
click at [525, 549] on div "[PERSON_NAME]" at bounding box center [567, 547] width 160 height 42
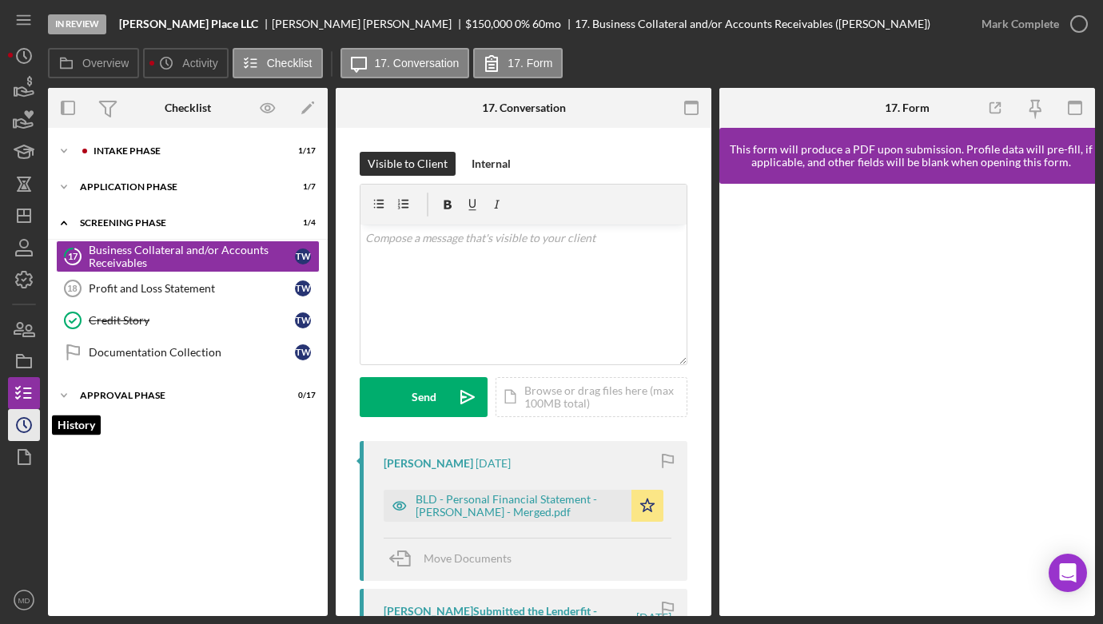
click at [23, 430] on icon "Icon/History" at bounding box center [24, 425] width 40 height 40
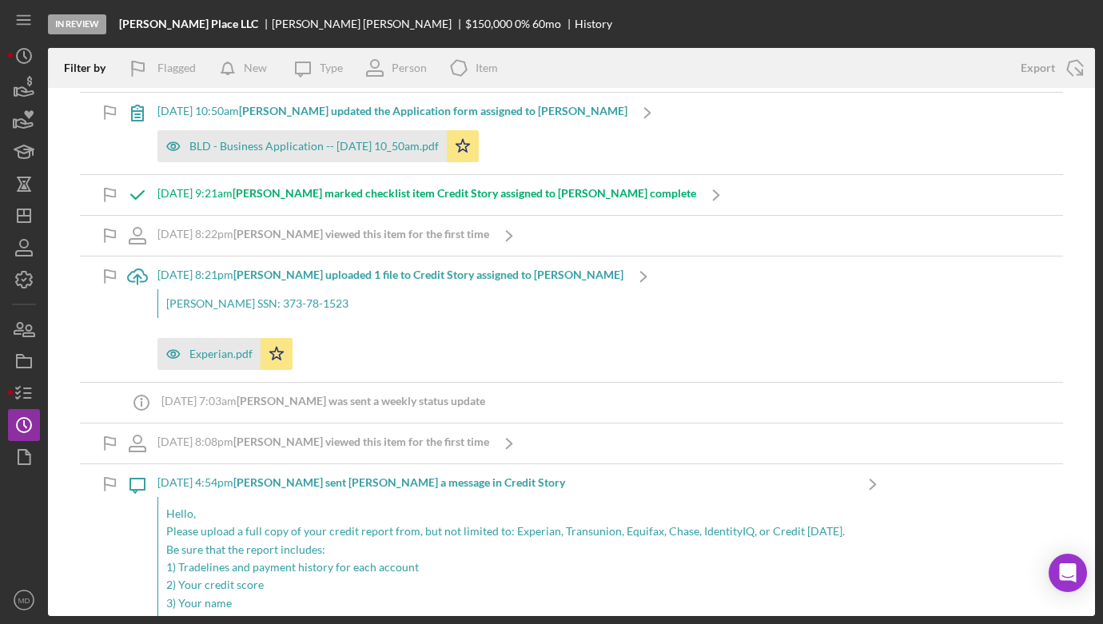
scroll to position [616, 0]
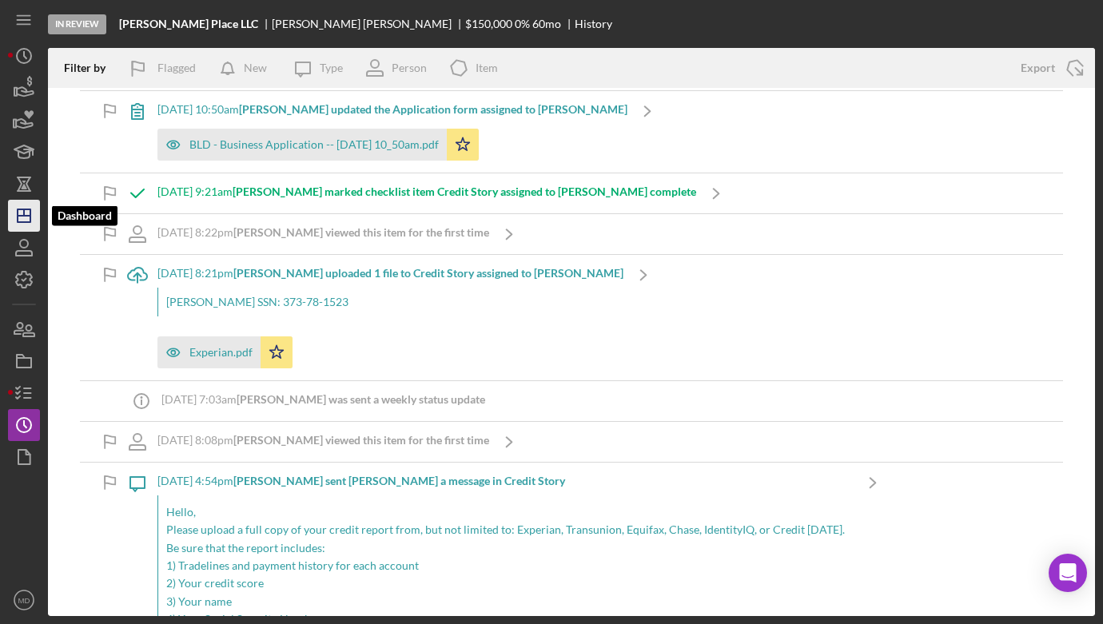
click at [24, 221] on icon "Icon/Dashboard" at bounding box center [24, 216] width 40 height 40
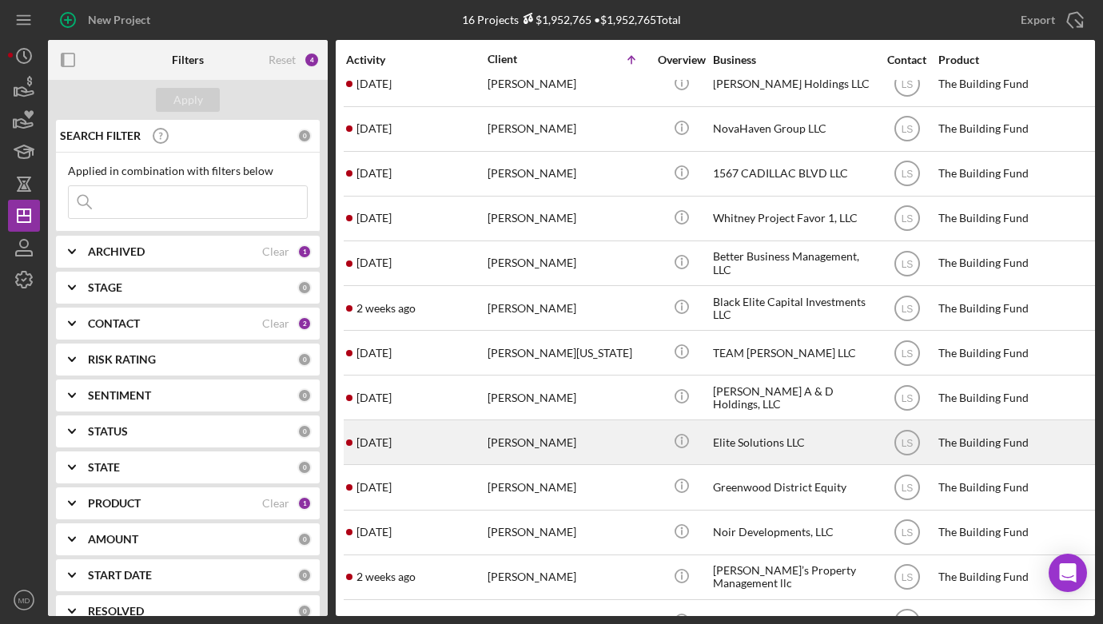
scroll to position [183, 0]
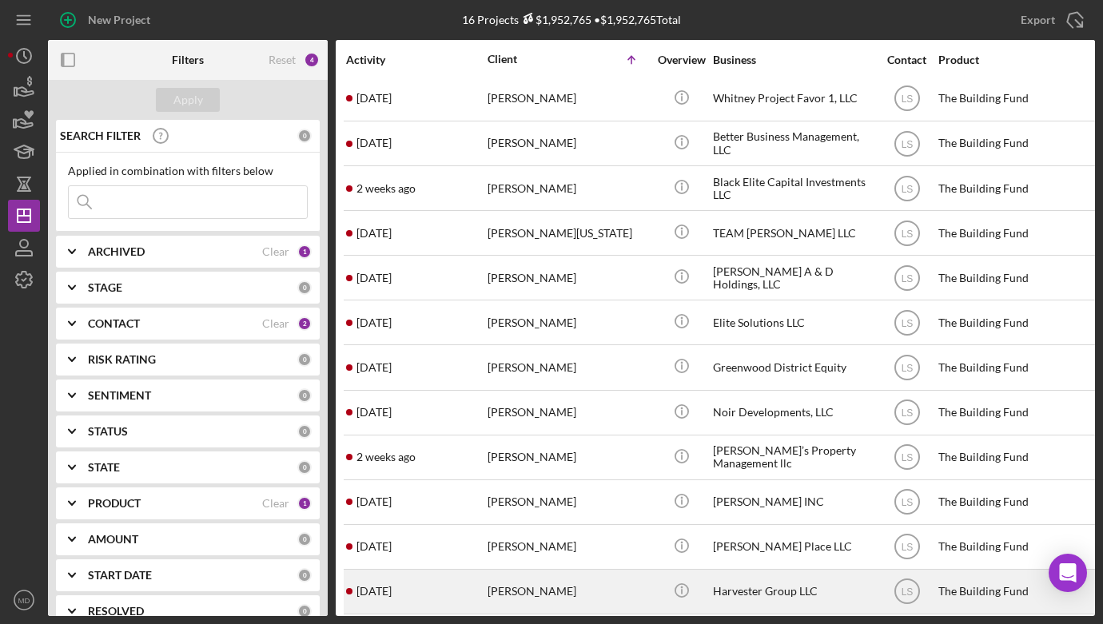
click at [512, 583] on div "[PERSON_NAME]" at bounding box center [567, 592] width 160 height 42
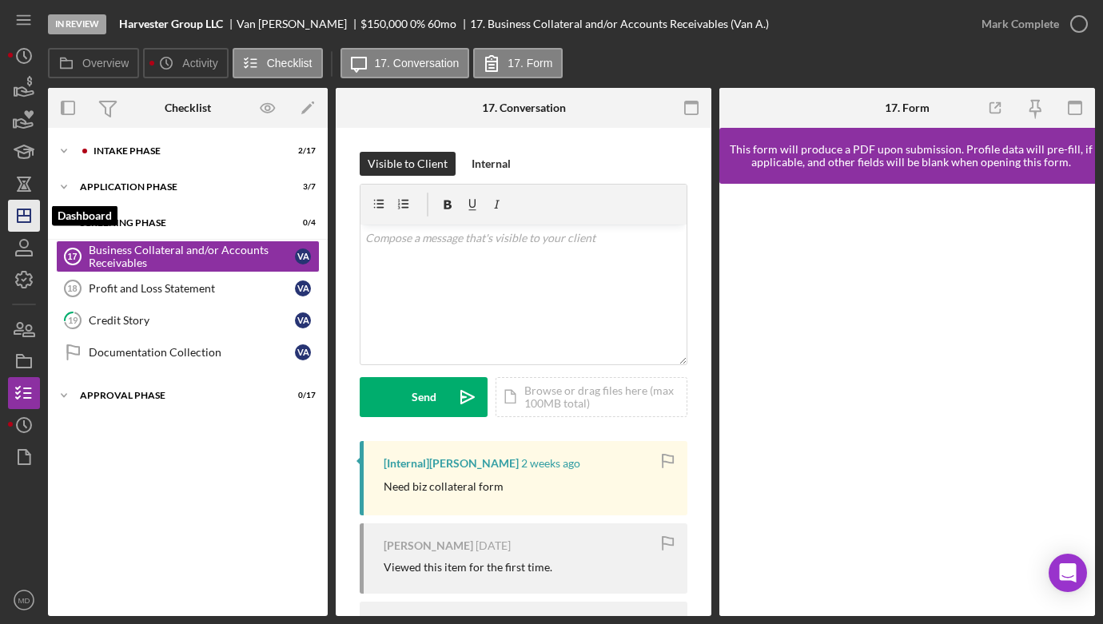
click at [10, 217] on icon "Icon/Dashboard" at bounding box center [24, 216] width 40 height 40
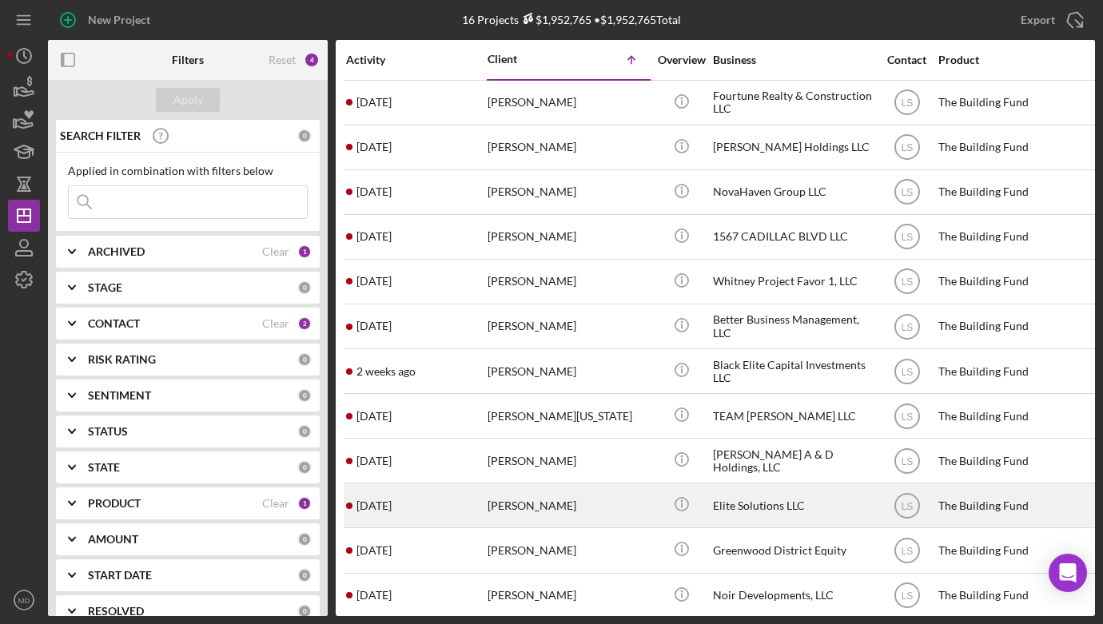
scroll to position [183, 0]
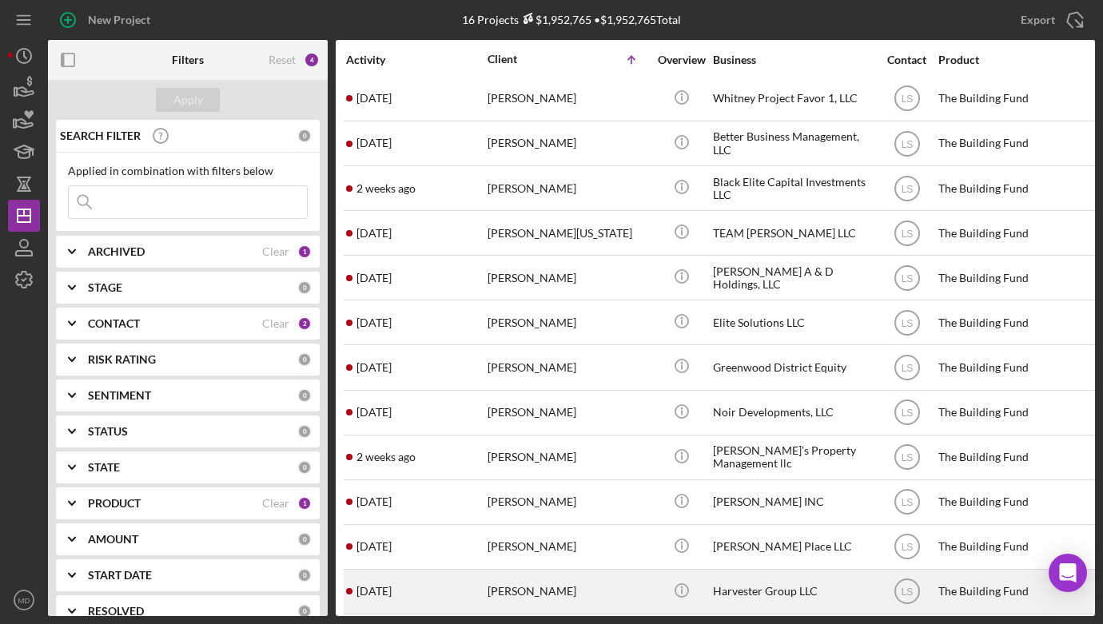
click at [500, 579] on div "[PERSON_NAME]" at bounding box center [567, 592] width 160 height 42
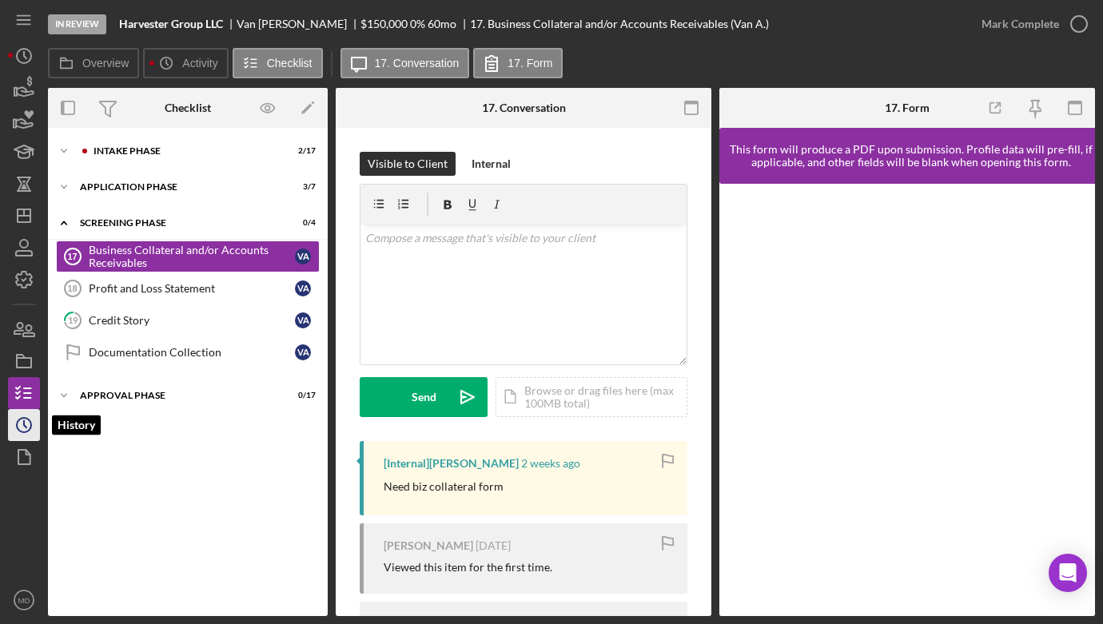
click at [25, 426] on polyline "button" at bounding box center [25, 424] width 2 height 6
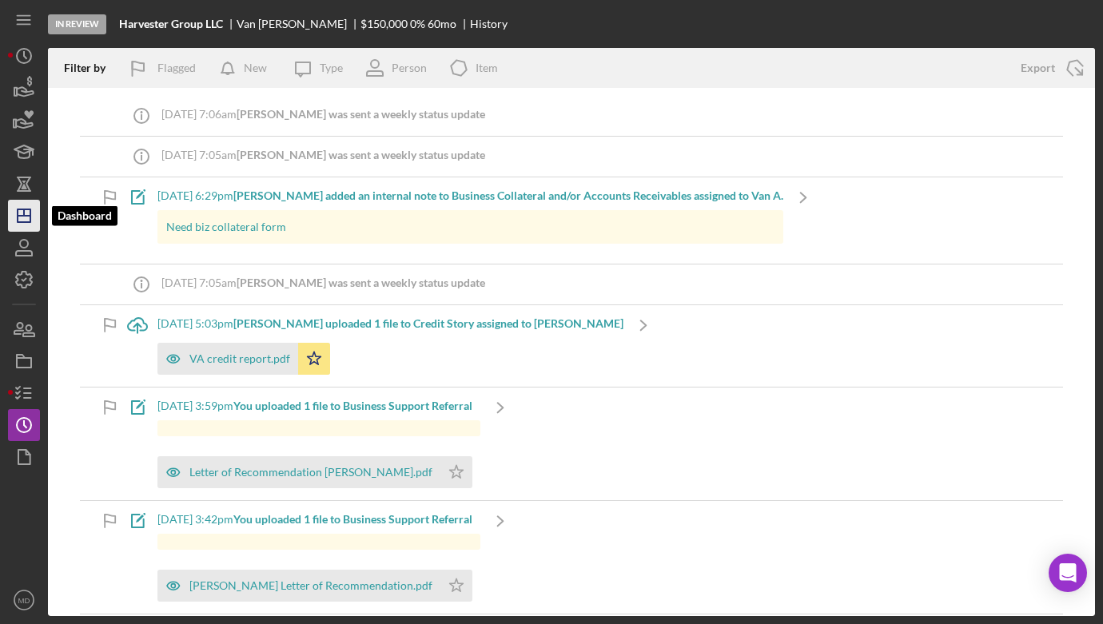
click at [30, 225] on icon "Icon/Dashboard" at bounding box center [24, 216] width 40 height 40
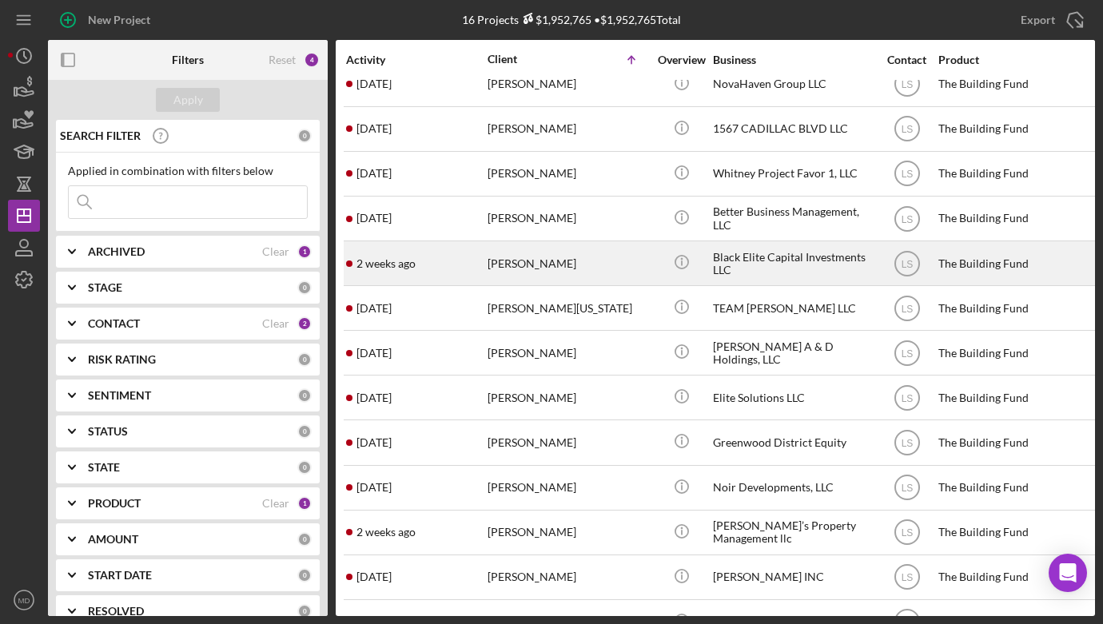
scroll to position [183, 0]
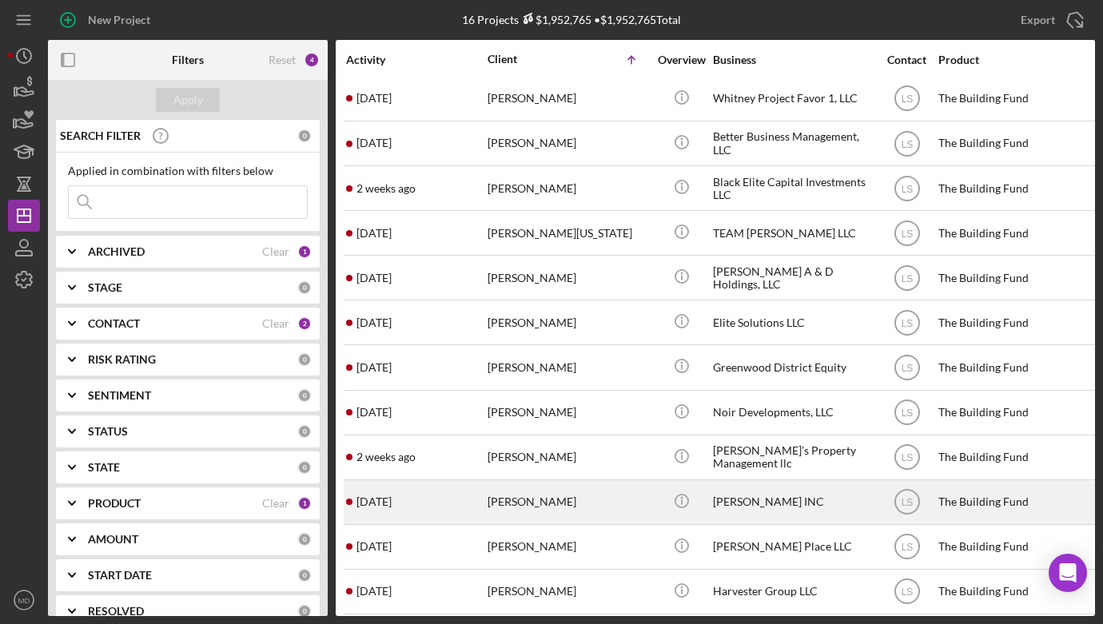
click at [505, 496] on div "[PERSON_NAME]" at bounding box center [567, 502] width 160 height 42
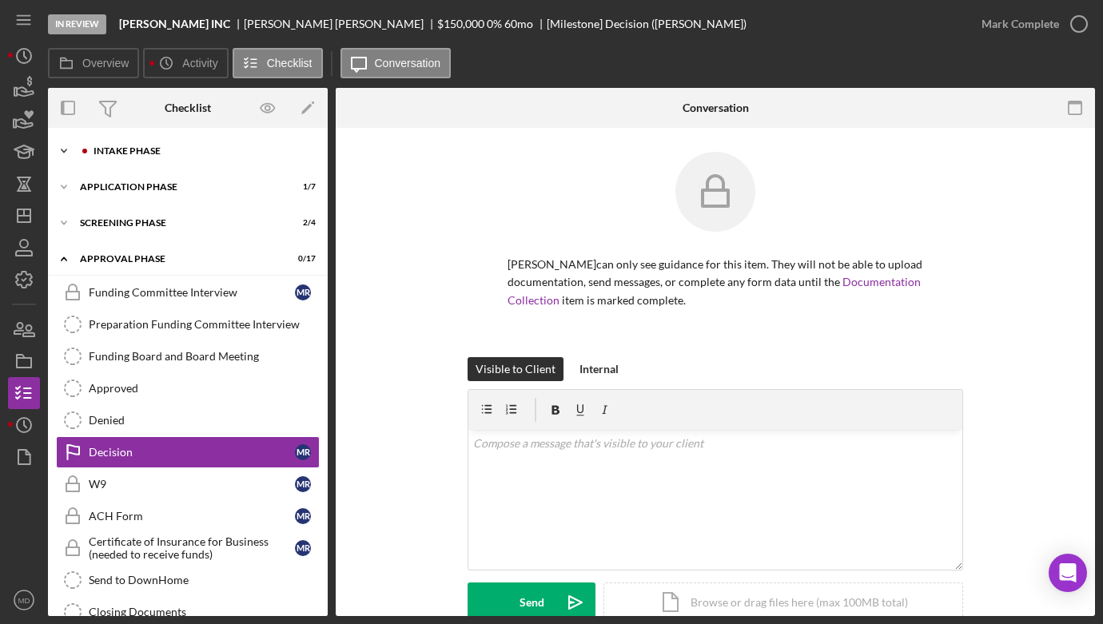
click at [62, 161] on icon "Icon/Expander" at bounding box center [64, 151] width 32 height 32
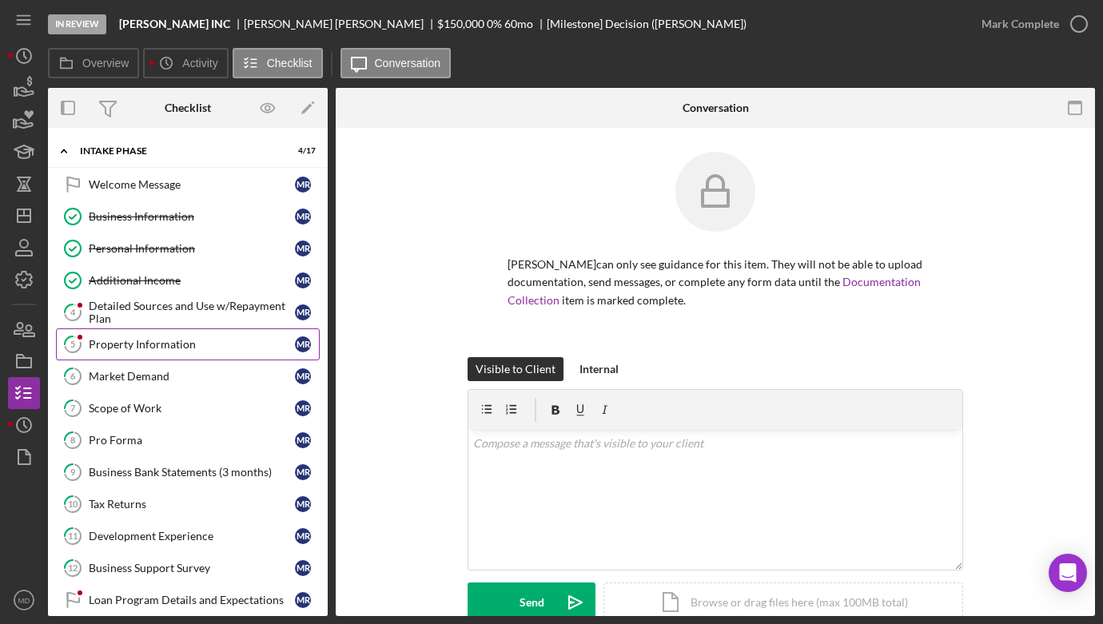
click at [165, 348] on div "Property Information" at bounding box center [192, 344] width 206 height 13
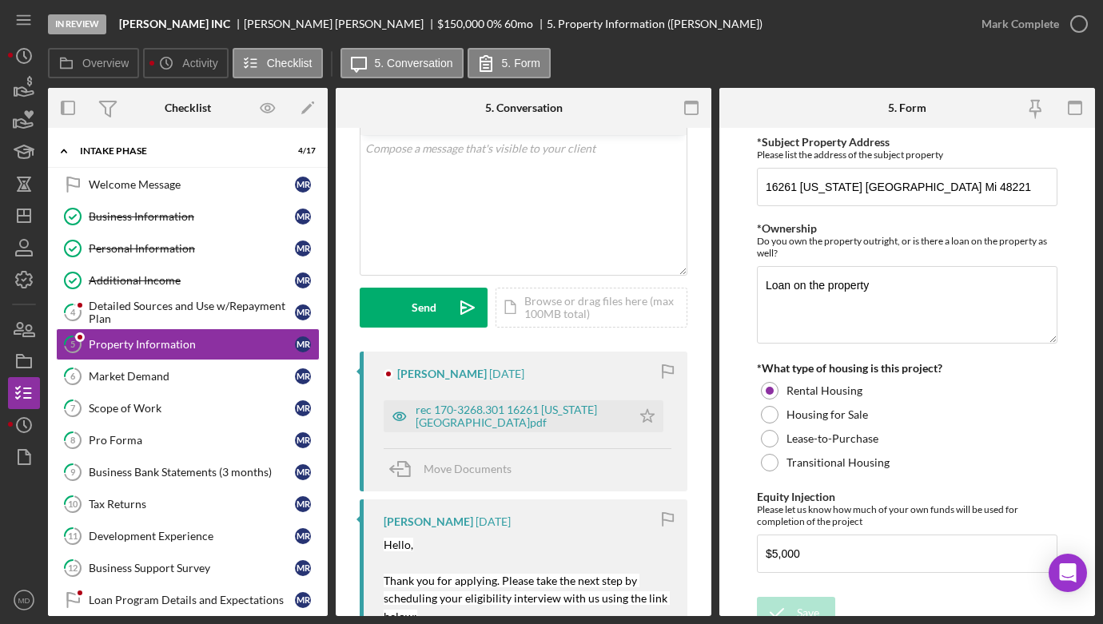
scroll to position [91, 0]
click at [518, 415] on div "rec 170-3268.301 16261 [US_STATE][GEOGRAPHIC_DATA]pdf" at bounding box center [520, 415] width 208 height 26
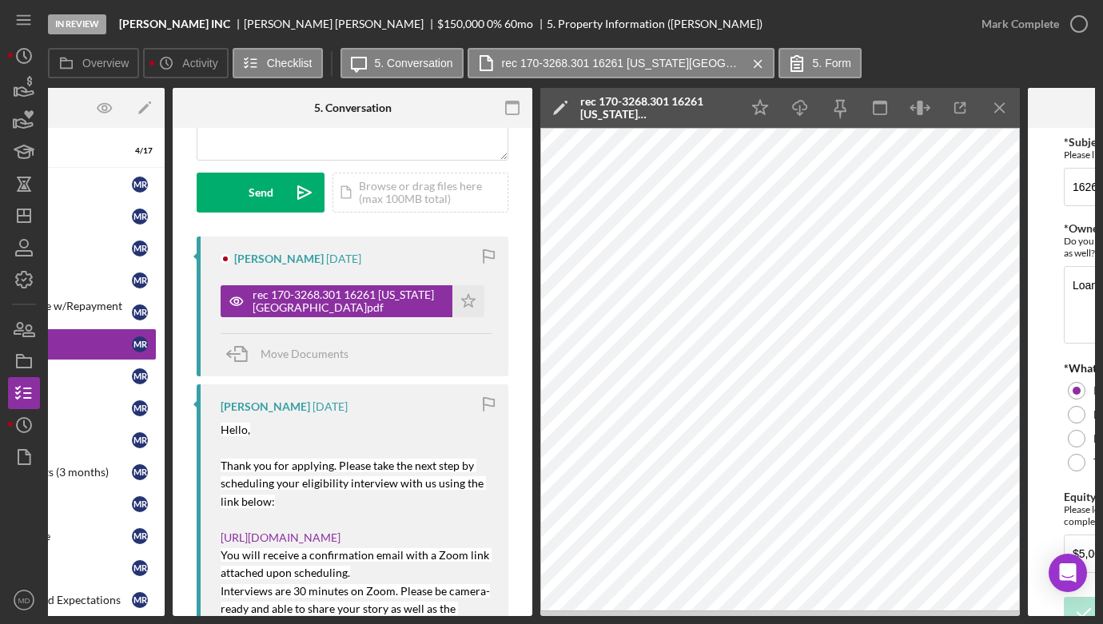
scroll to position [201, 0]
